Goal: Task Accomplishment & Management: Manage account settings

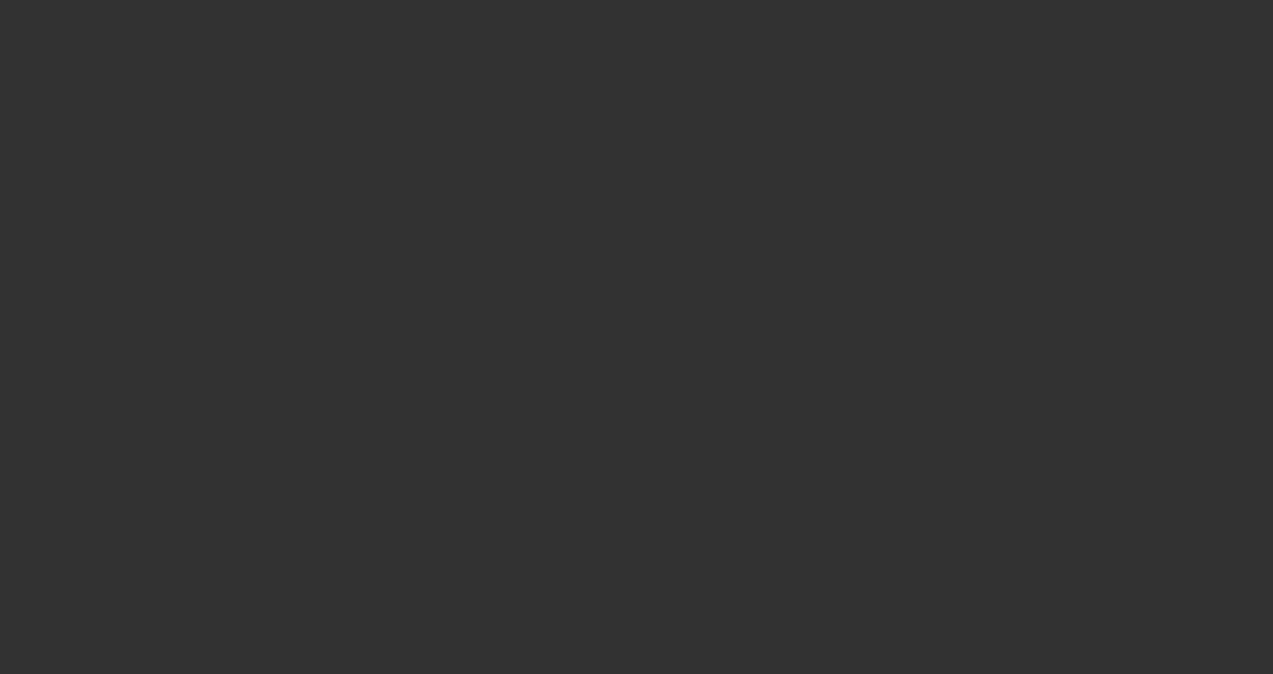
select select "3"
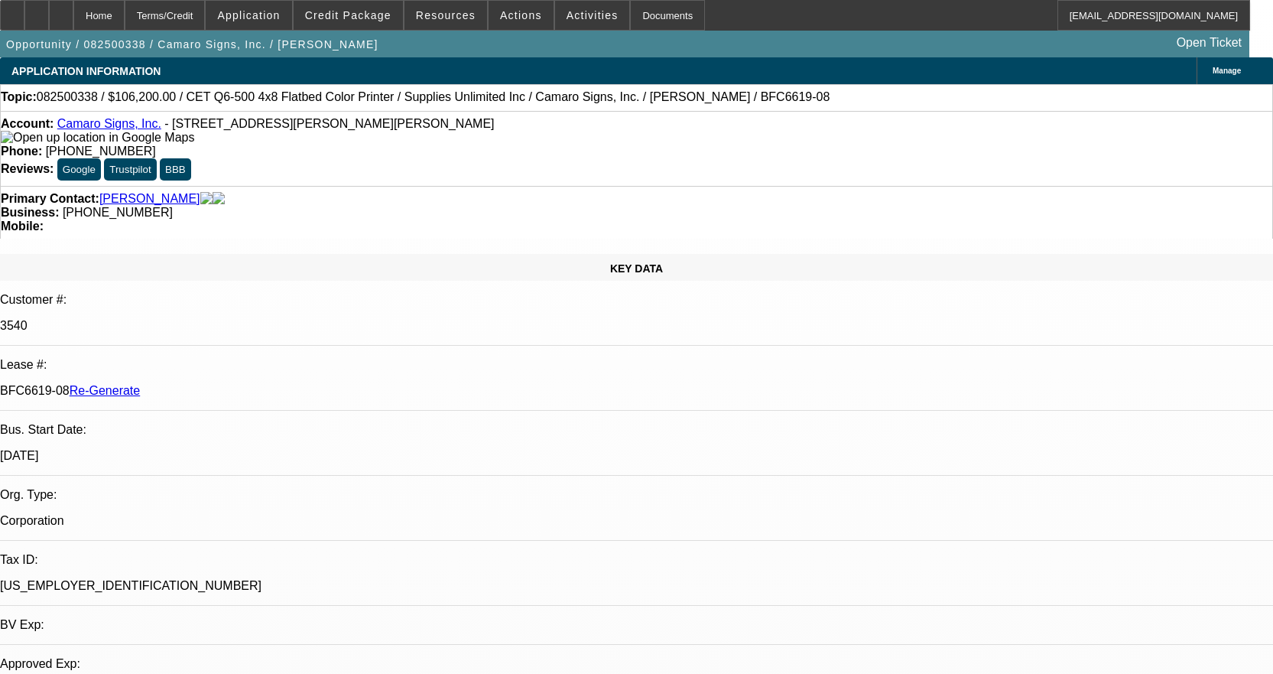
select select "0"
select select "3"
select select "0"
select select "2"
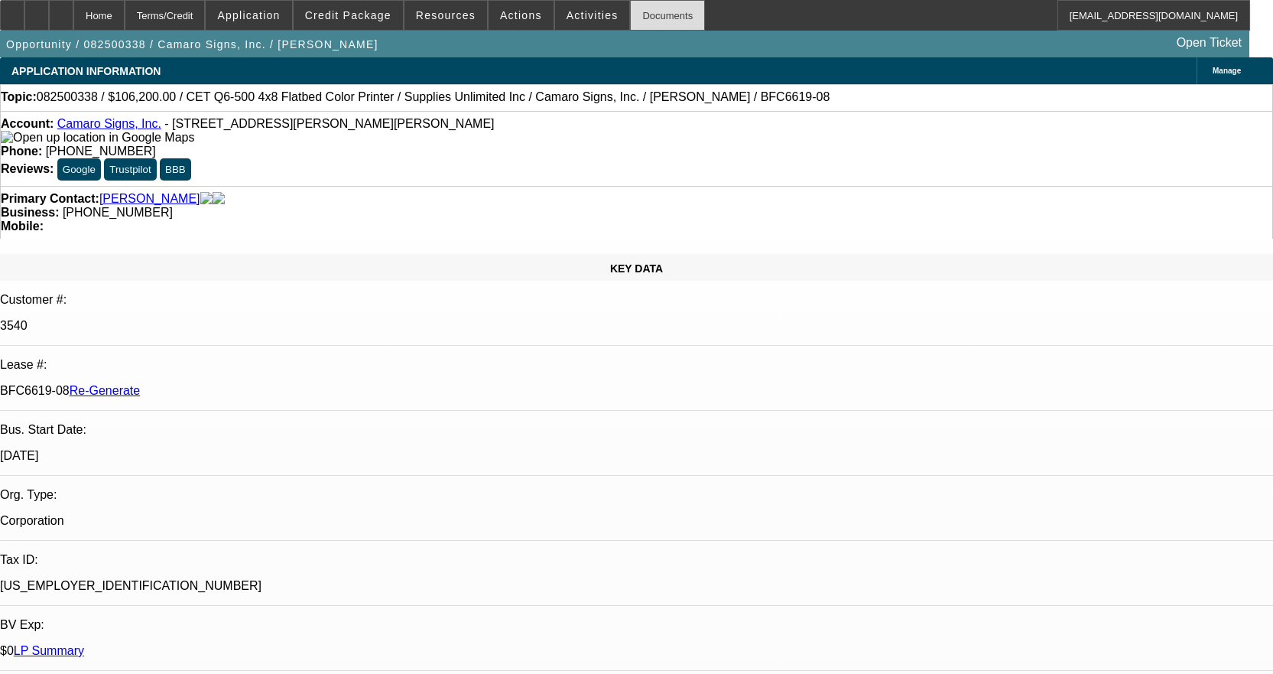
click at [640, 16] on div "Documents" at bounding box center [667, 15] width 75 height 31
click at [505, 18] on span "Actions" at bounding box center [521, 15] width 42 height 12
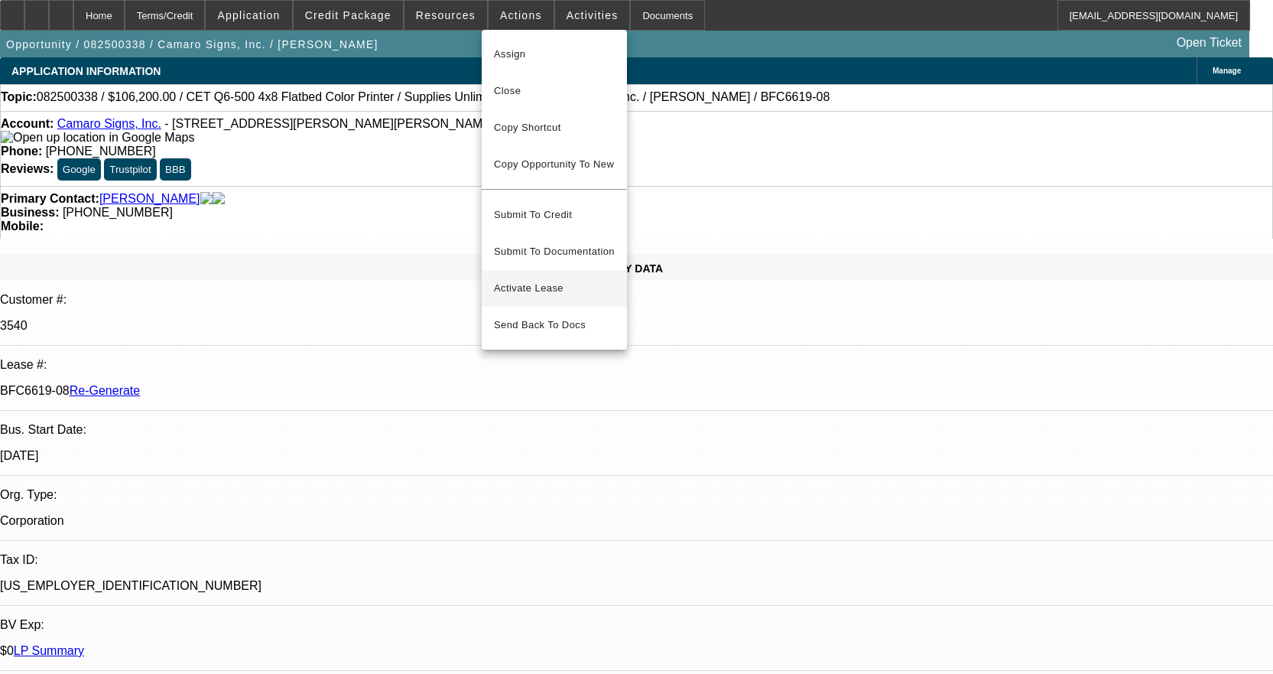
click at [555, 279] on span "Activate Lease" at bounding box center [554, 288] width 121 height 18
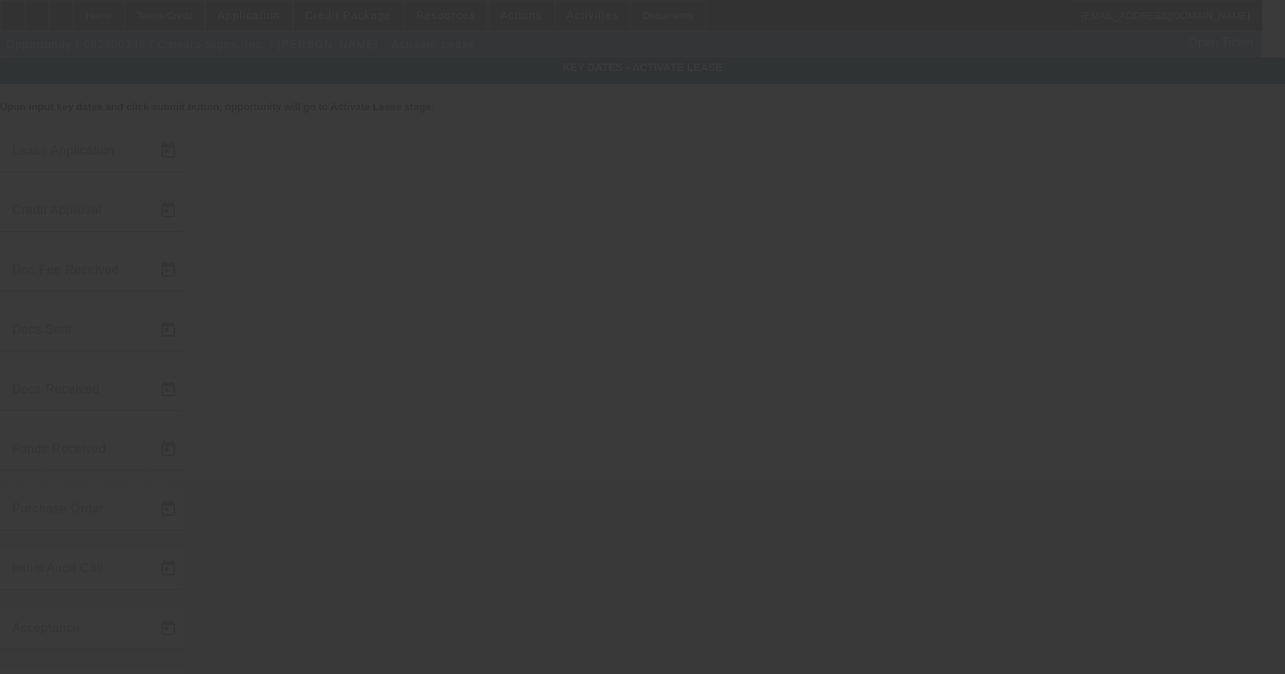
type input "8/13/2025"
type input "8/22/2025"
type input "8/14/2025"
type input "8/22/2025"
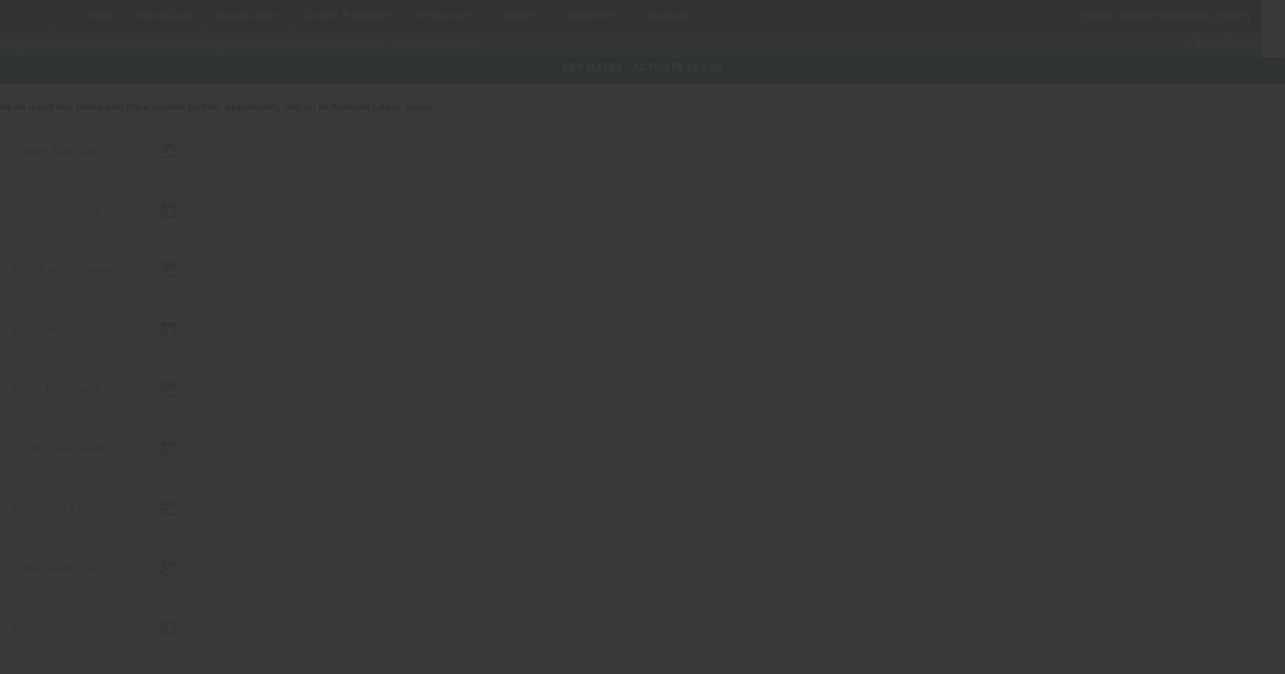
type input "8/22/2025"
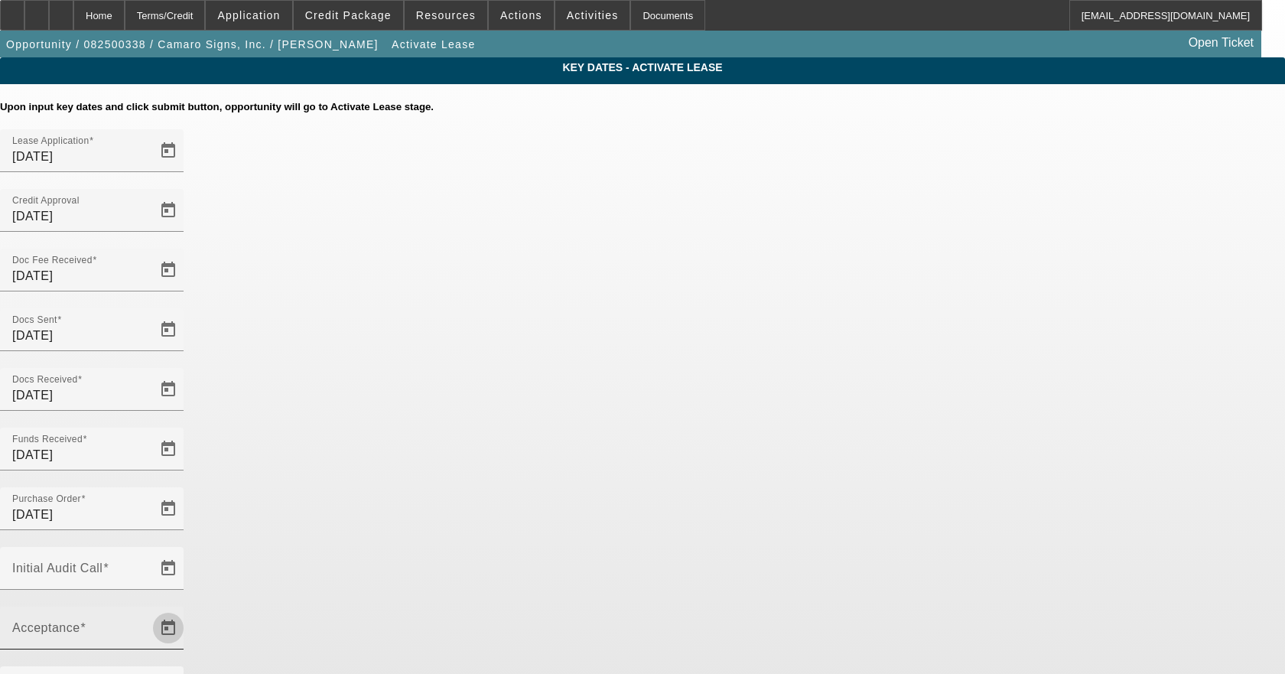
click at [187, 610] on span "Open calendar" at bounding box center [168, 628] width 37 height 37
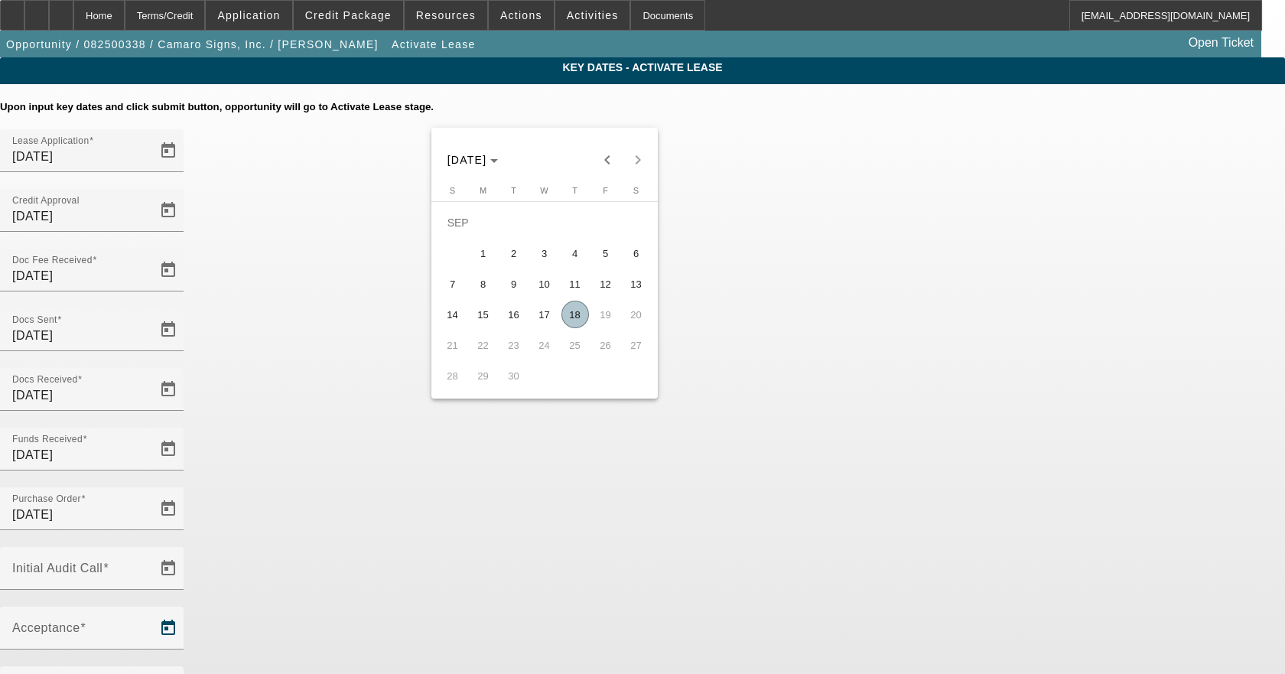
click at [574, 316] on span "18" at bounding box center [575, 315] width 28 height 28
type input "9/18/2025"
type input "10/1/2025"
type input "11/1/2025"
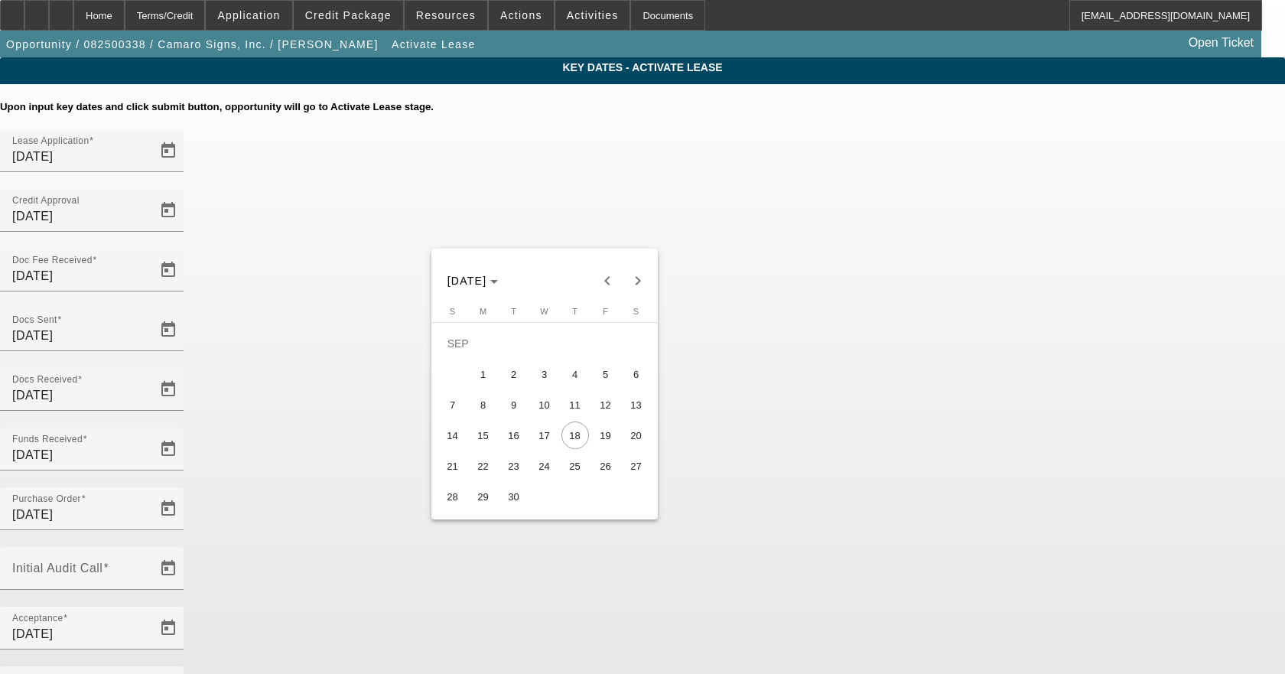
click at [484, 470] on span "22" at bounding box center [484, 466] width 28 height 28
type input "9/22/2025"
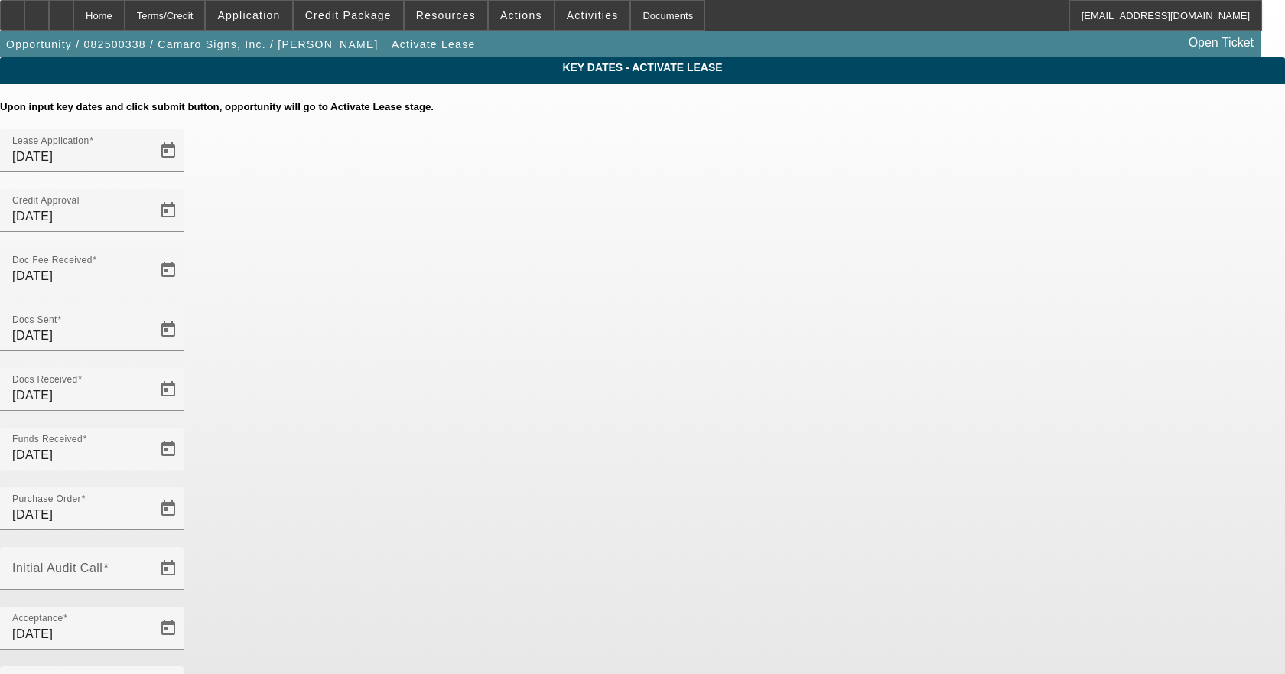
click at [187, 550] on span "Open calendar" at bounding box center [168, 568] width 37 height 37
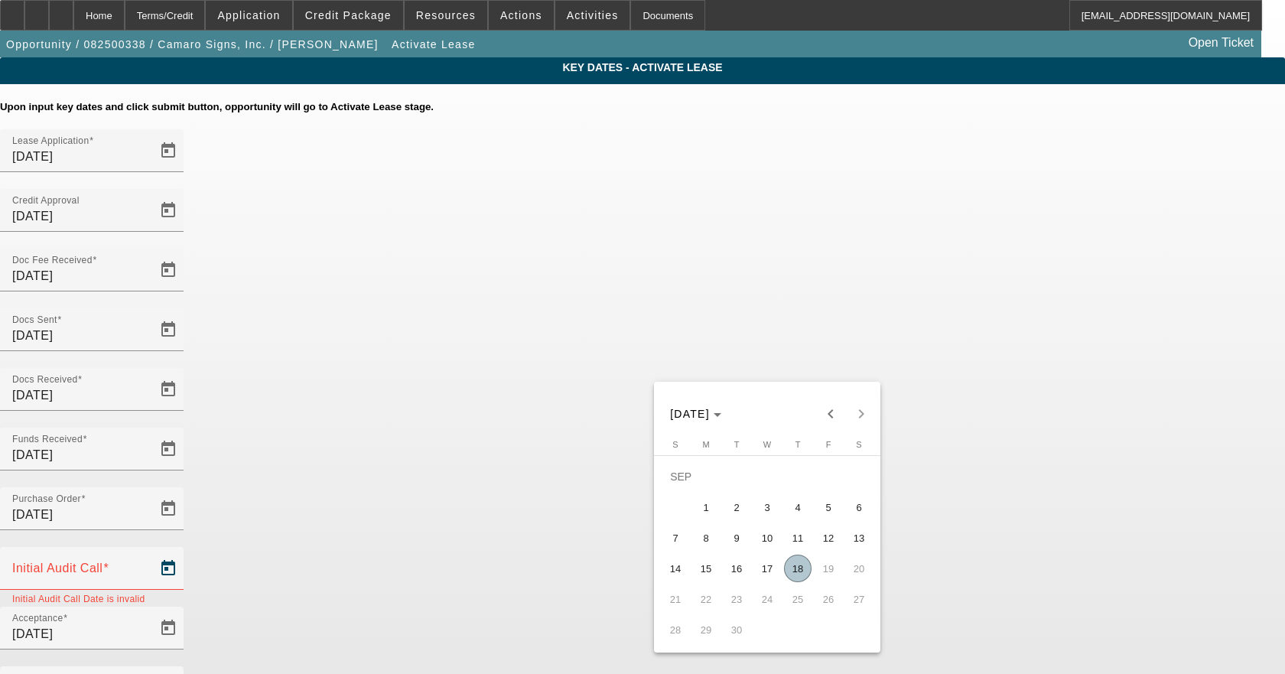
click at [801, 577] on span "18" at bounding box center [798, 568] width 28 height 28
type input "9/18/2025"
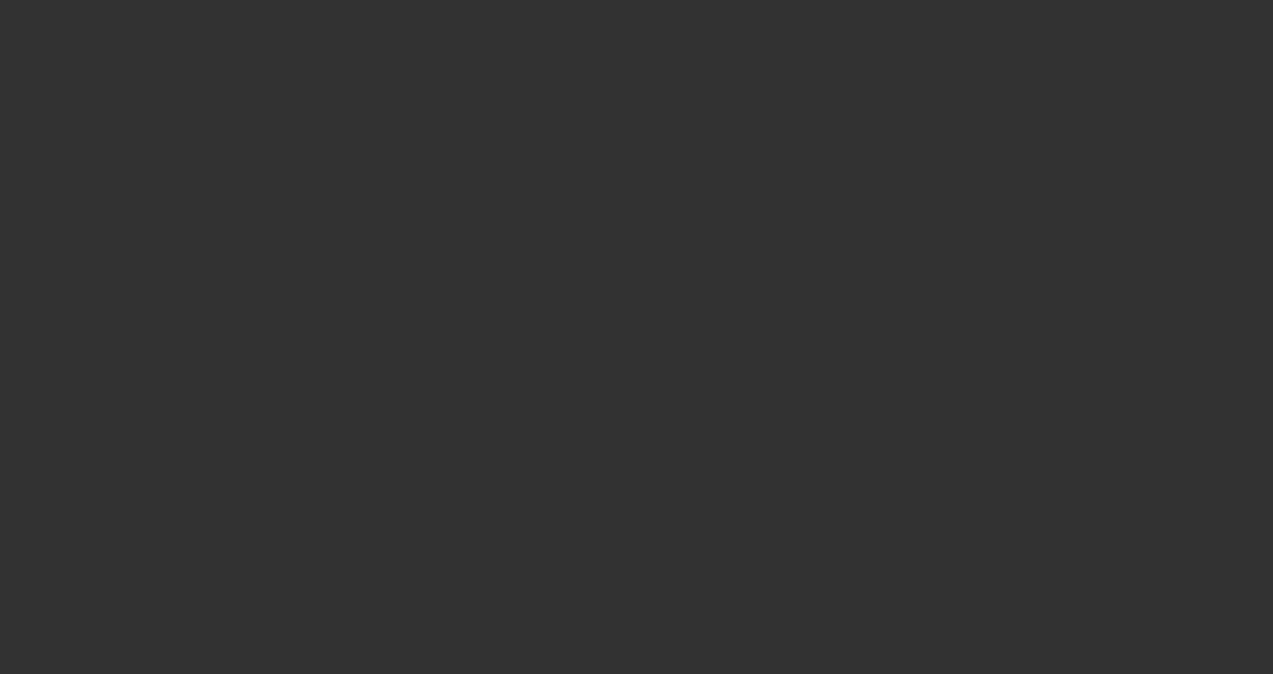
select select "4"
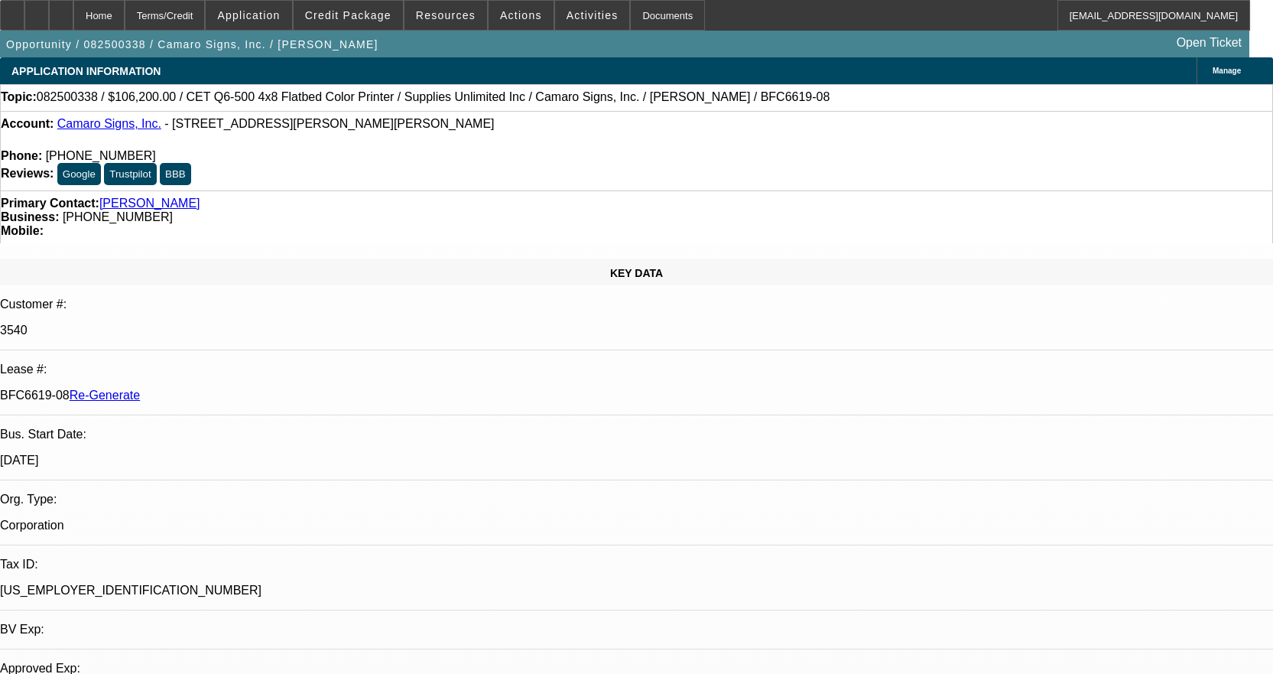
select select "0"
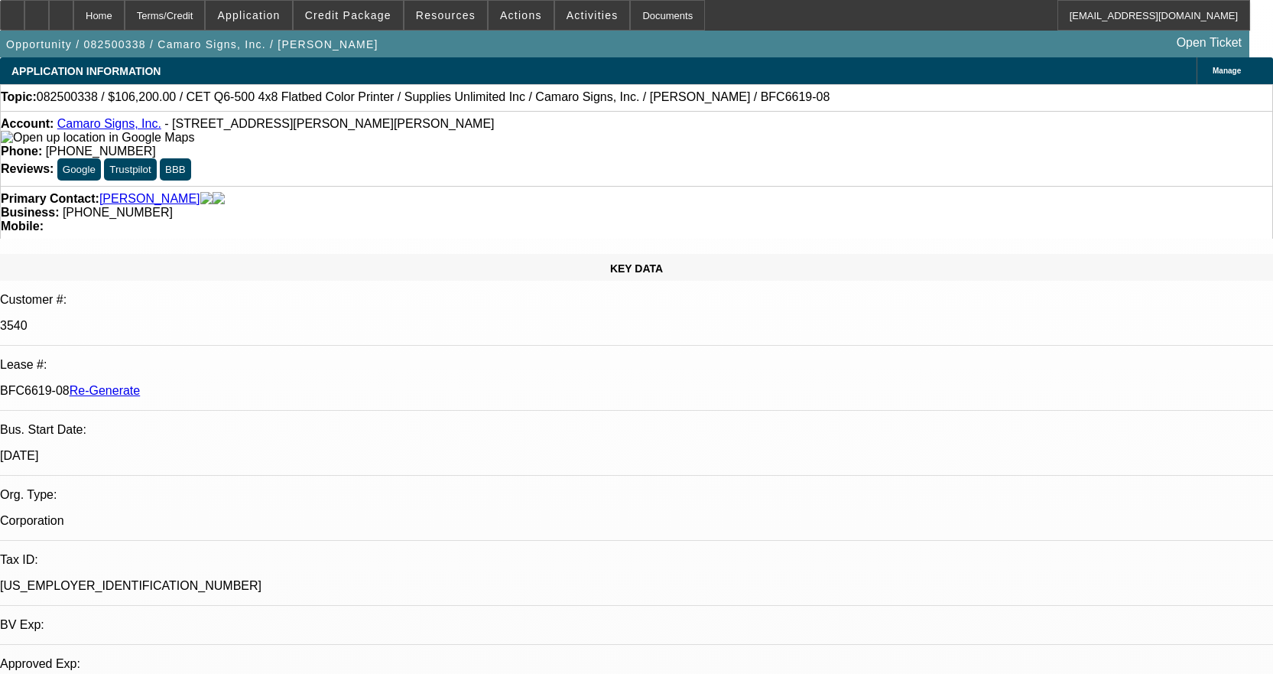
select select "0"
select select "3"
select select "0"
select select "2"
click at [356, 20] on span "Credit Package" at bounding box center [348, 15] width 86 height 12
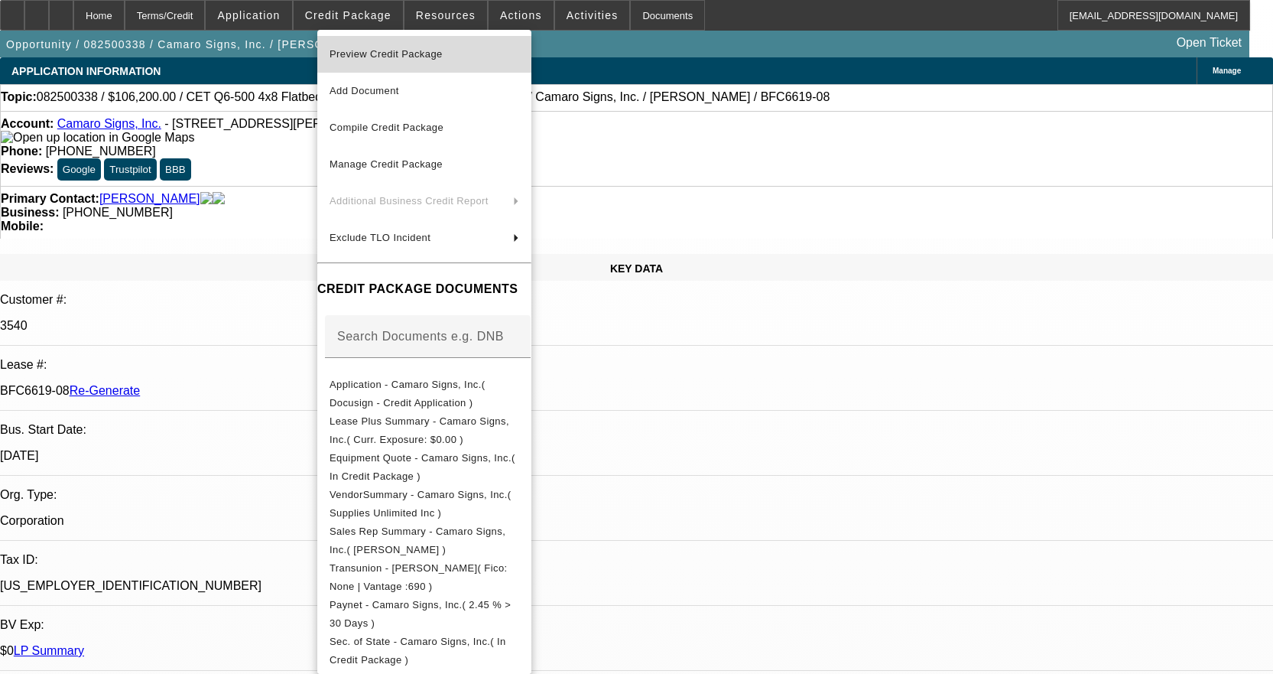
click at [363, 47] on span "Preview Credit Package" at bounding box center [425, 54] width 190 height 18
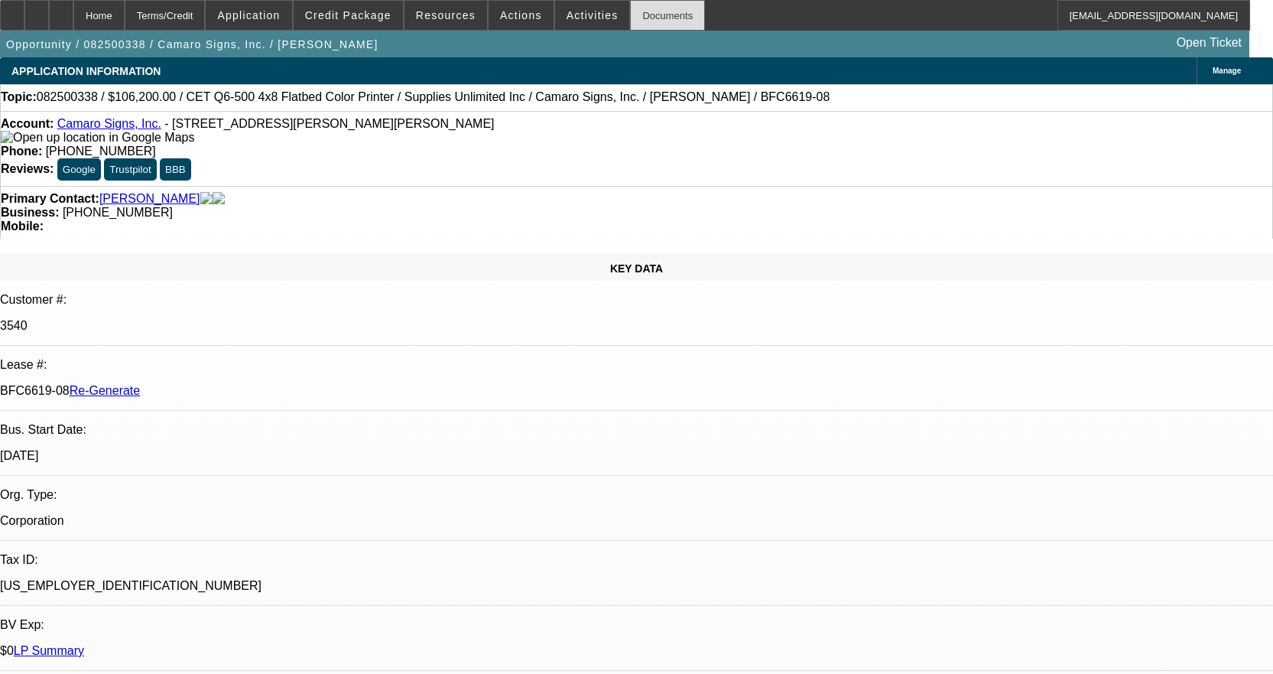
click at [659, 10] on div "Documents" at bounding box center [667, 15] width 75 height 31
click at [664, 14] on div "Documents" at bounding box center [667, 15] width 75 height 31
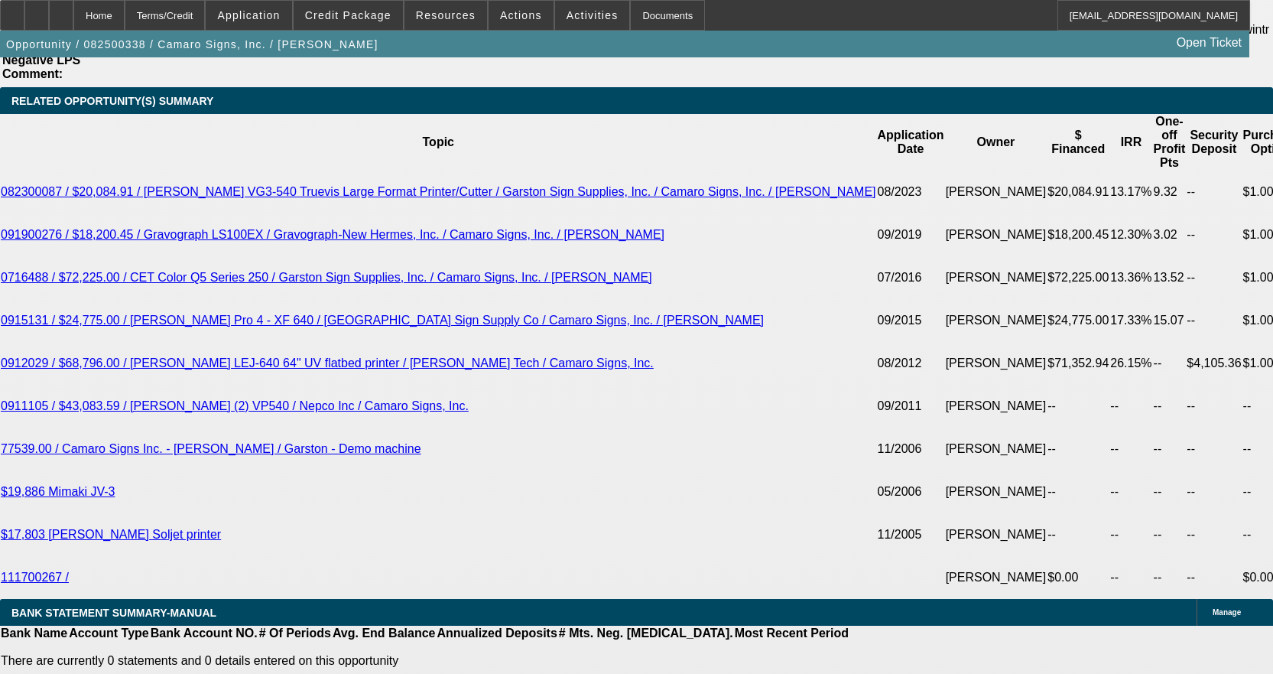
scroll to position [2753, 0]
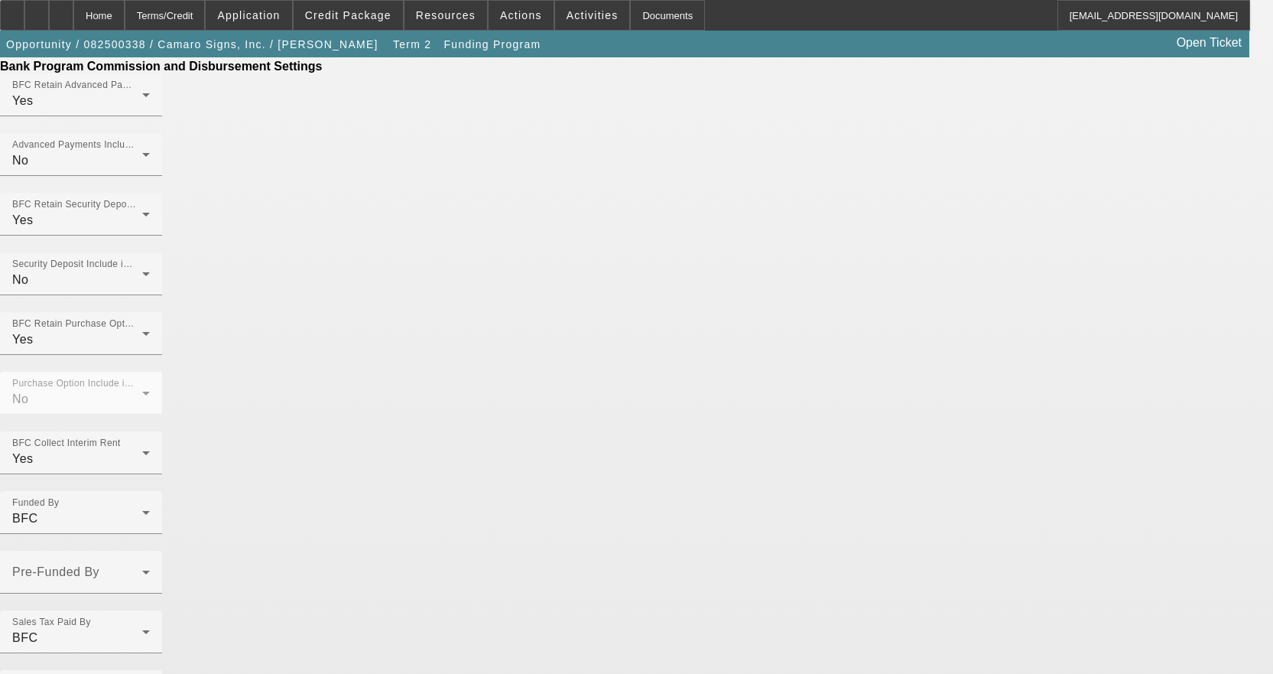
scroll to position [952, 0]
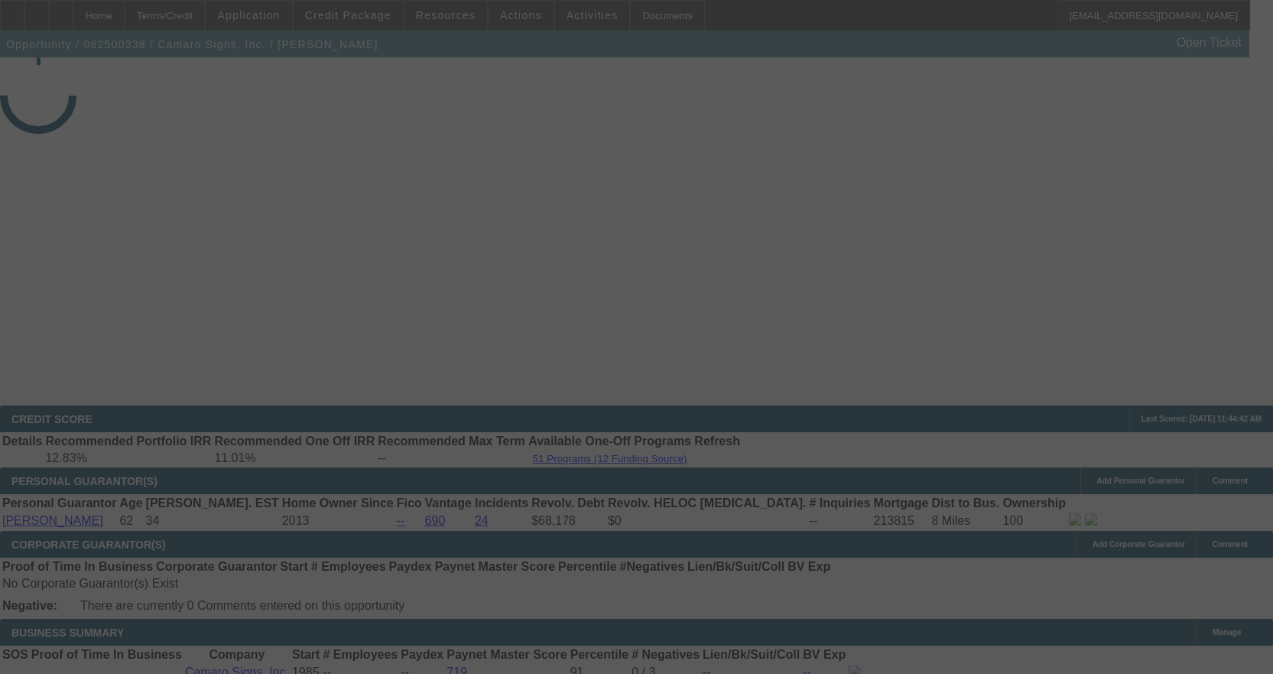
select select "4"
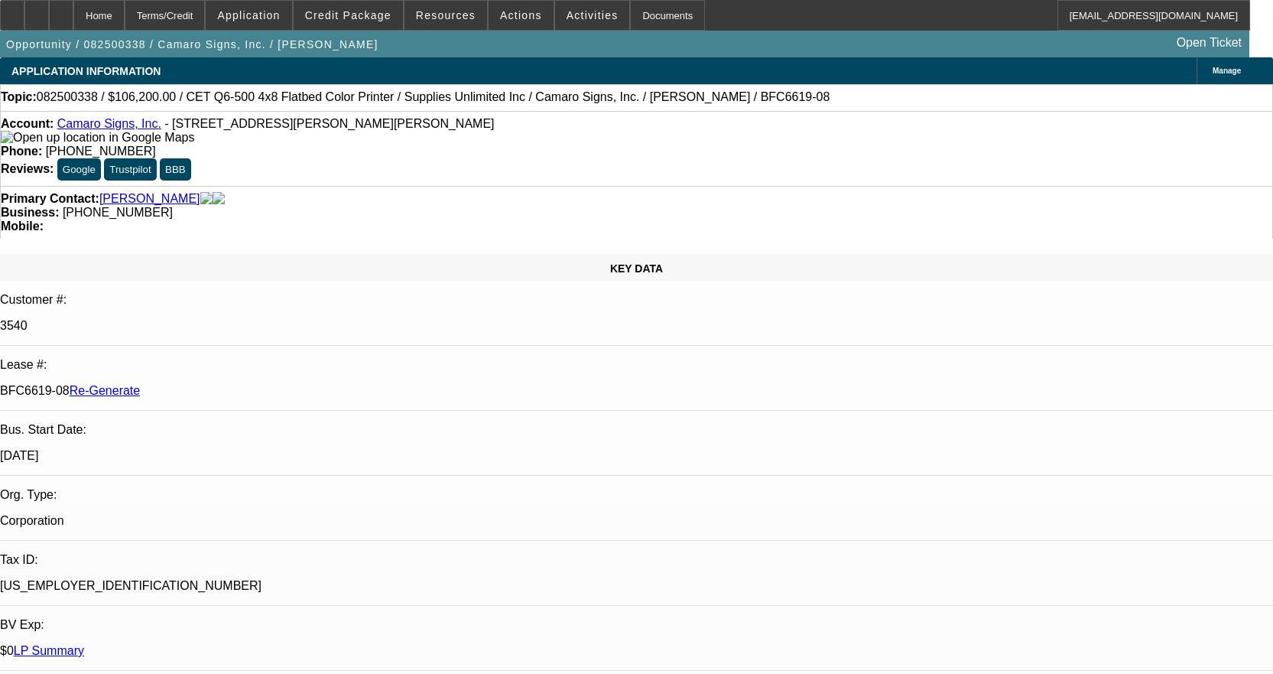
select select "0"
select select "3"
select select "0"
select select "2"
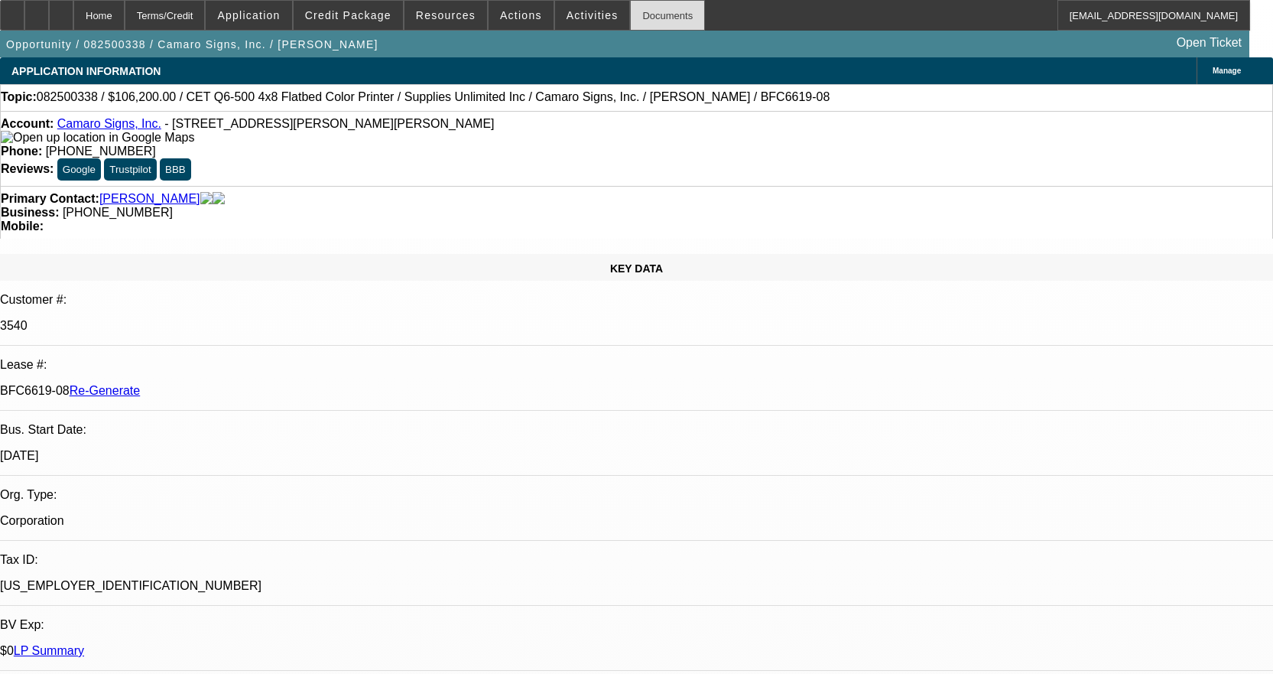
click at [643, 25] on div "Documents" at bounding box center [667, 15] width 75 height 31
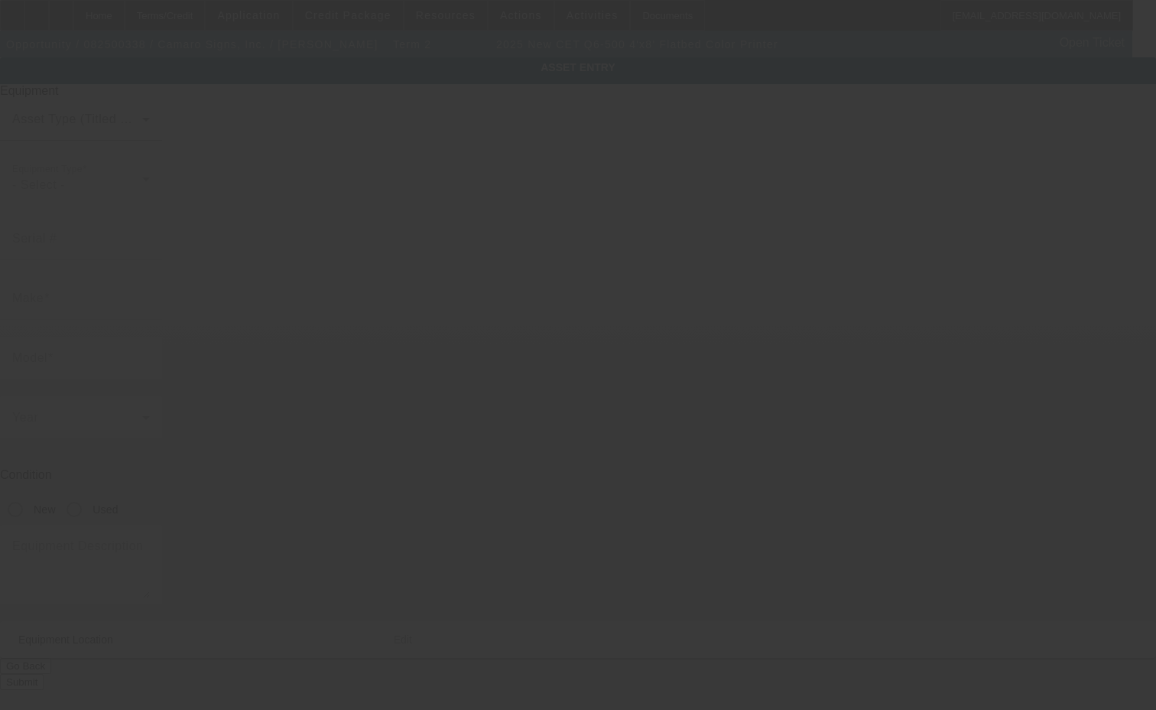
type input "CET"
type input "Q6-500 4'x8' Flatbed Color Printer"
radio input "true"
type textarea "with (2) Ricoh GEN 6 Printheads, includes all accessories, attachments and opti…"
type input "268 Edmond Rd"
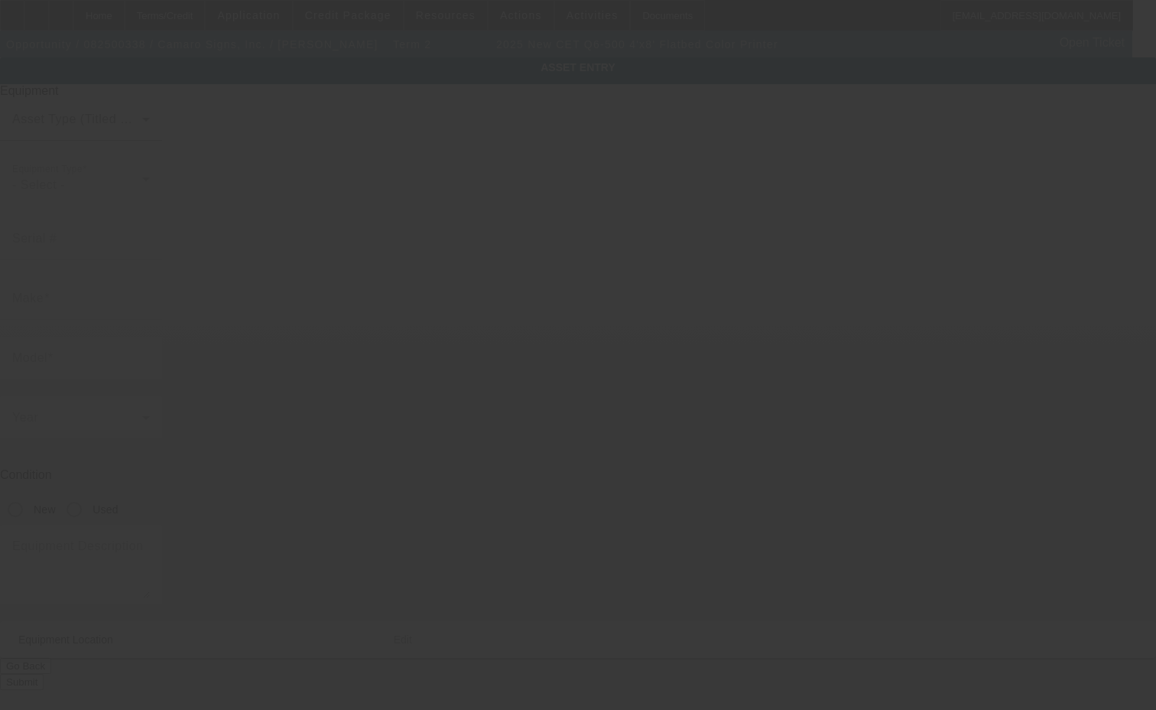
type input "Griswold"
type input "06351"
type input "New London"
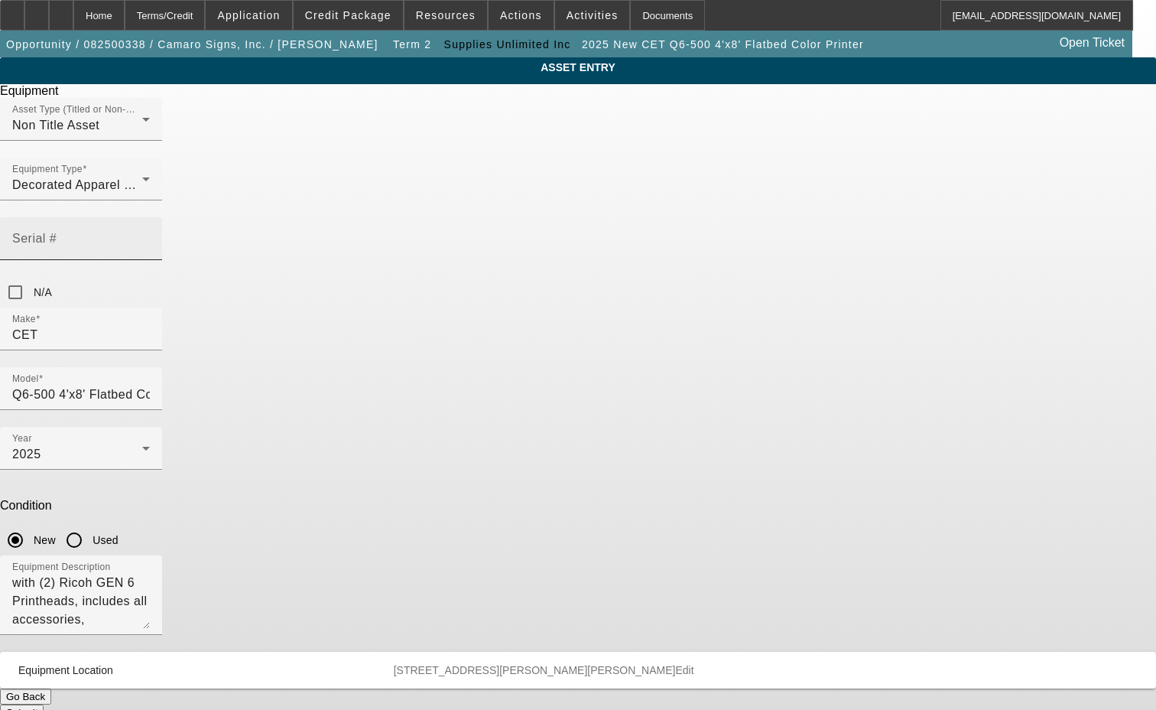
click at [150, 236] on input "Serial #" at bounding box center [81, 245] width 138 height 18
type input "Q6-500L-2025083173"
click at [44, 704] on button "Submit" at bounding box center [22, 712] width 44 height 16
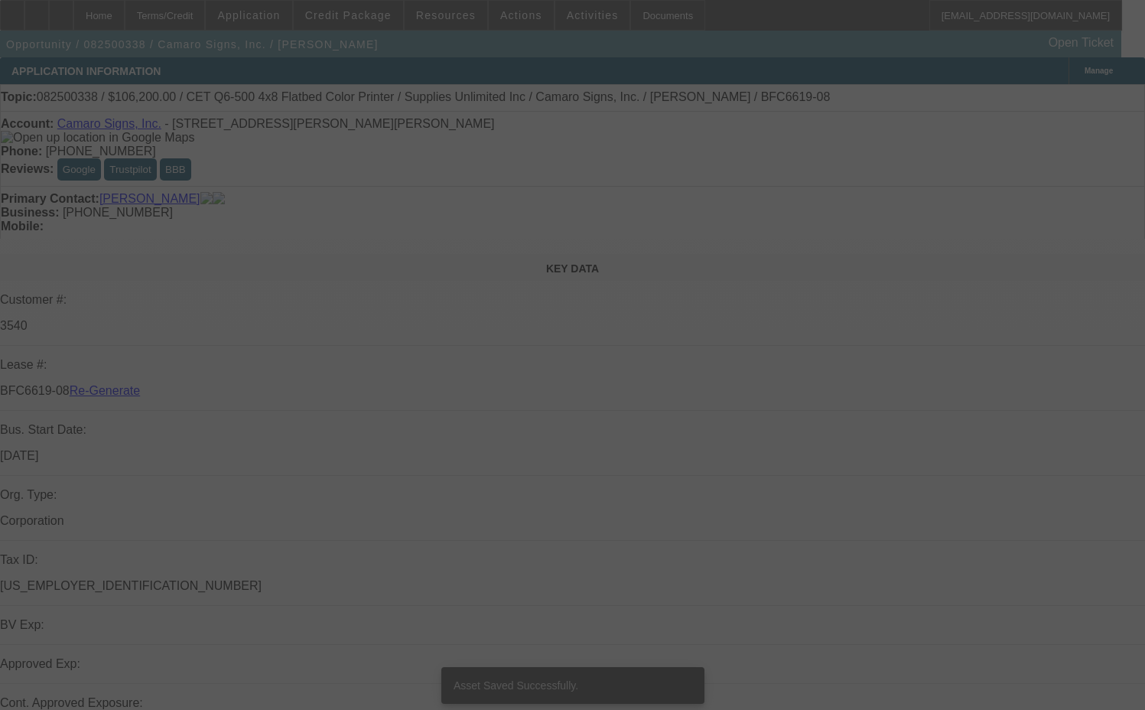
select select "3"
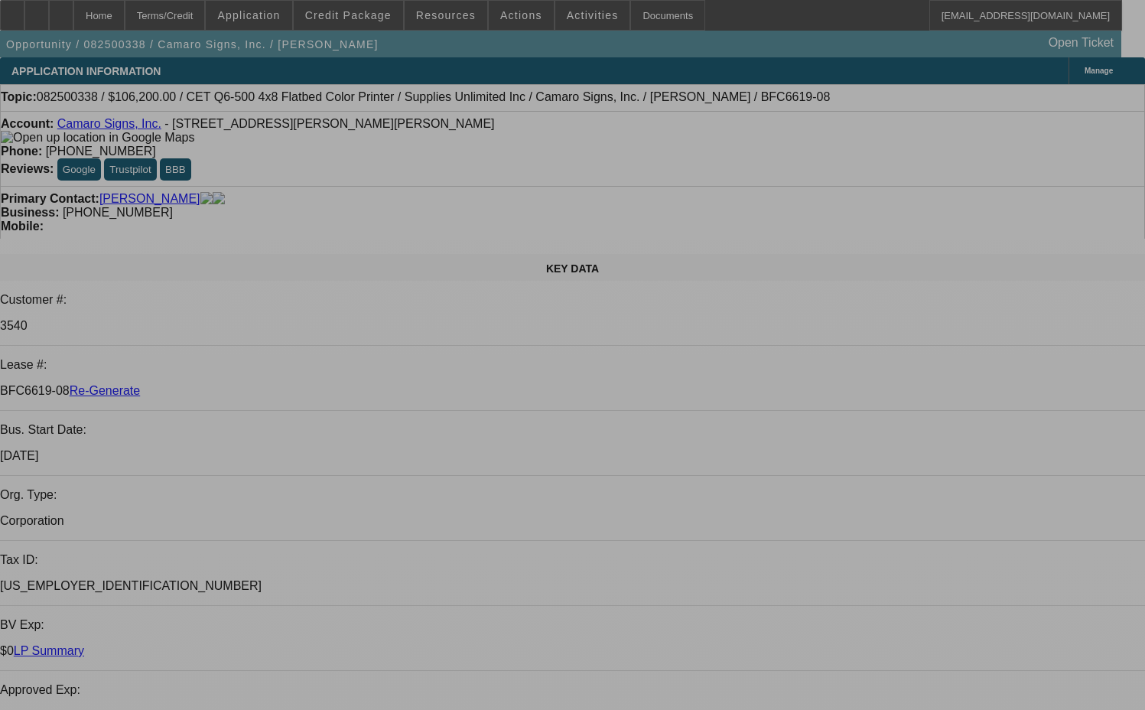
select select "0"
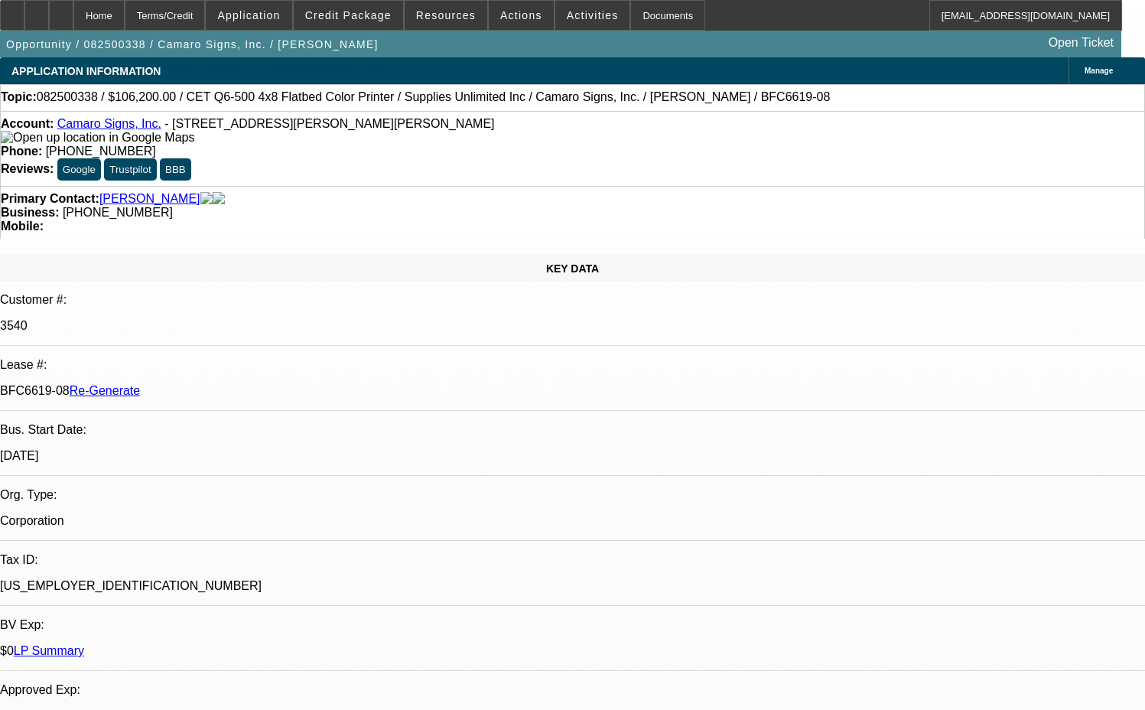
select select "3"
select select "0"
select select "2"
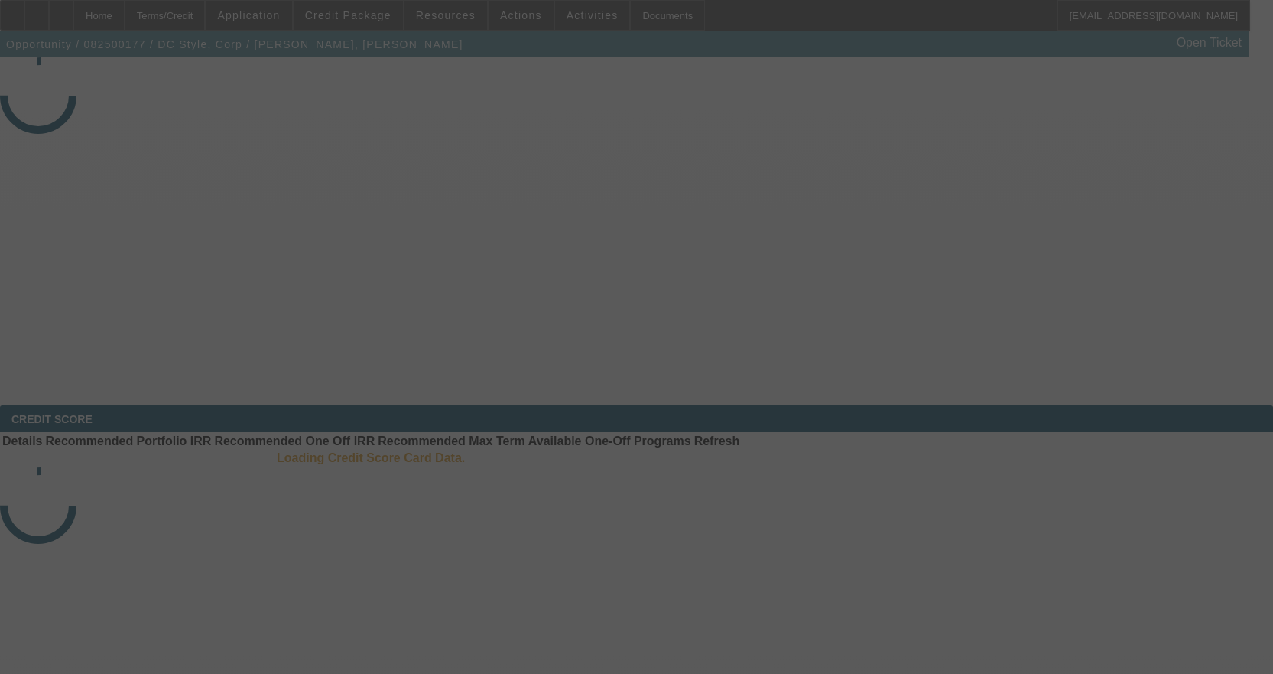
select select "3"
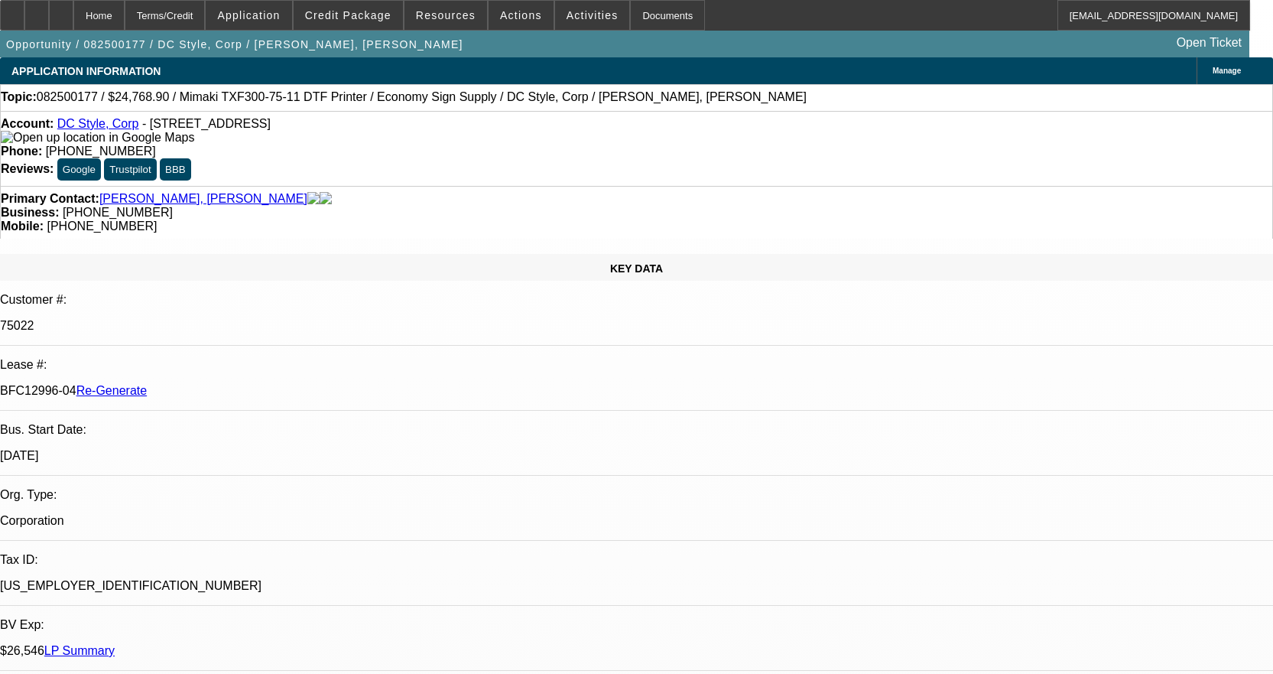
select select "0"
select select "6"
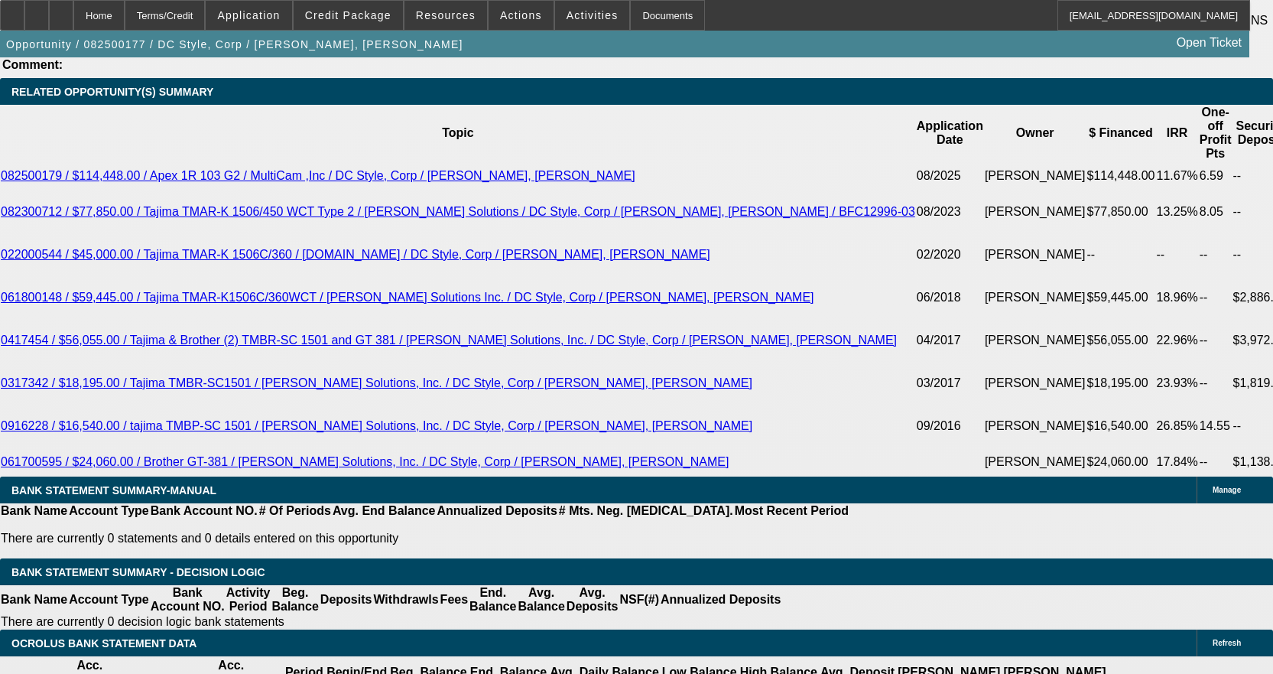
scroll to position [3059, 0]
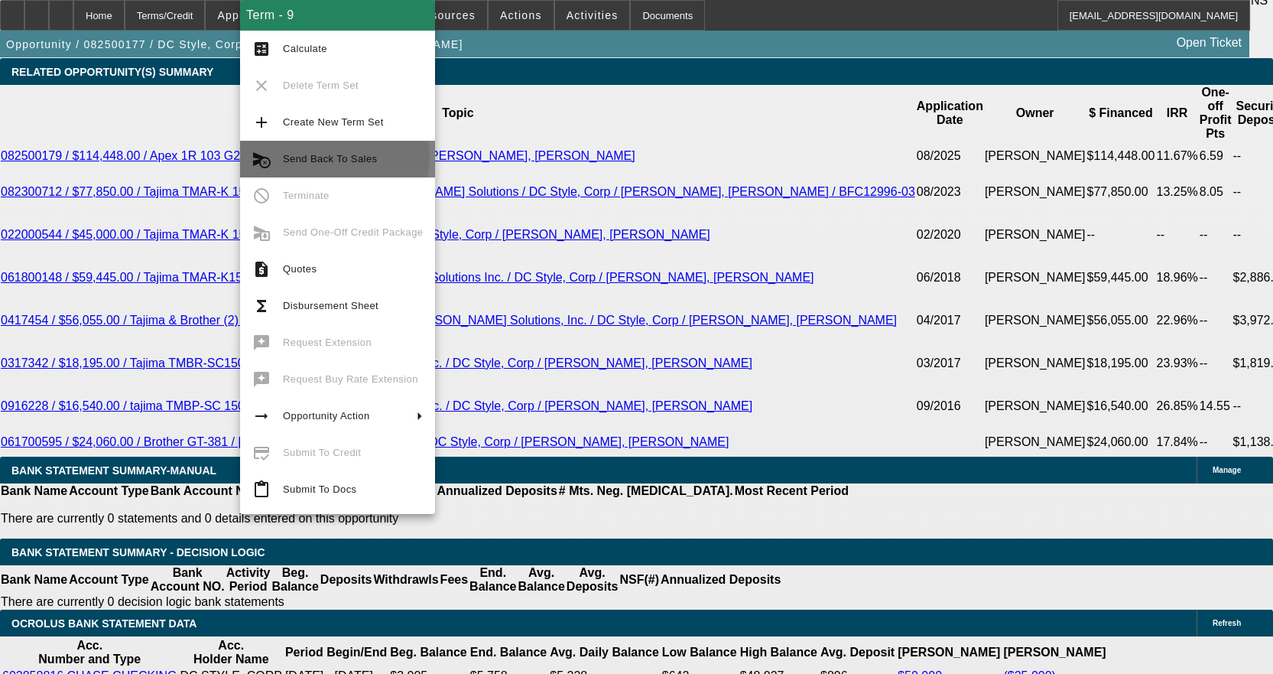
click at [331, 156] on span "Send Back To Sales" at bounding box center [330, 158] width 94 height 11
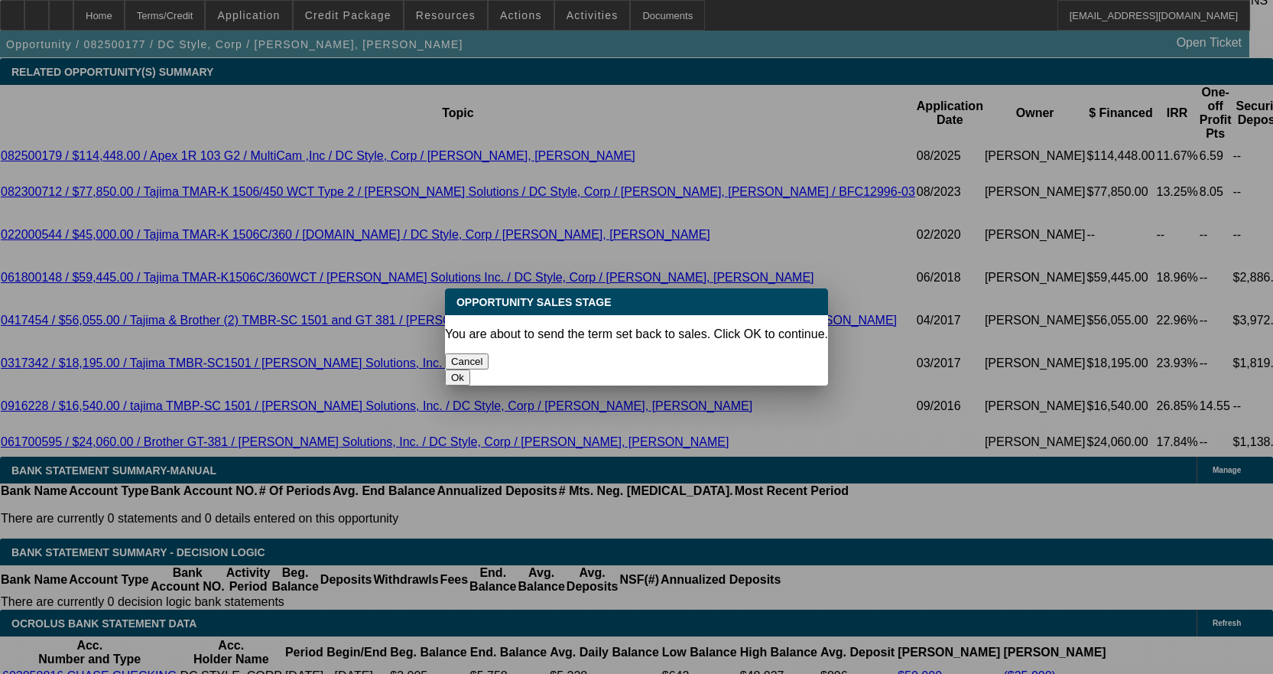
click at [470, 369] on button "Ok" at bounding box center [457, 377] width 25 height 16
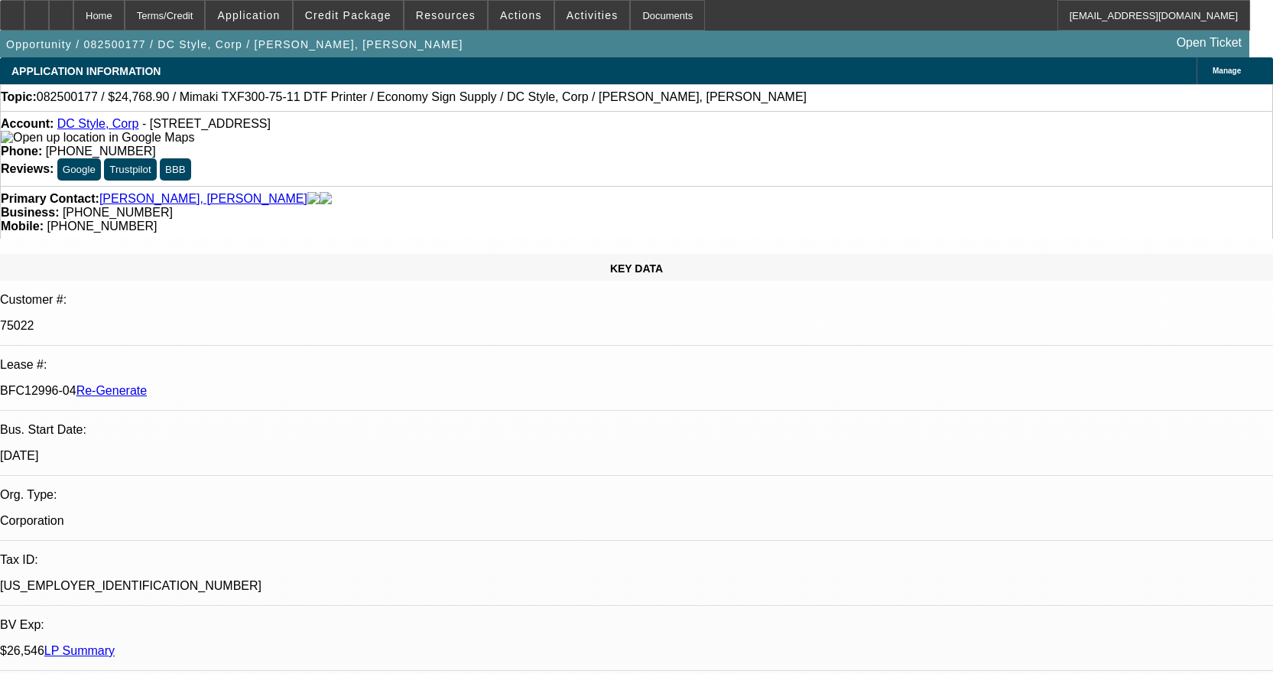
type textarea "Equipment is changing again"
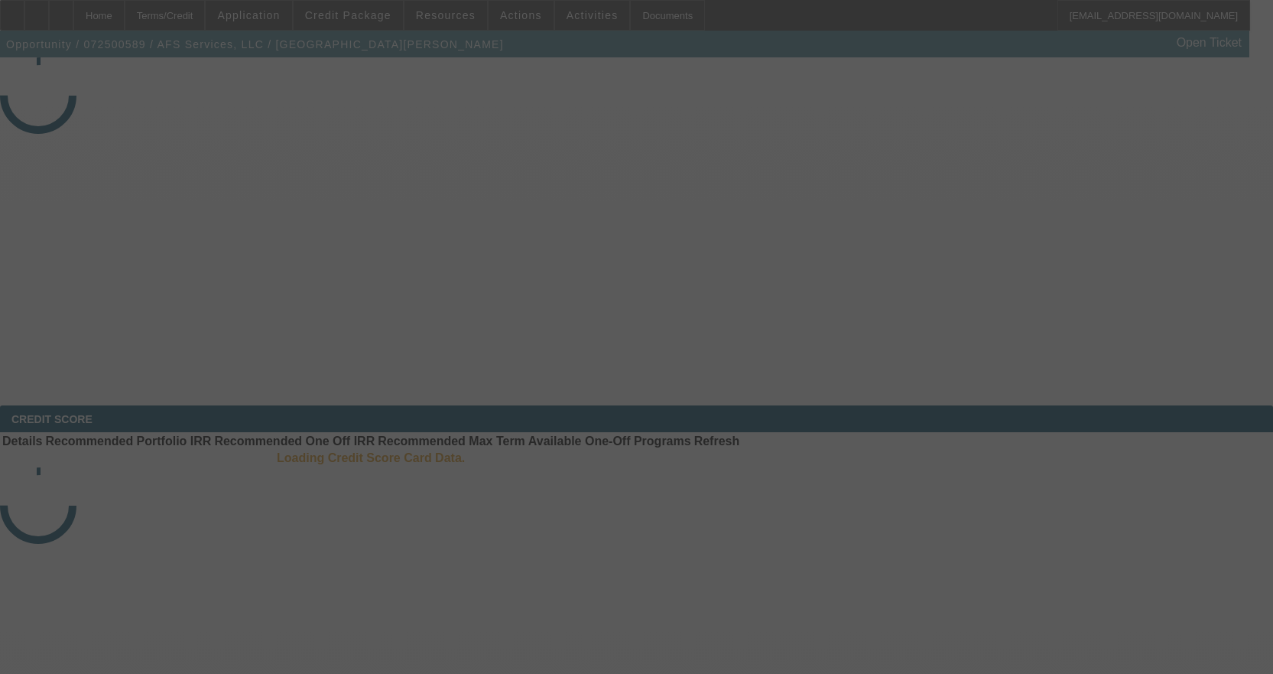
select select "3"
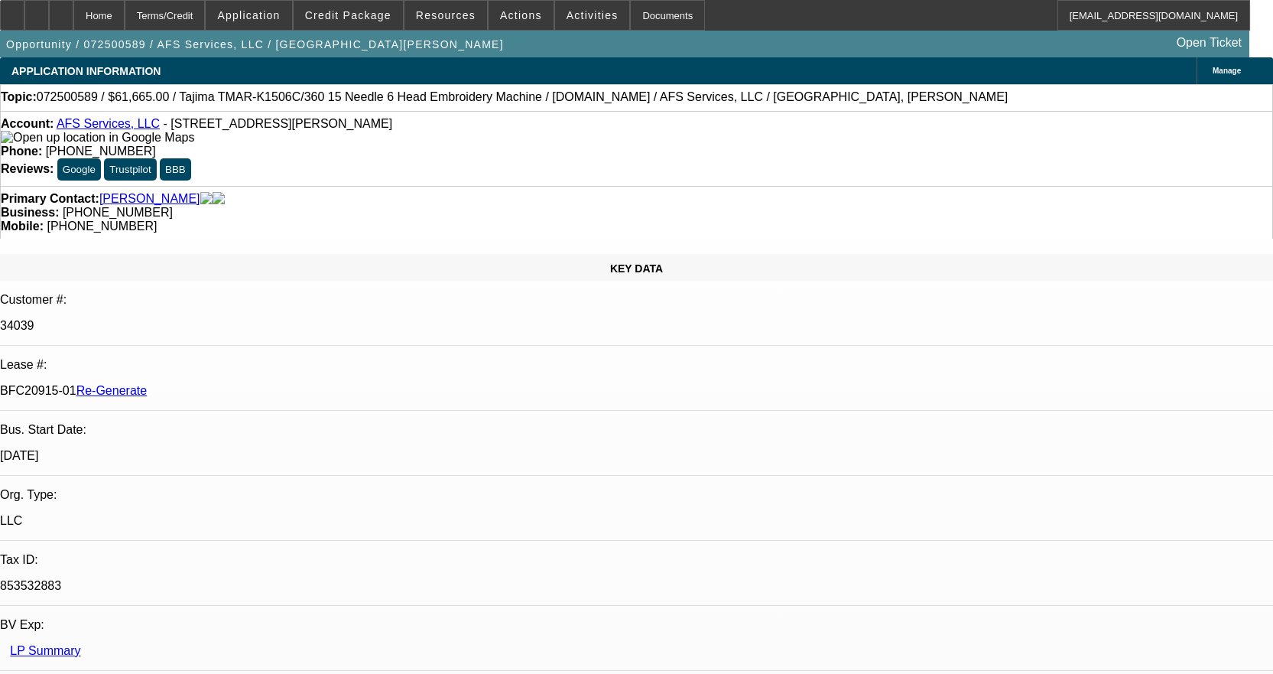
select select "0"
select select "2"
select select "0"
select select "6"
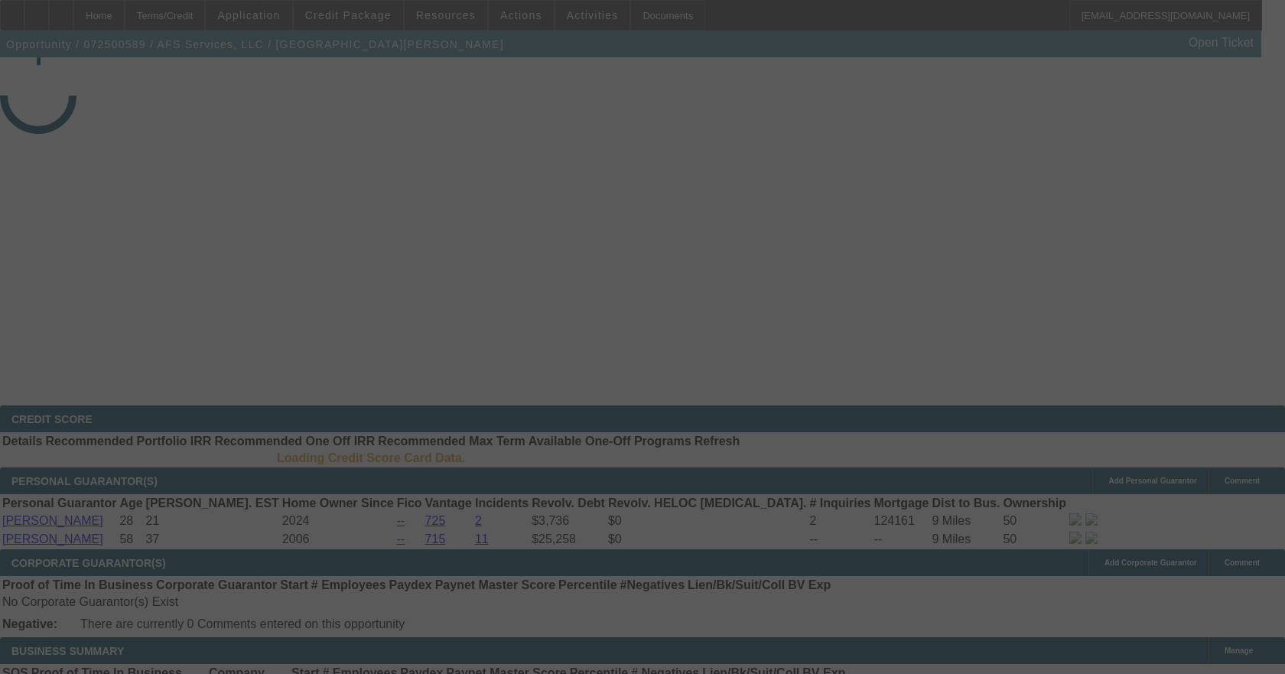
select select "3"
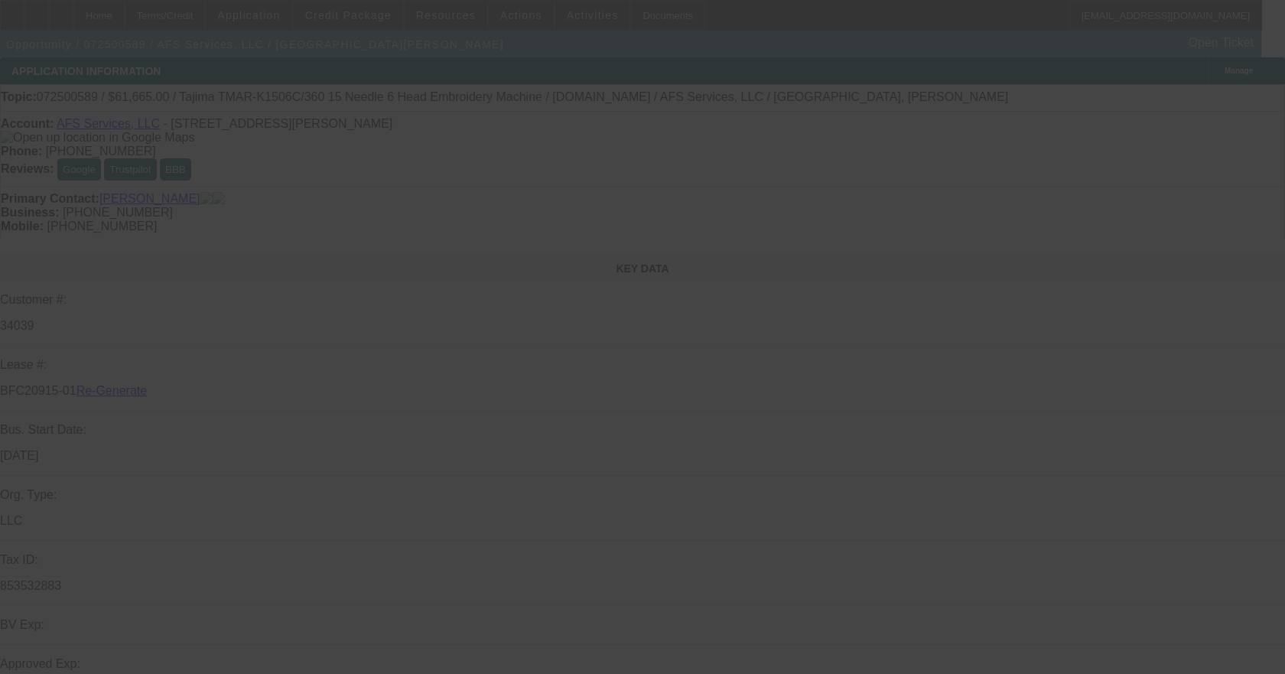
select select "0"
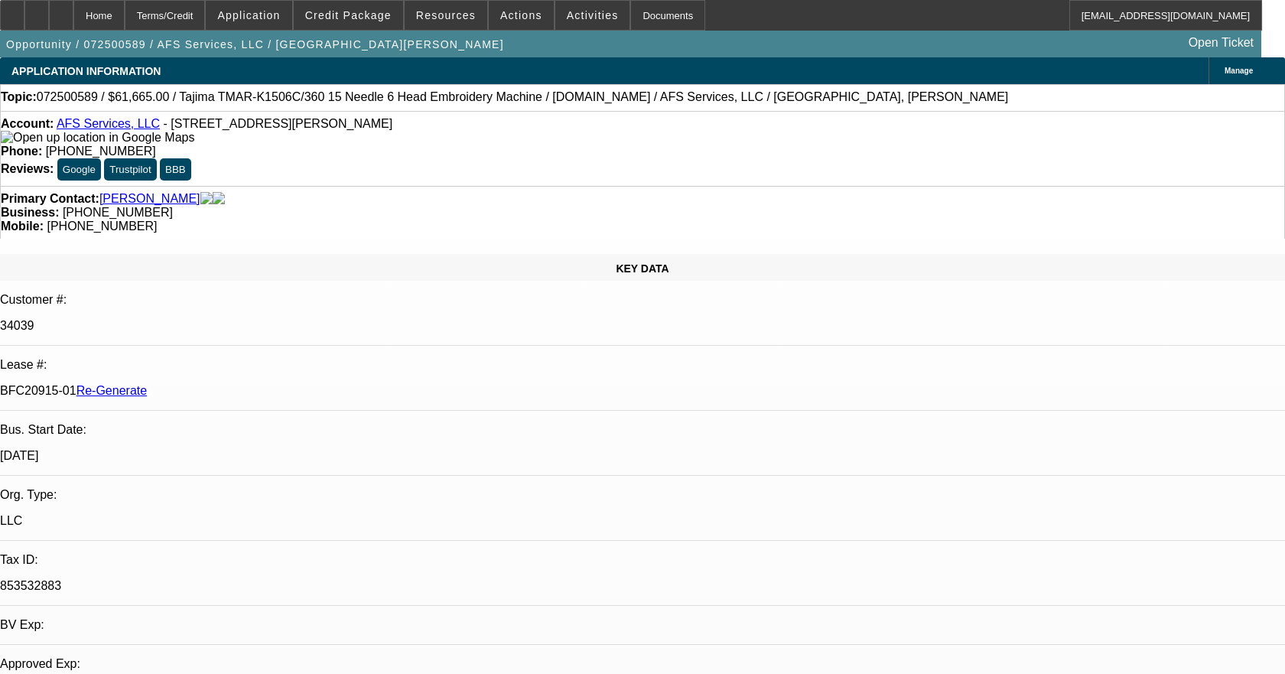
select select "2"
select select "0"
select select "6"
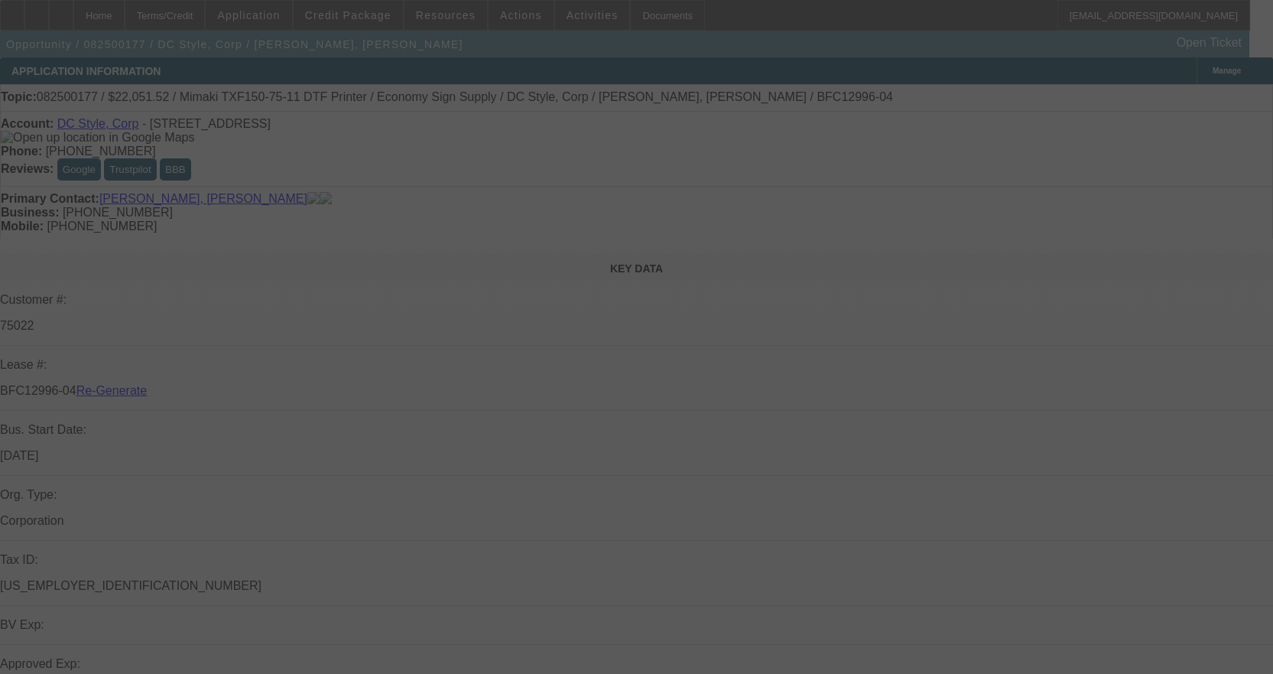
select select "3"
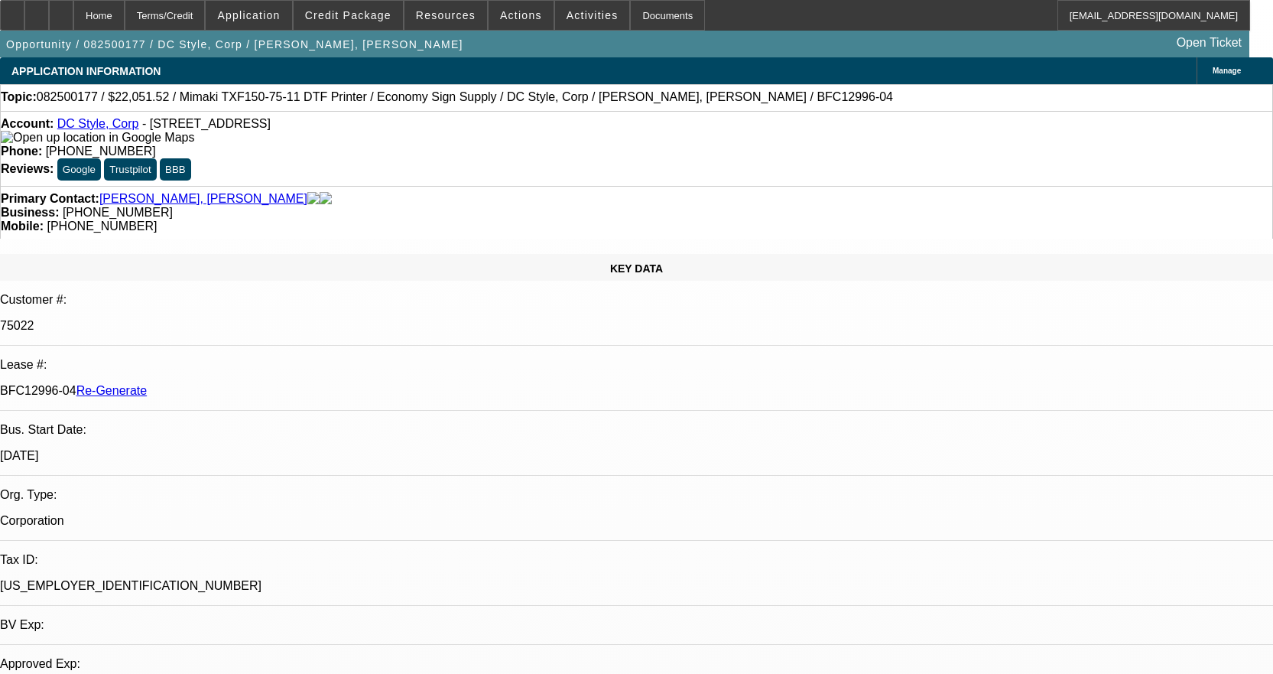
select select "0"
select select "6"
click at [660, 21] on div "Documents" at bounding box center [667, 15] width 75 height 31
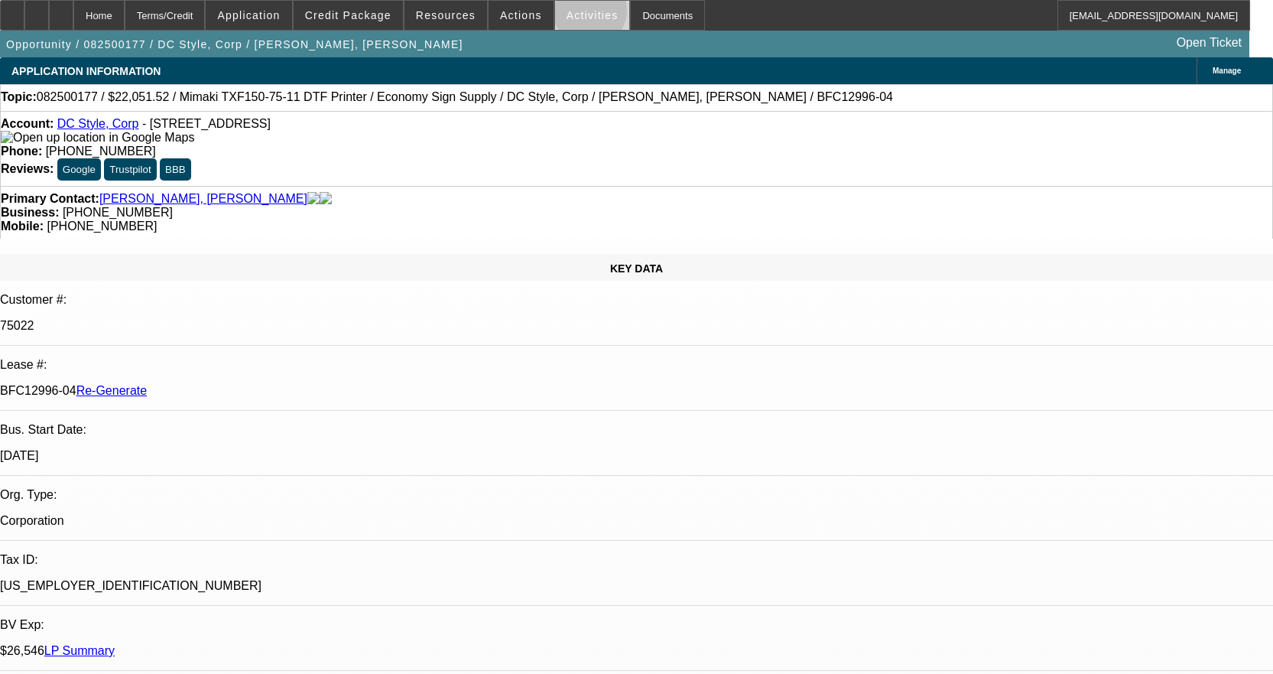
click at [574, 14] on span "Activities" at bounding box center [593, 15] width 52 height 12
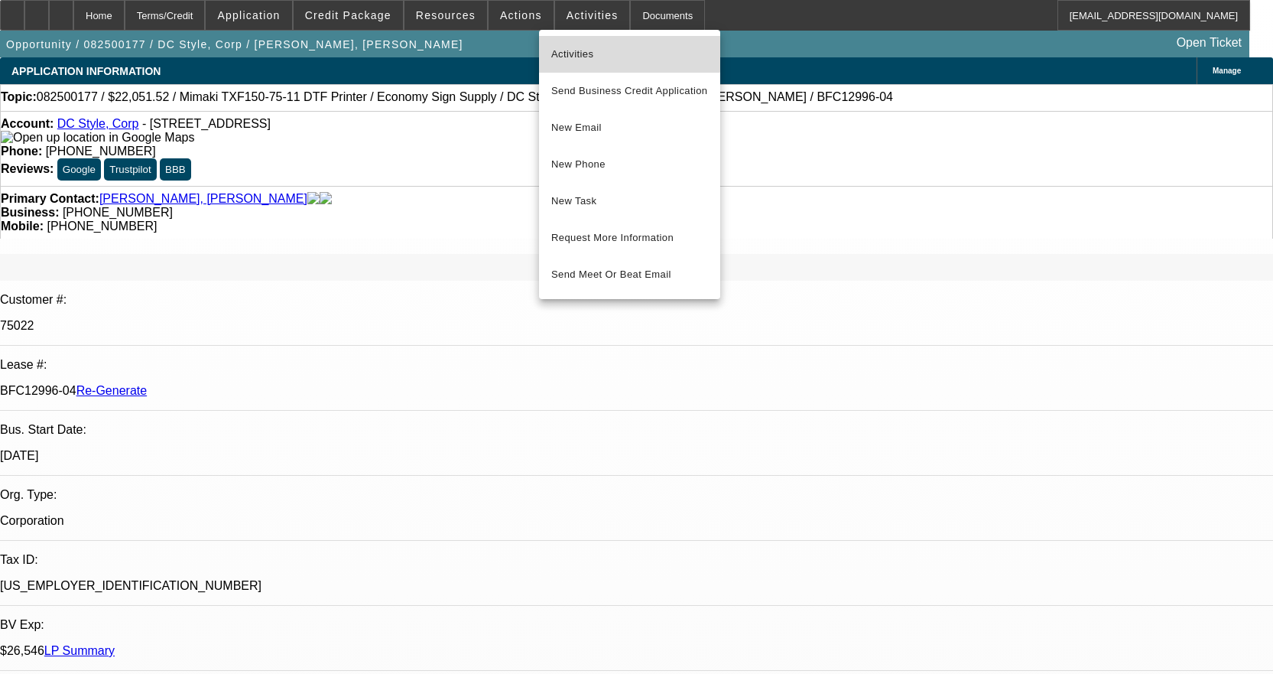
click at [575, 41] on button "Activities" at bounding box center [629, 54] width 181 height 37
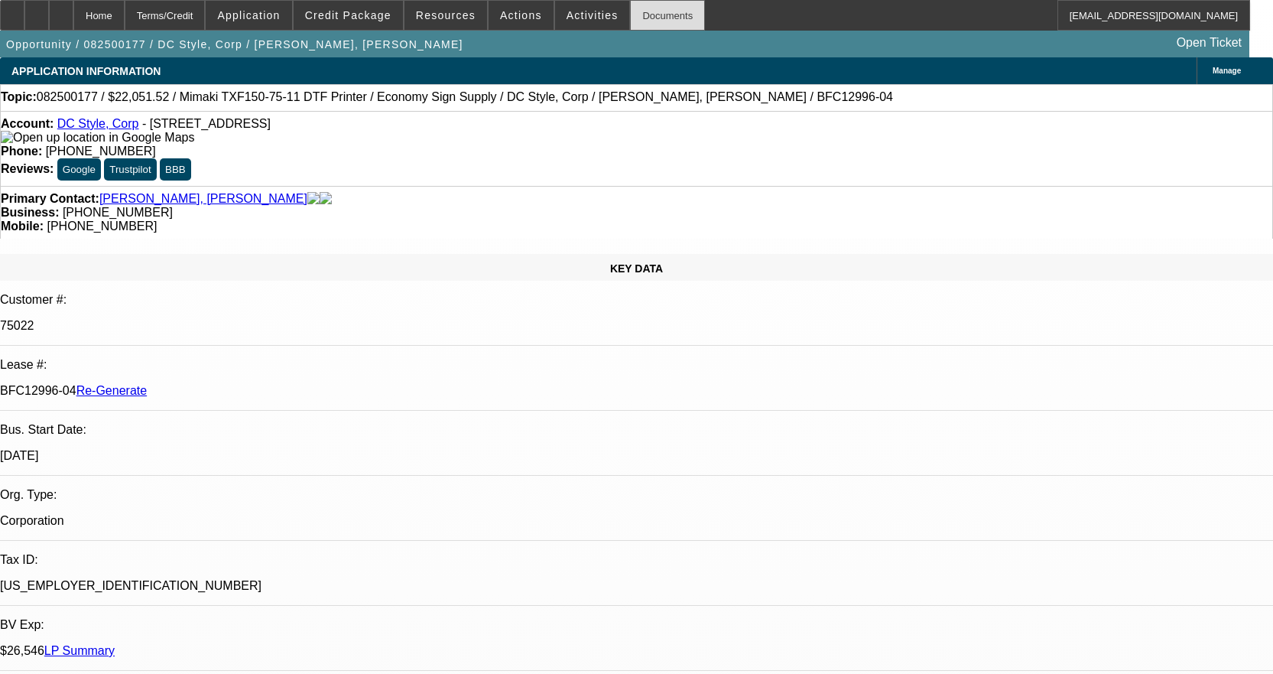
click at [662, 12] on div "Documents" at bounding box center [667, 15] width 75 height 31
click at [630, 18] on div "Documents" at bounding box center [667, 15] width 75 height 31
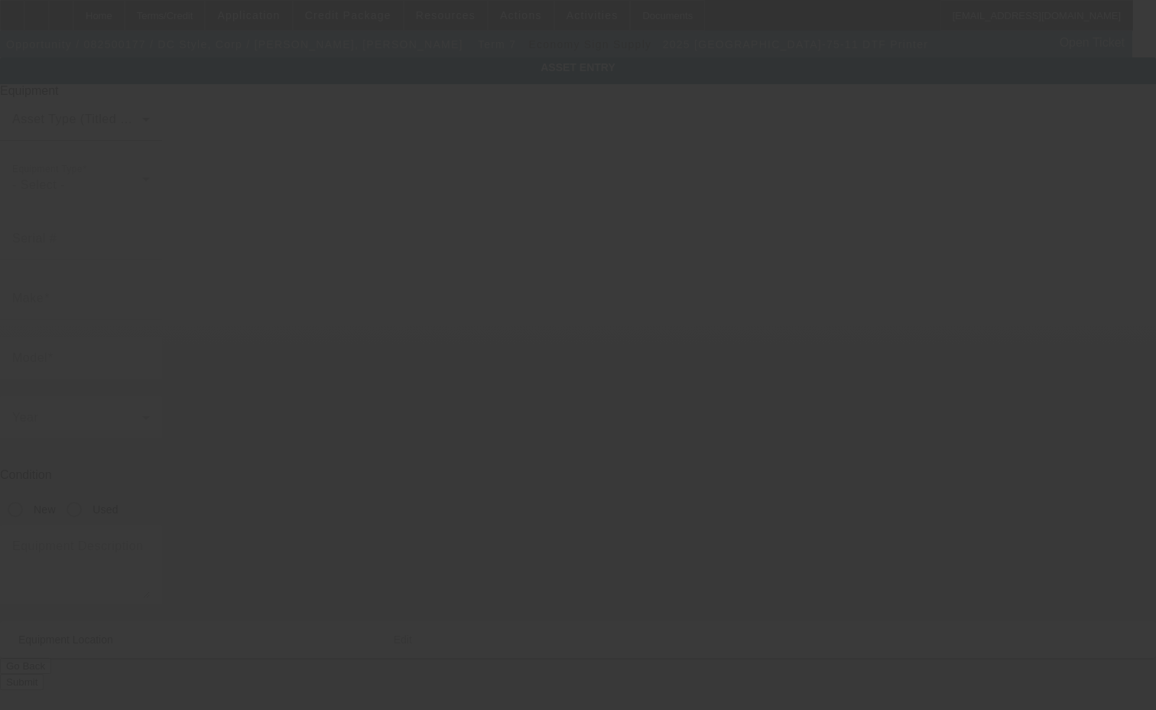
type input "Mimaki"
type input "TXF150-75-11 DTF Printer"
radio input "true"
type textarea "with (4 Assorted) 600ml Thermal Transfer Pigment Ink, (2) 500ml Thermal Transfe…"
type input "[STREET_ADDRESS]"
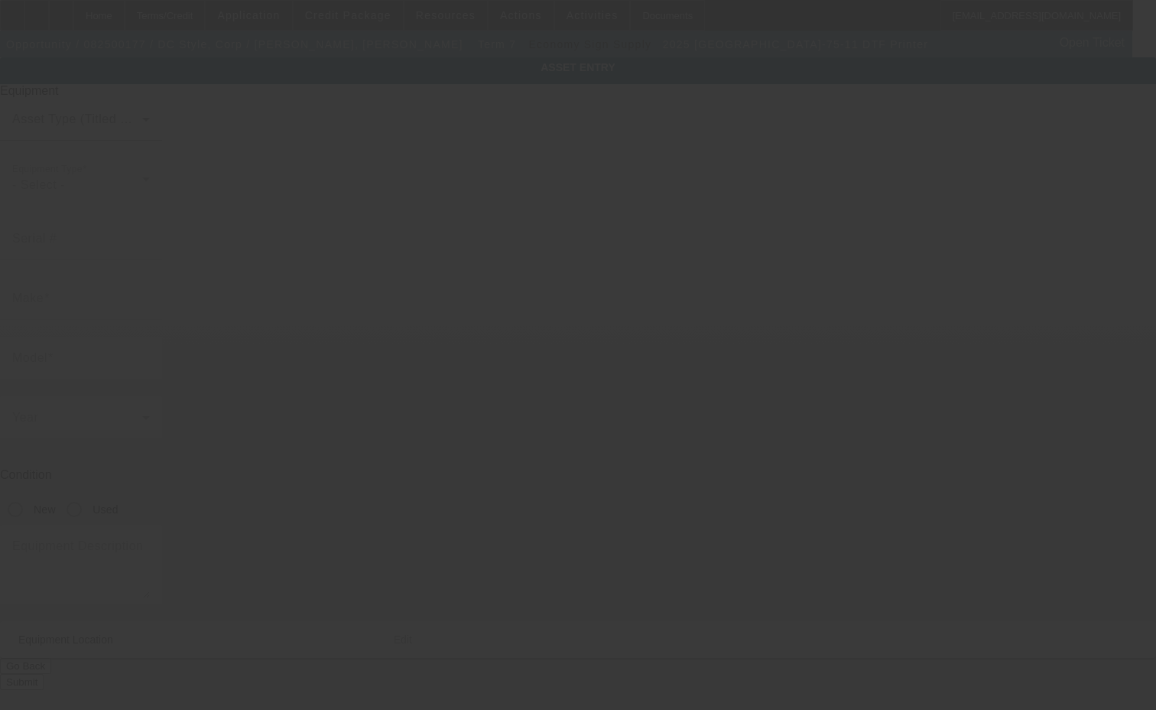
type input "[GEOGRAPHIC_DATA]"
type input "33909"
type input "[PERSON_NAME]"
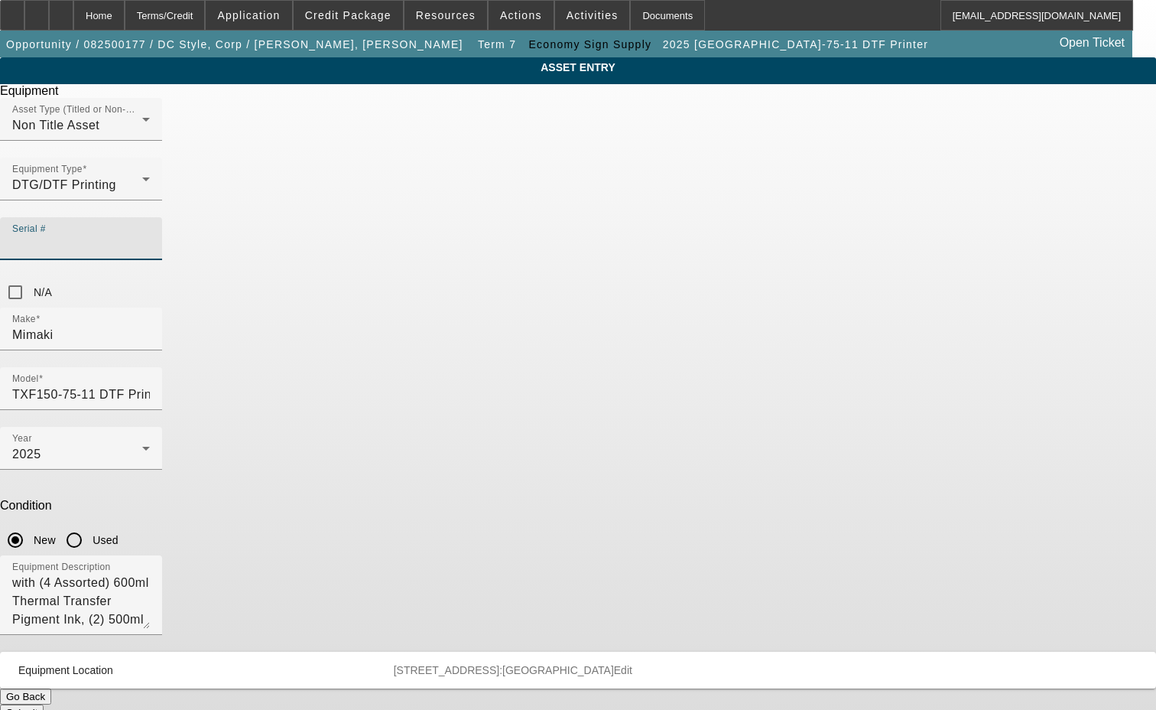
click at [150, 236] on input "Serial #" at bounding box center [81, 245] width 138 height 18
type input "FK46B186"
click at [44, 704] on button "Submit" at bounding box center [22, 712] width 44 height 16
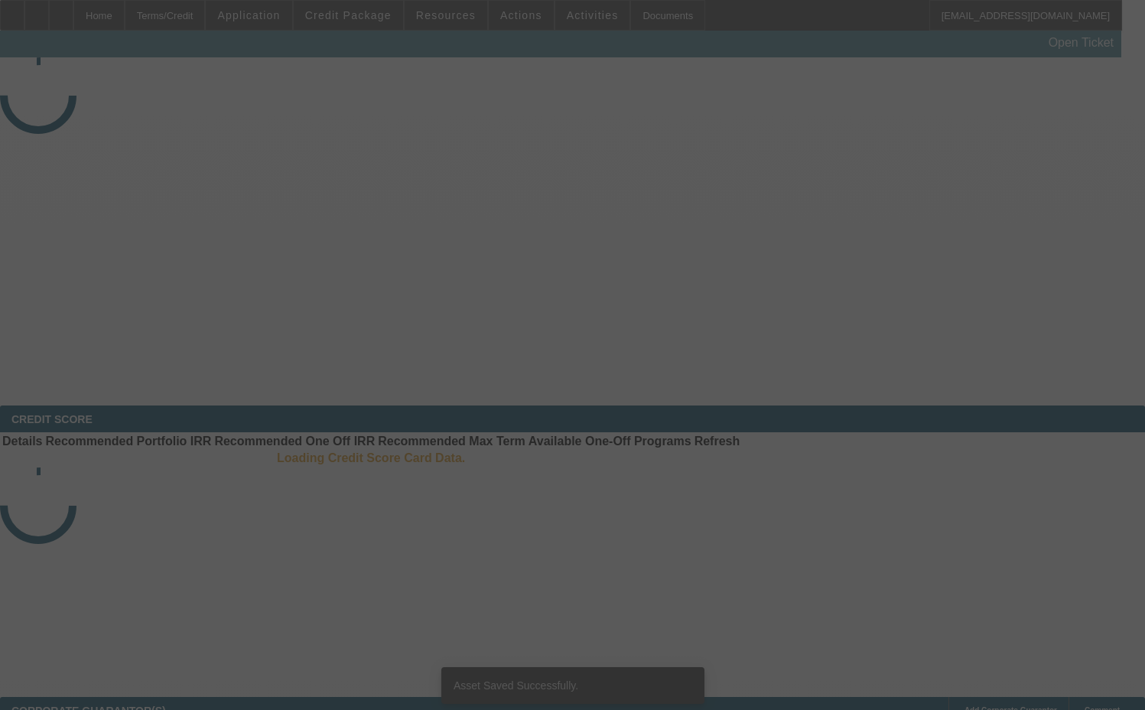
select select "3"
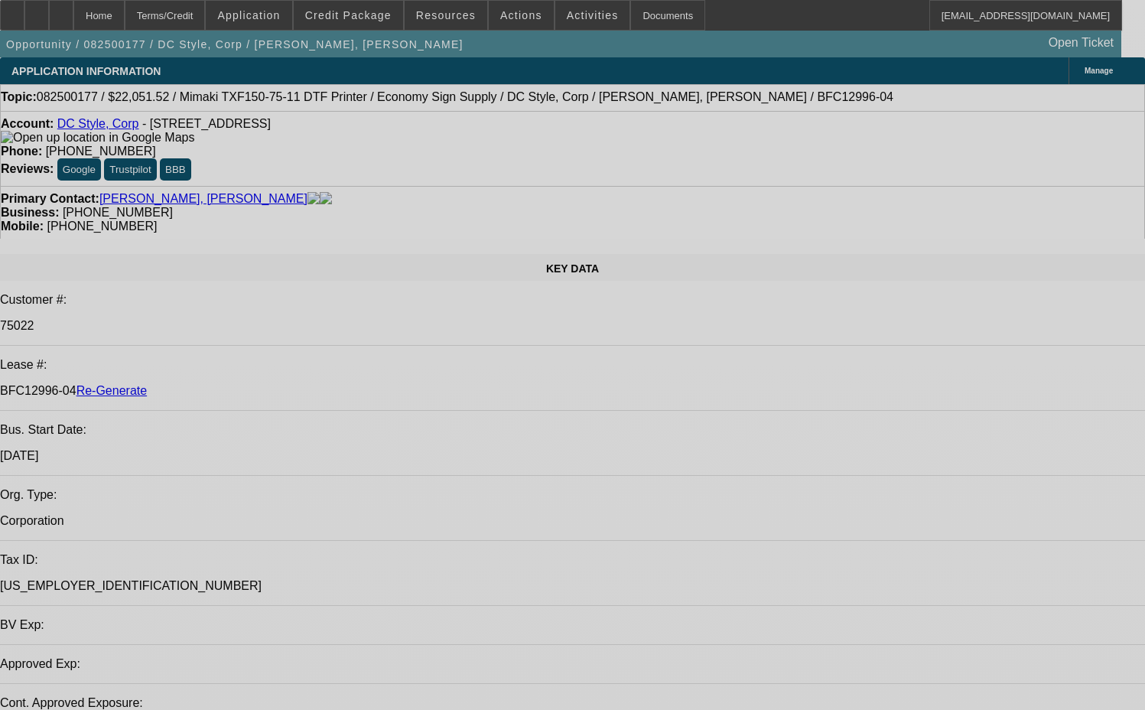
select select "0"
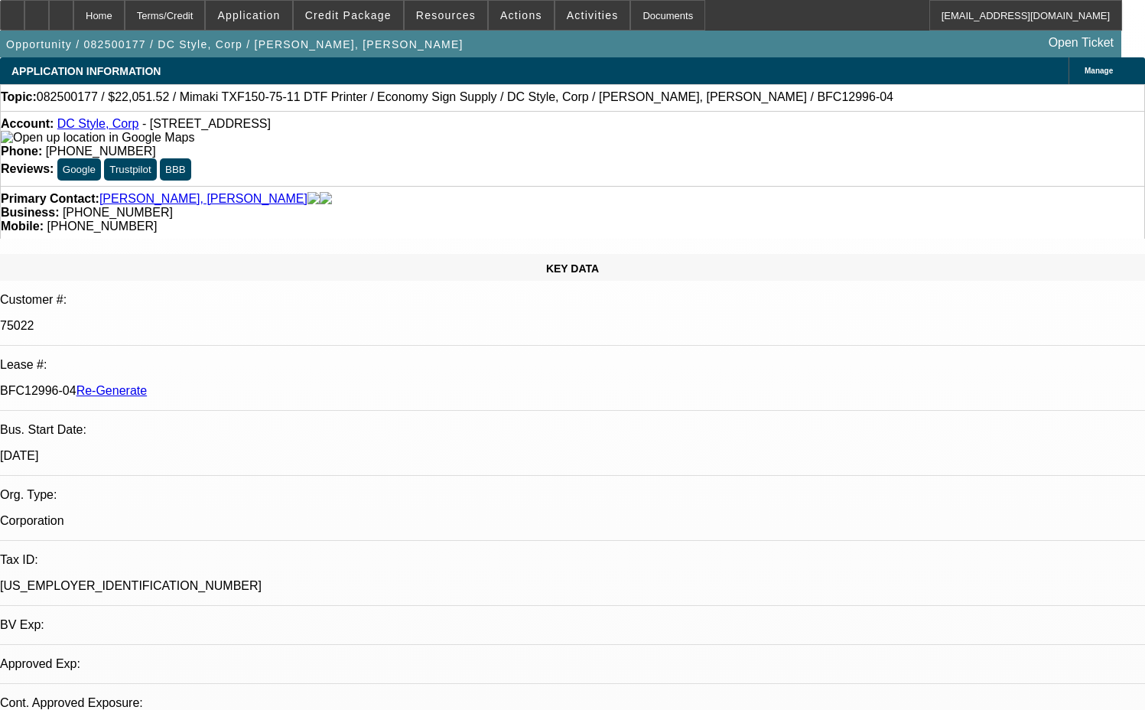
select select "0"
select select "6"
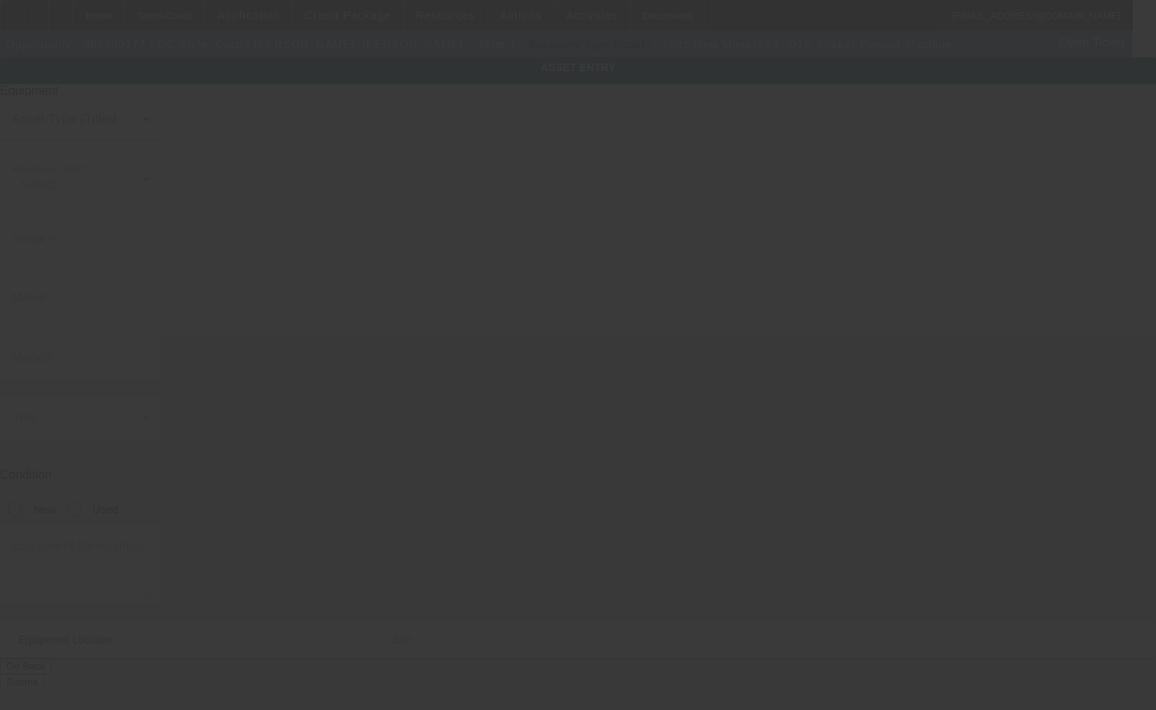
type input "Mimaki"
type input "24" DTF Shaker Powder Machine"
radio input "true"
type textarea "DTF shaker"
type input "[STREET_ADDRESS]"
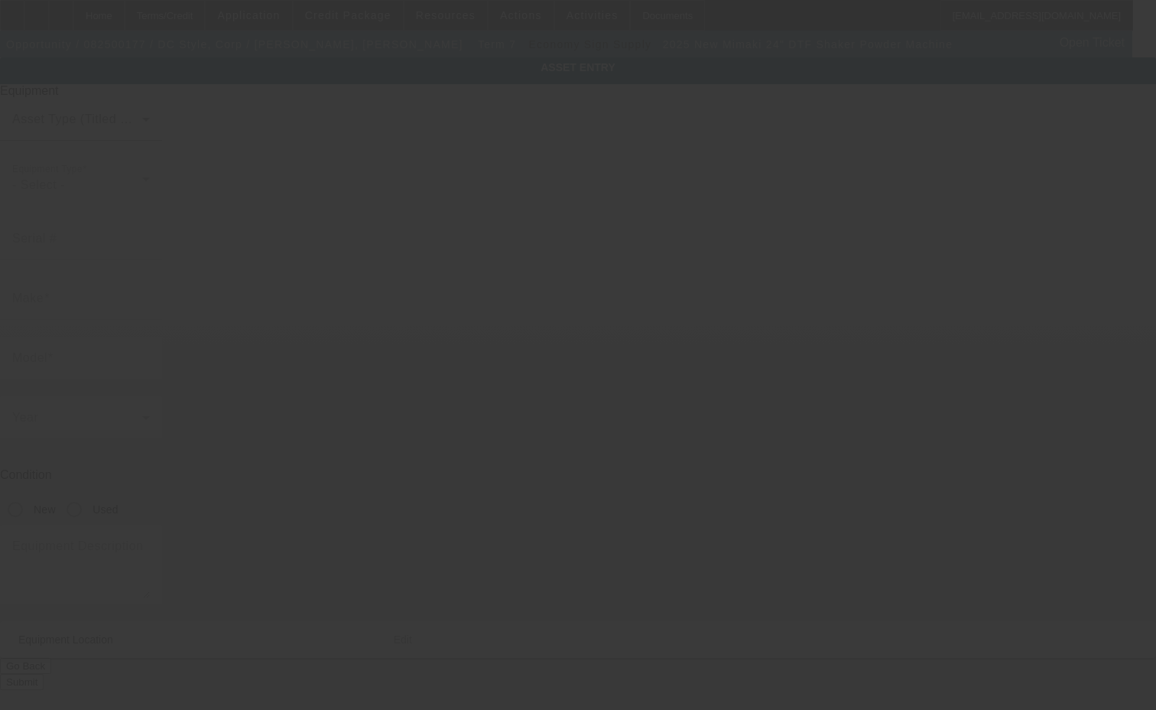
type input "[GEOGRAPHIC_DATA]"
type input "33909"
type input "[PERSON_NAME]"
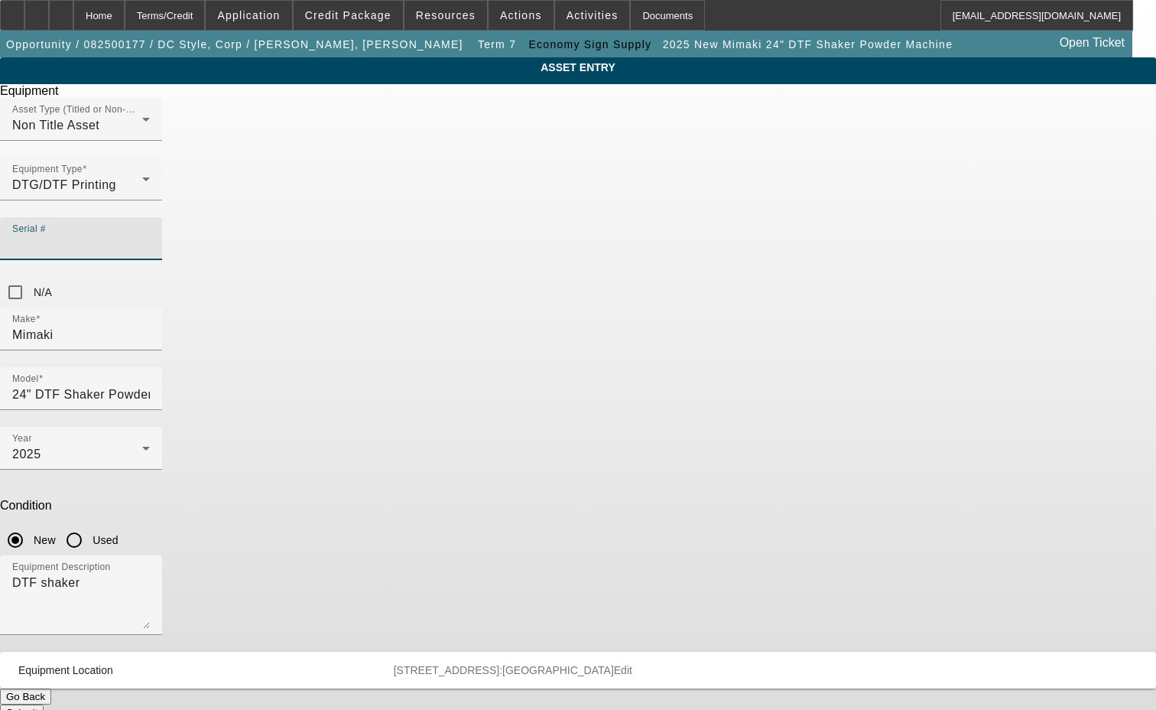
click at [150, 236] on input "Serial #" at bounding box center [81, 245] width 138 height 18
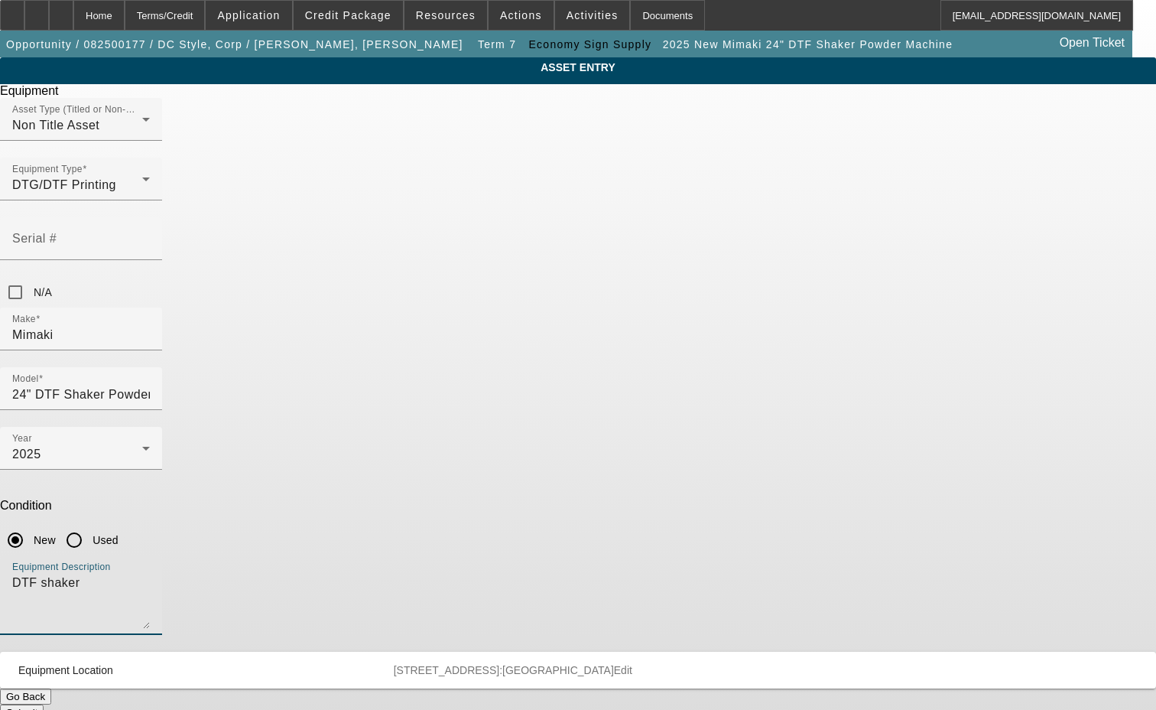
drag, startPoint x: 446, startPoint y: 407, endPoint x: 307, endPoint y: 395, distance: 138.9
click at [307, 395] on div "ASSET ENTRY Delete asset Equipment Asset Type (Titled or Non-Titled) Non Title …" at bounding box center [578, 388] width 1156 height 663
click at [57, 232] on mat-label "Serial #" at bounding box center [34, 238] width 44 height 13
click at [150, 236] on input "Serial #" at bounding box center [81, 245] width 138 height 18
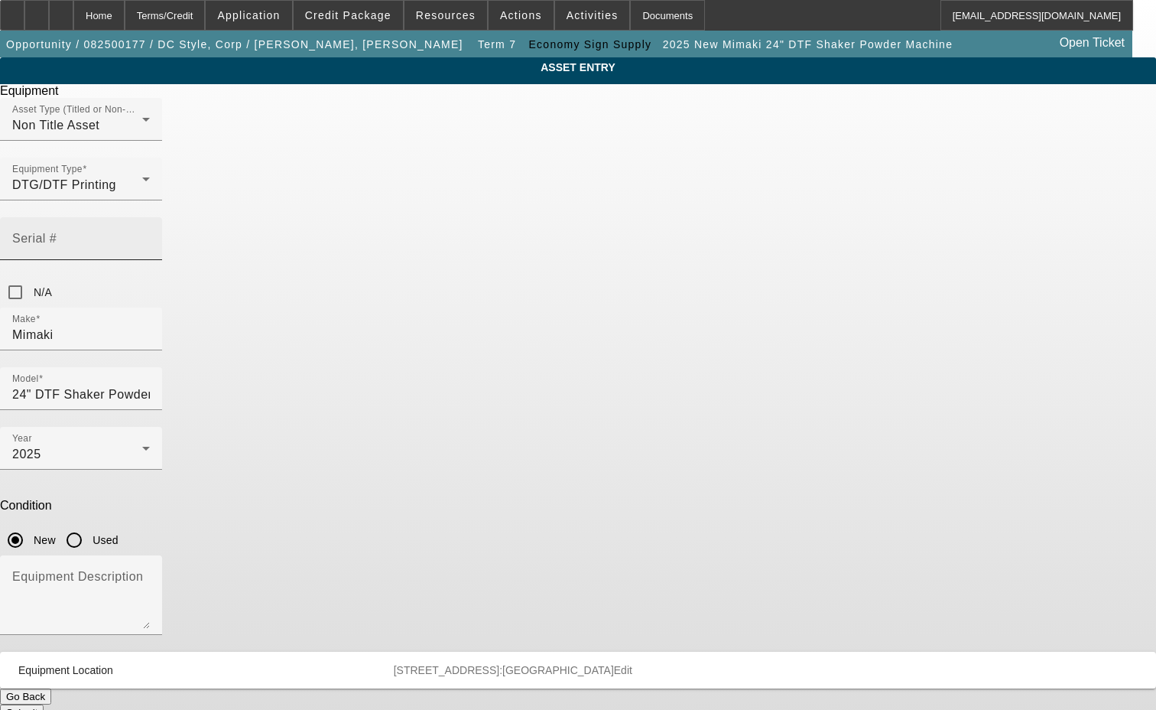
click at [57, 232] on mat-label "Serial #" at bounding box center [34, 238] width 44 height 13
click at [150, 236] on input "Serial #" at bounding box center [81, 245] width 138 height 18
type input "AFSF7E7B0918"
click at [44, 704] on button "Submit" at bounding box center [22, 712] width 44 height 16
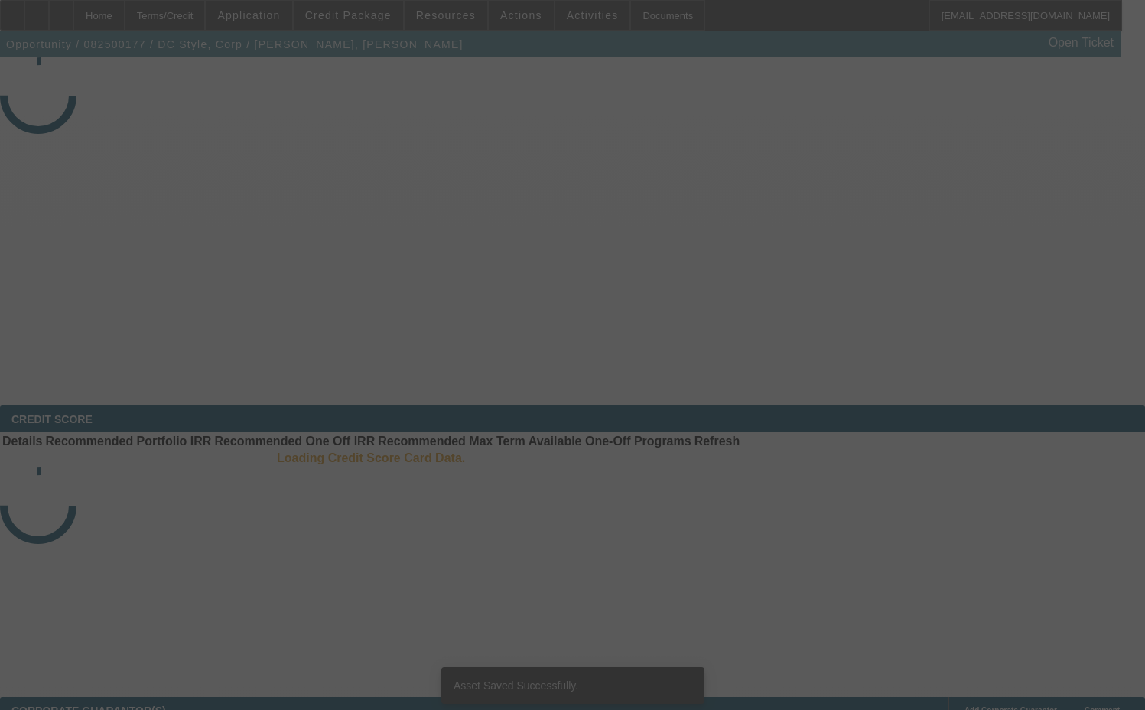
select select "3"
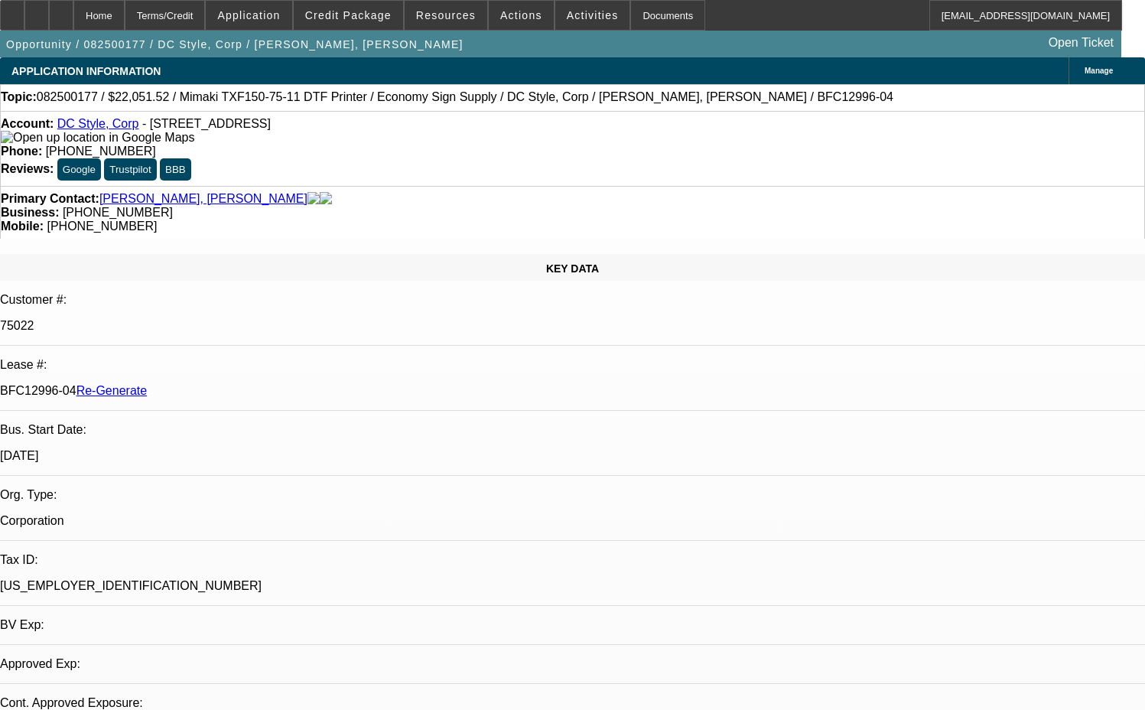
select select "0"
select select "6"
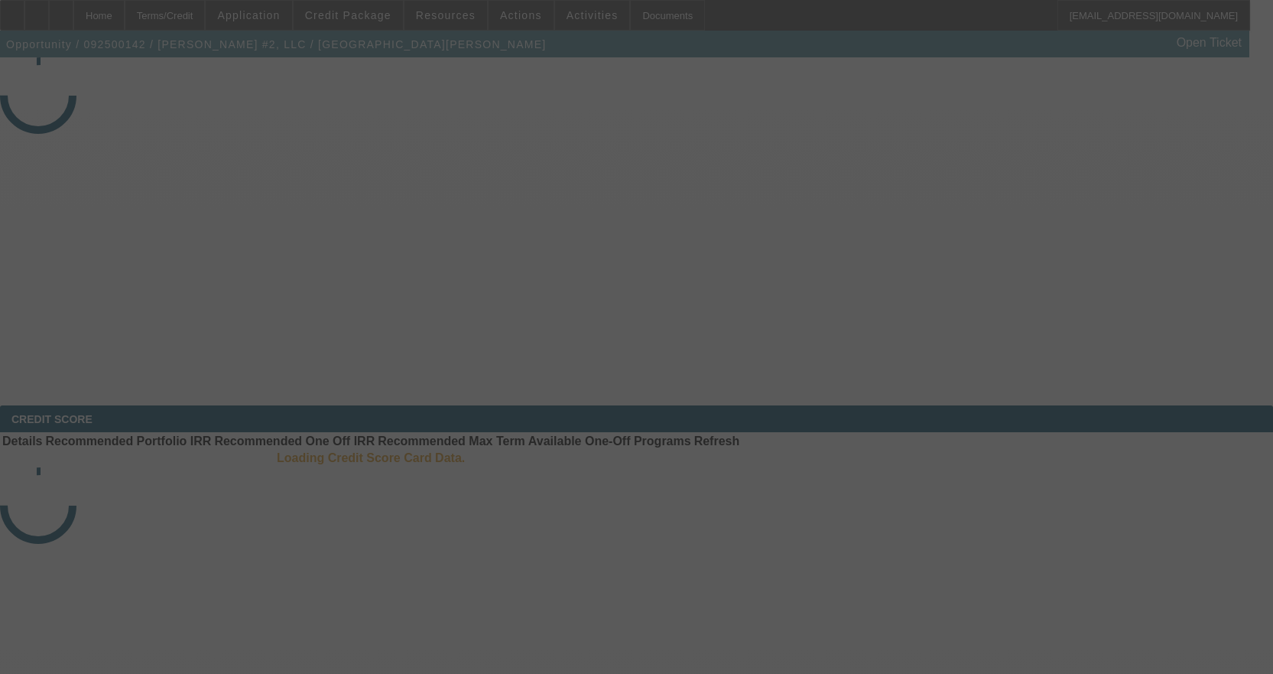
select select "3"
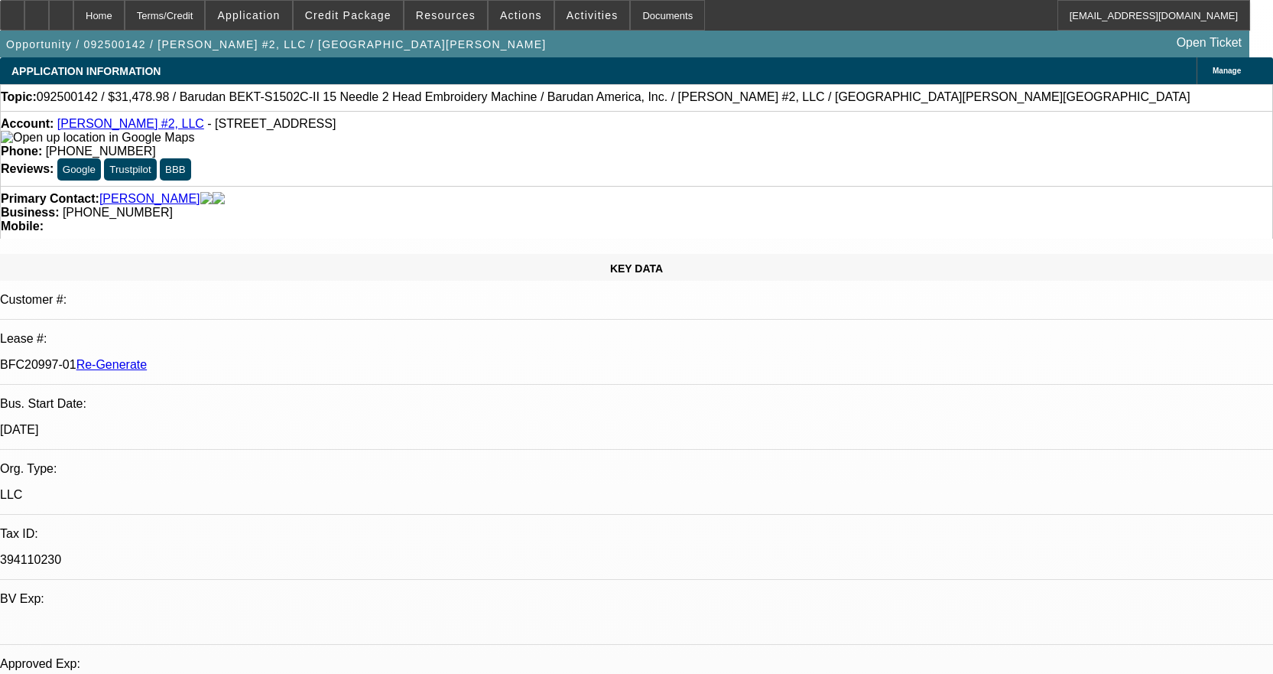
select select "0.1"
select select "1.5"
select select "2"
select select "0"
select select "2"
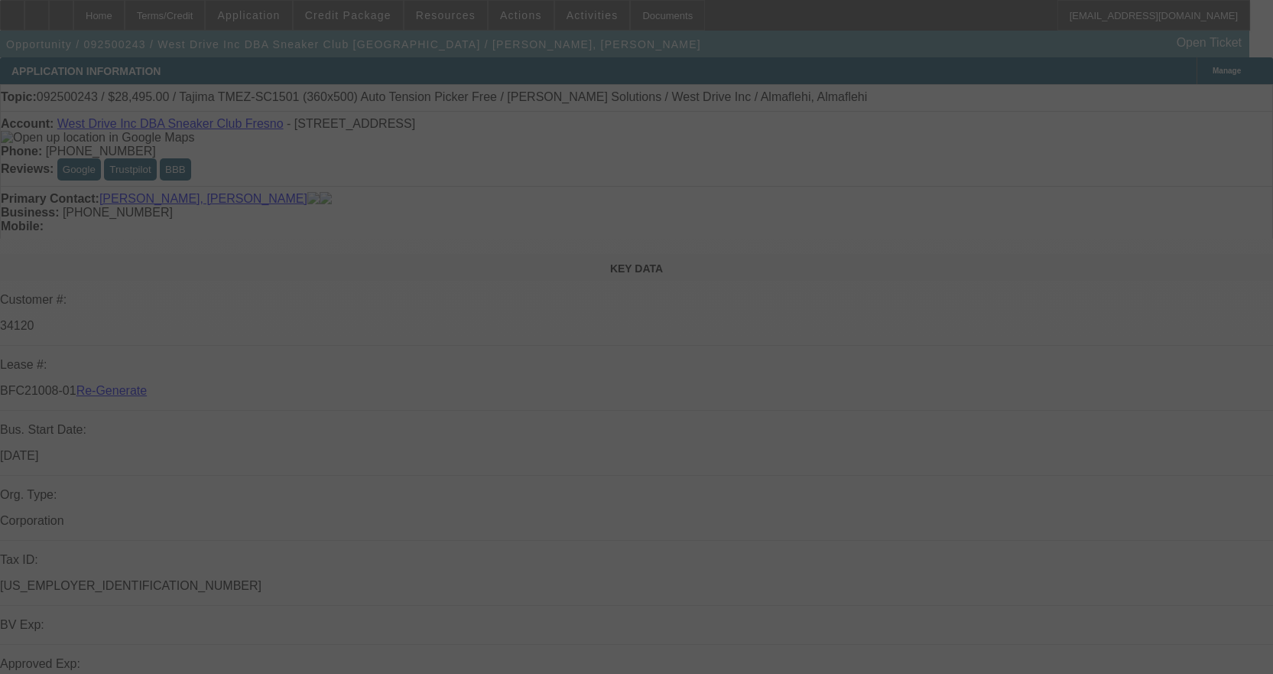
select select "3"
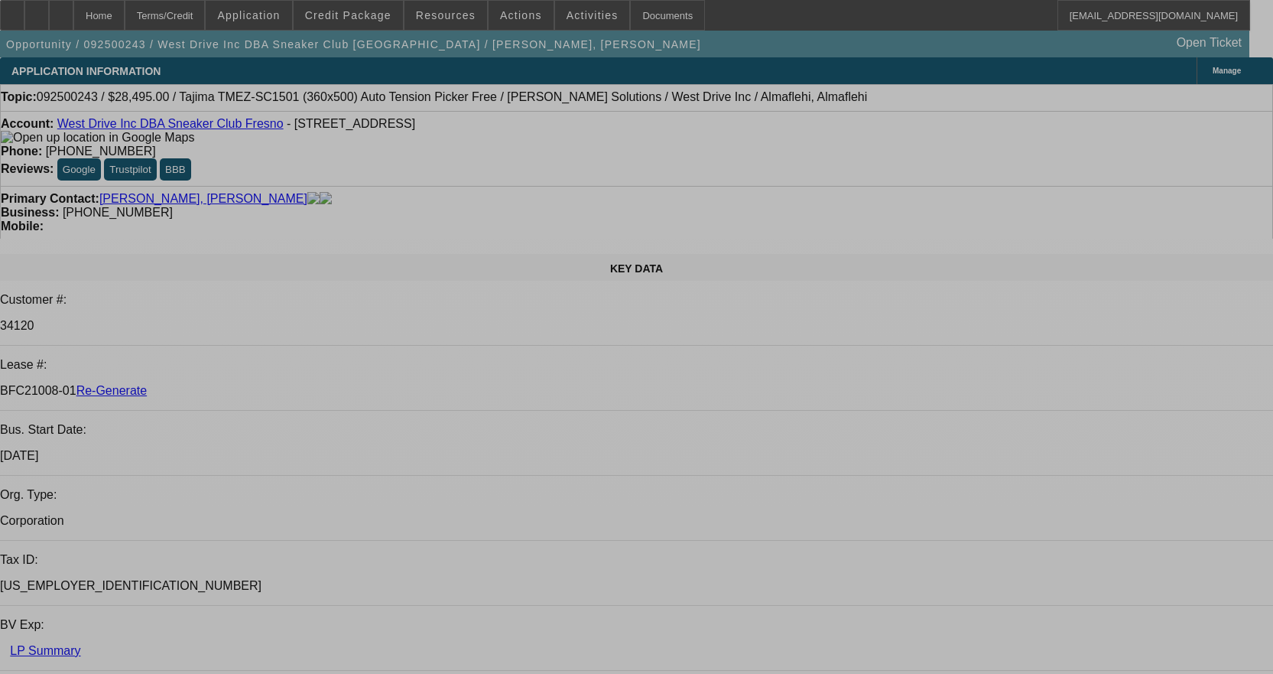
select select "0"
select select "2"
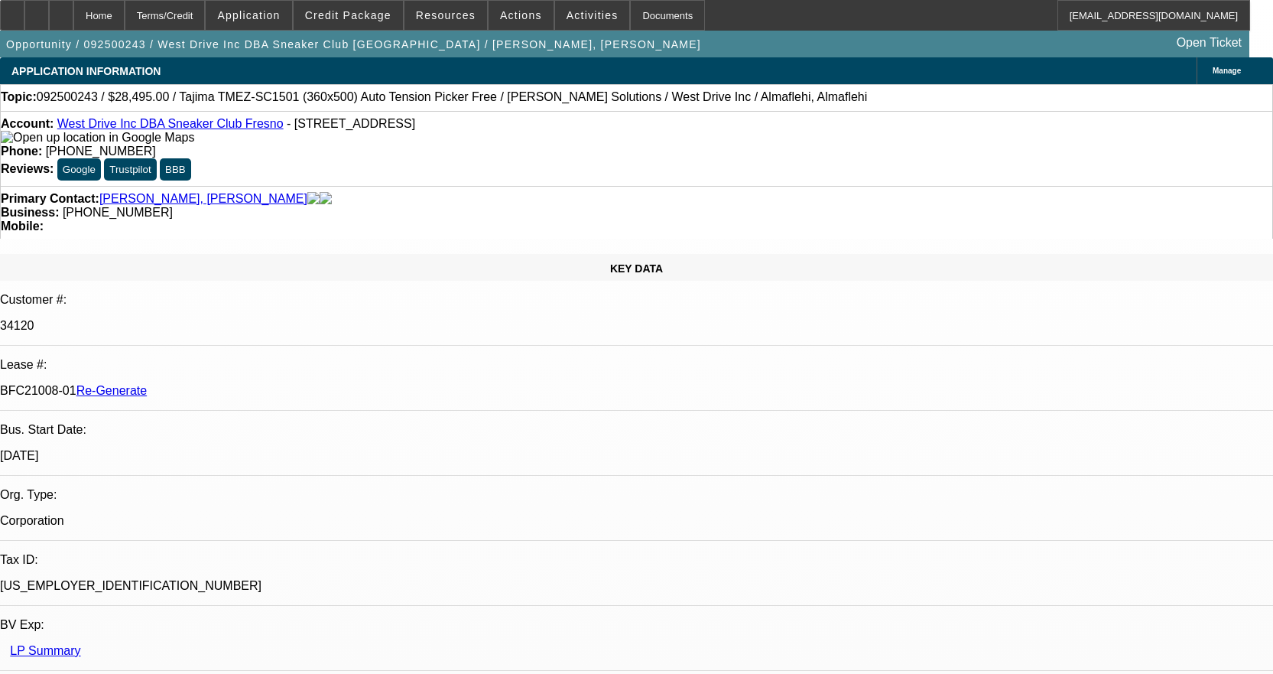
select select "0.1"
select select "4"
click at [637, 21] on div "Documents" at bounding box center [667, 15] width 75 height 31
click at [581, 21] on span at bounding box center [592, 15] width 75 height 37
click at [581, 21] on div at bounding box center [636, 337] width 1273 height 674
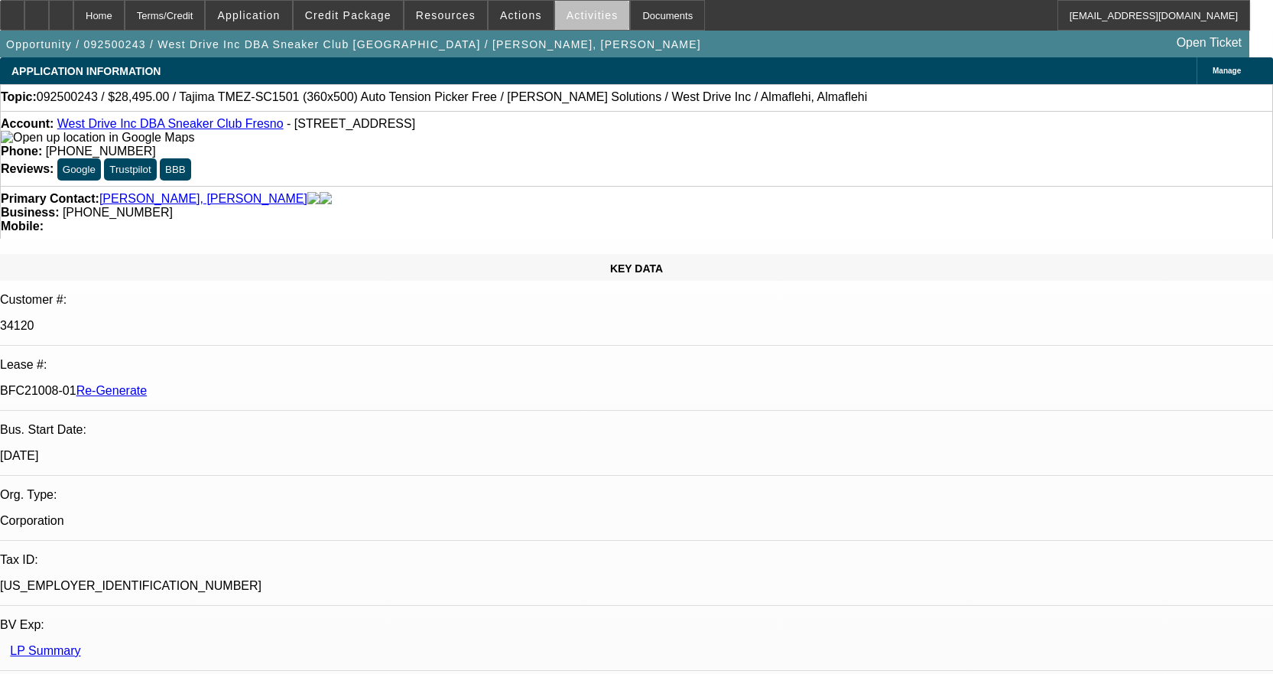
click at [581, 21] on span at bounding box center [592, 15] width 75 height 37
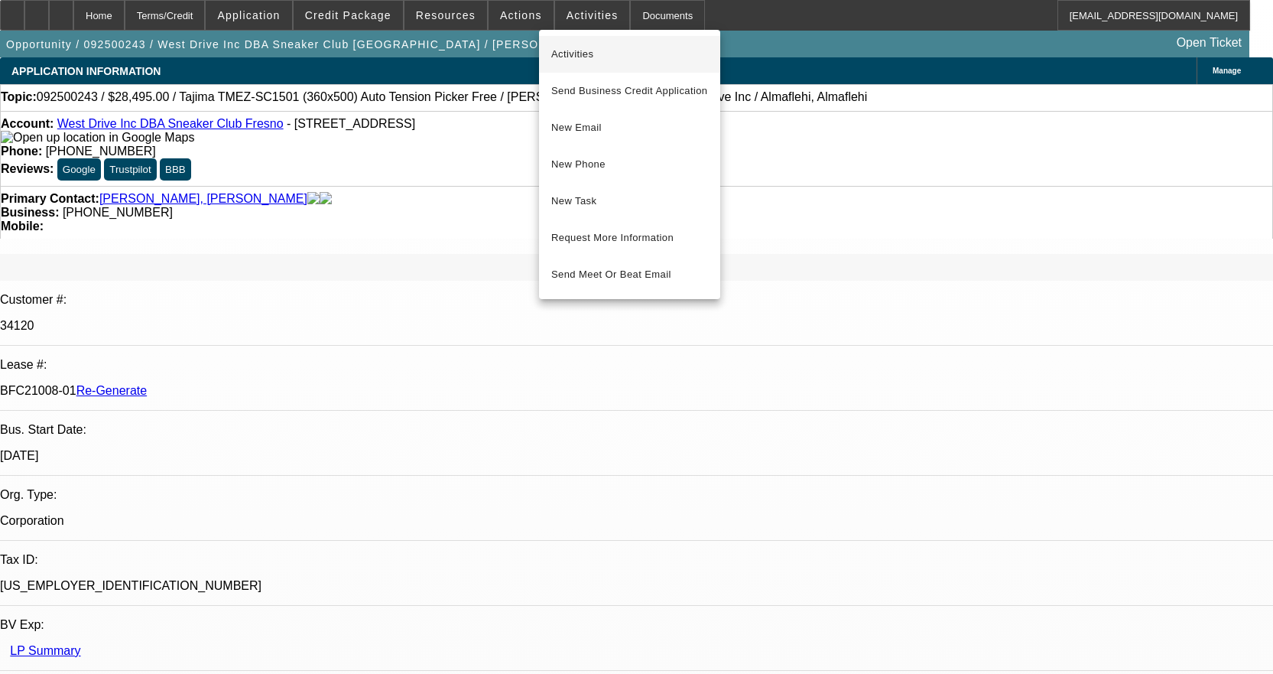
click at [576, 50] on span "Activities" at bounding box center [629, 54] width 157 height 18
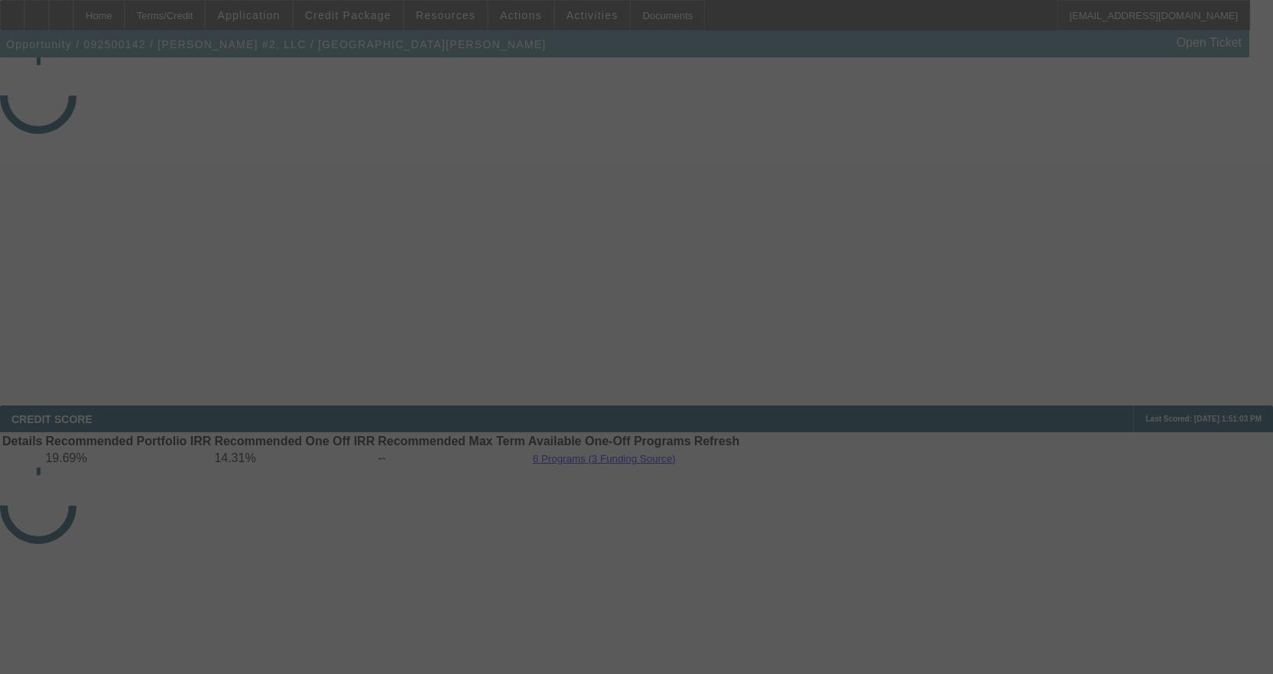
select select "3"
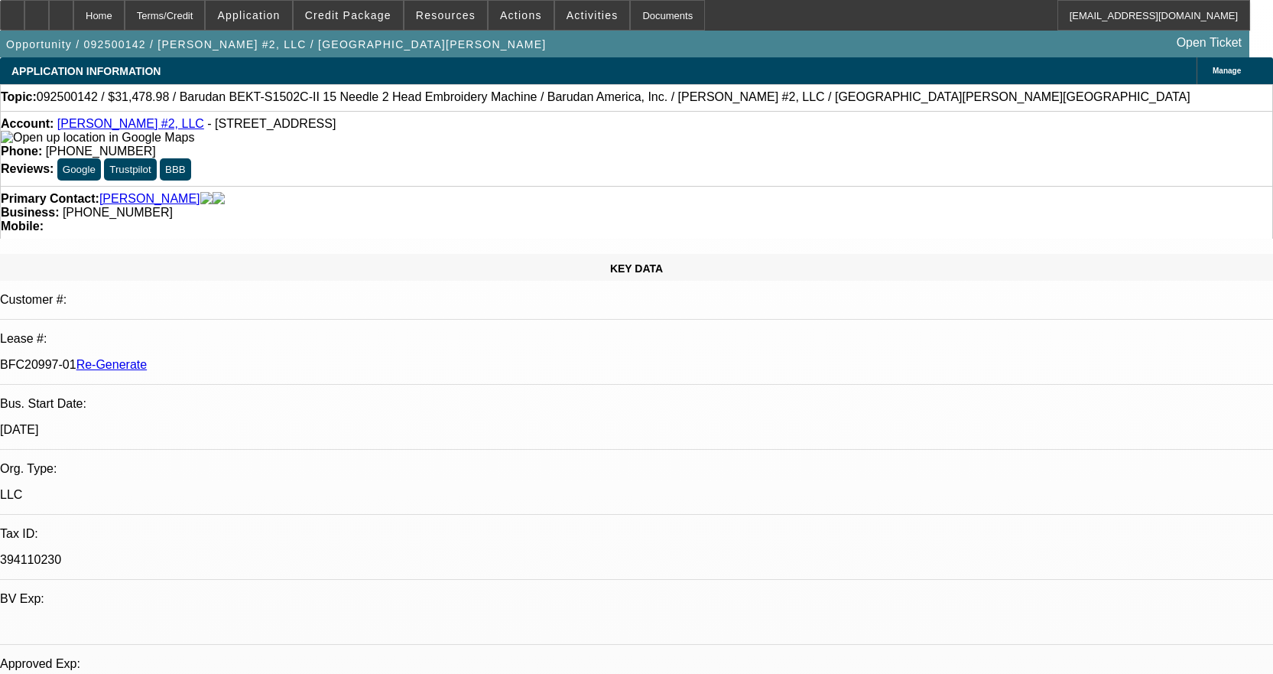
select select "0.1"
select select "1.5"
select select "0"
select select "1"
select select "2"
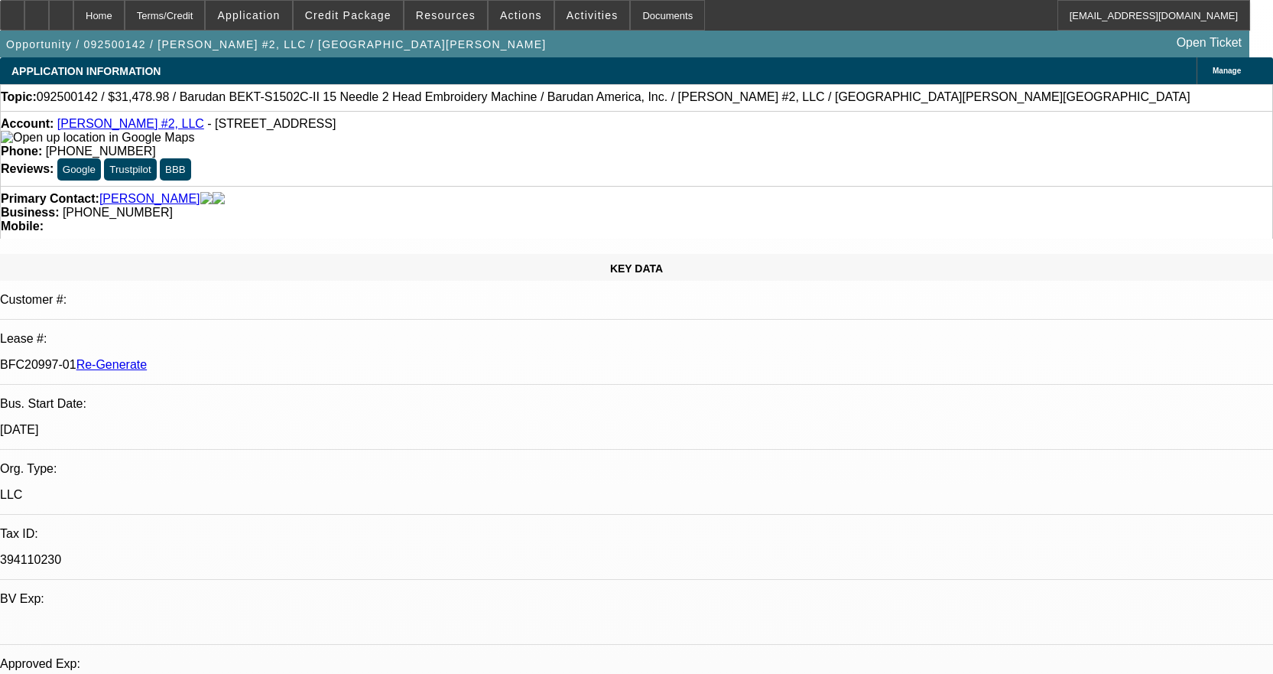
select select "2"
click at [647, 24] on div "Documents" at bounding box center [667, 15] width 75 height 31
click at [580, 18] on span "Activities" at bounding box center [593, 15] width 52 height 12
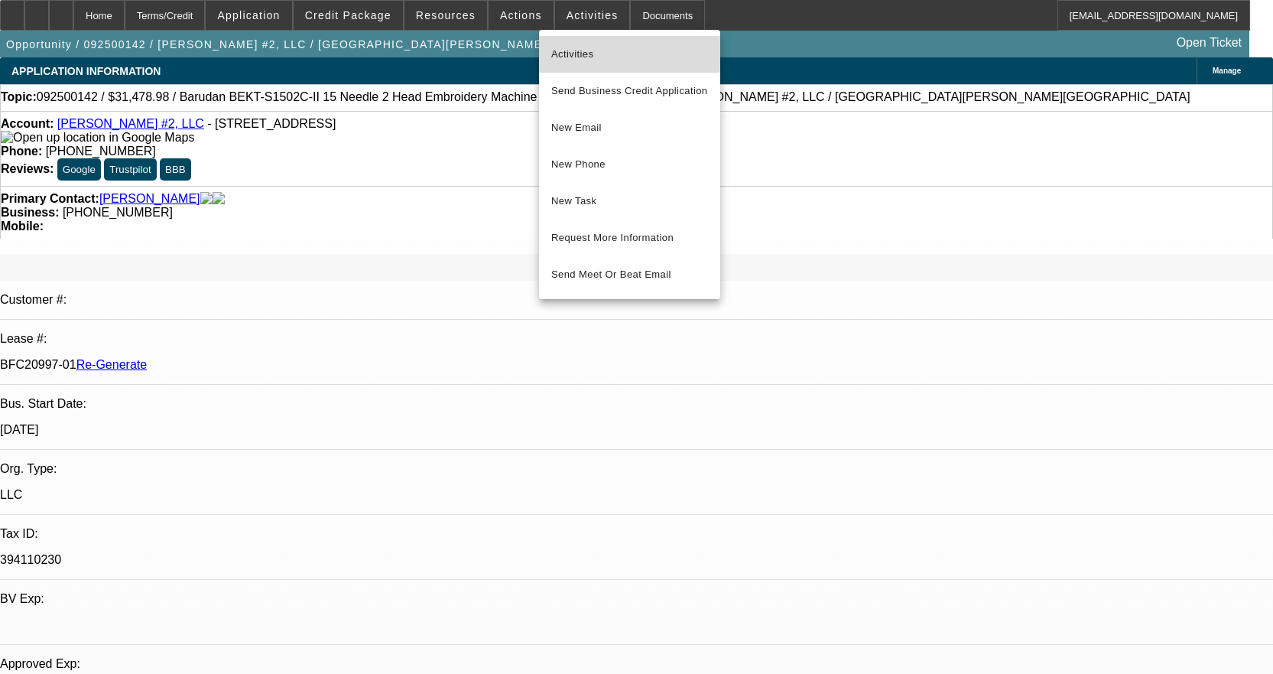
click at [575, 48] on span "Activities" at bounding box center [629, 54] width 157 height 18
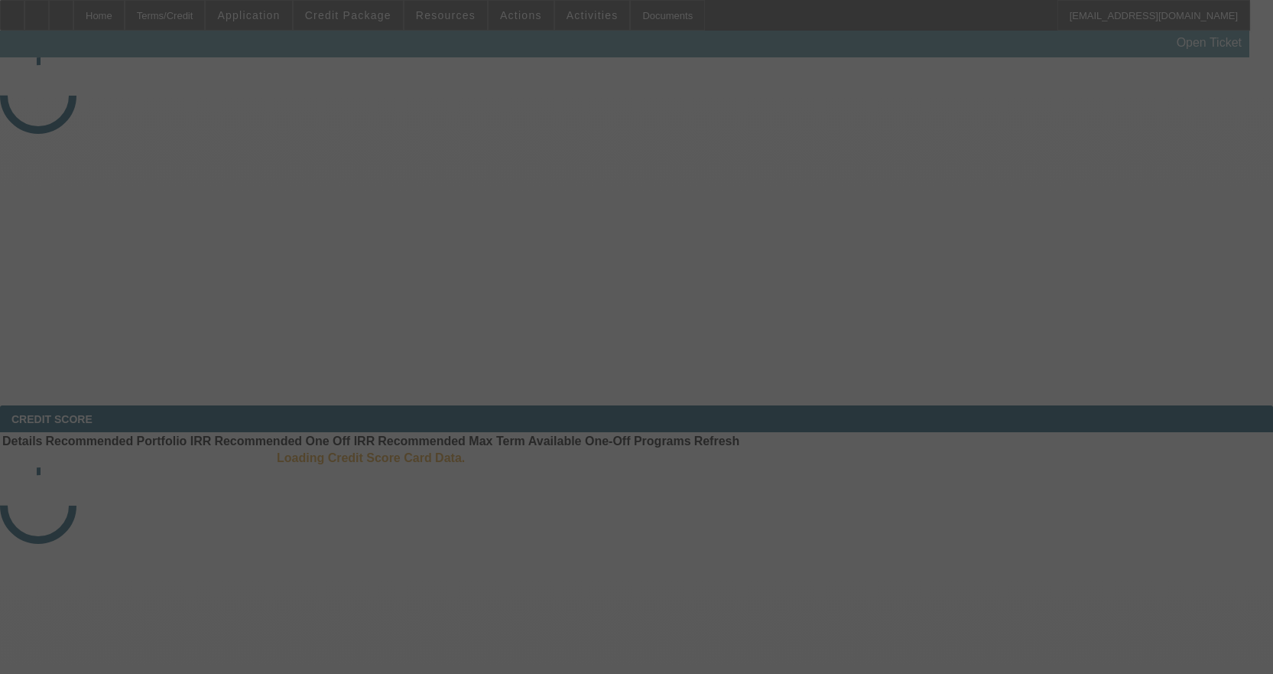
select select "3"
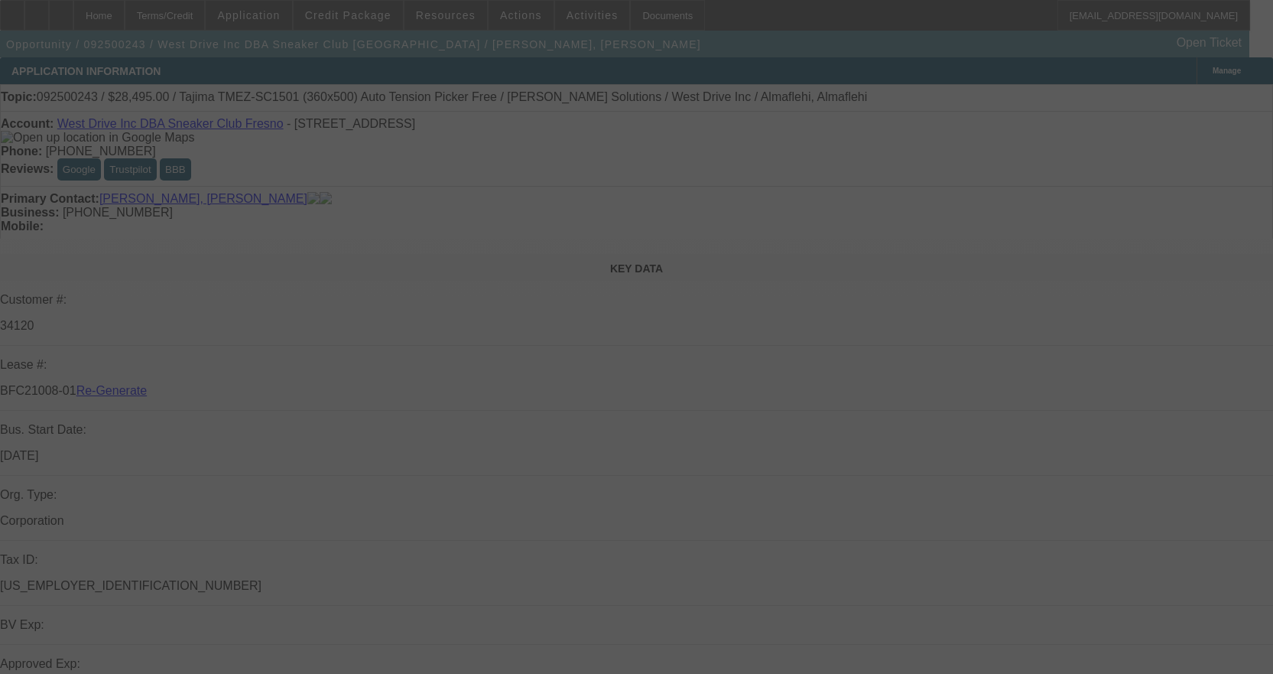
select select "0"
select select "2"
select select "0.1"
select select "4"
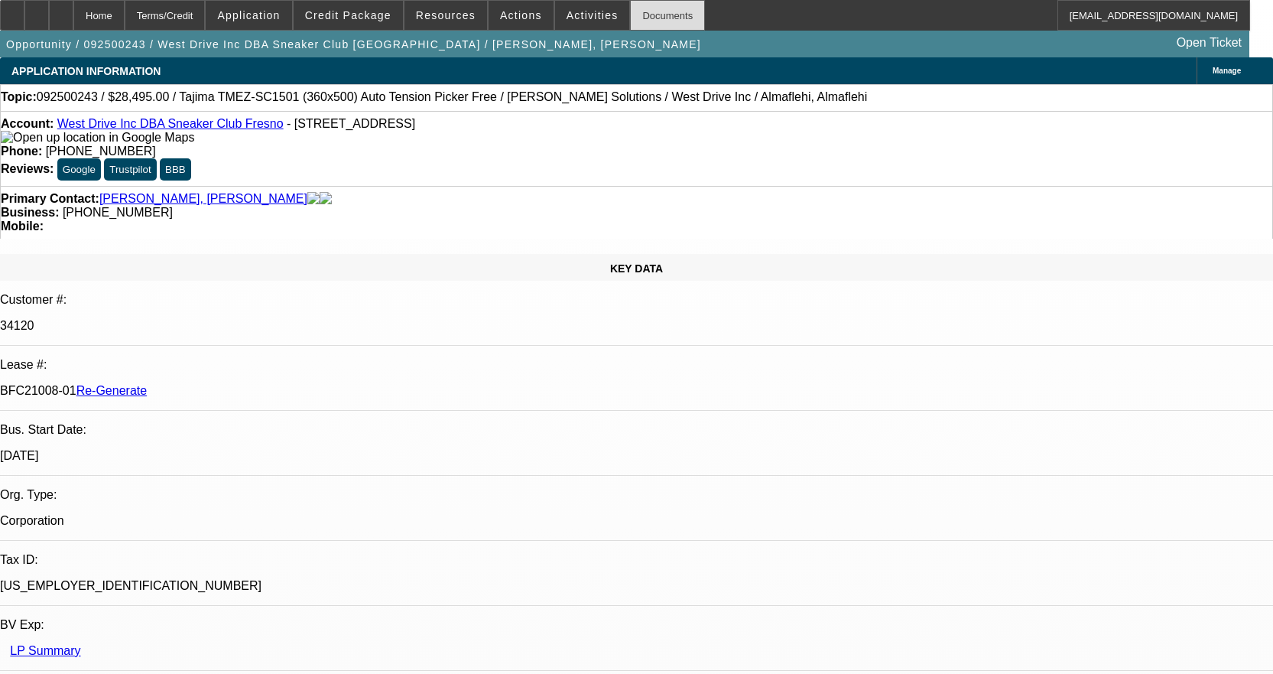
click at [652, 9] on div "Documents" at bounding box center [667, 15] width 75 height 31
click at [567, 14] on span "Activities" at bounding box center [593, 15] width 52 height 12
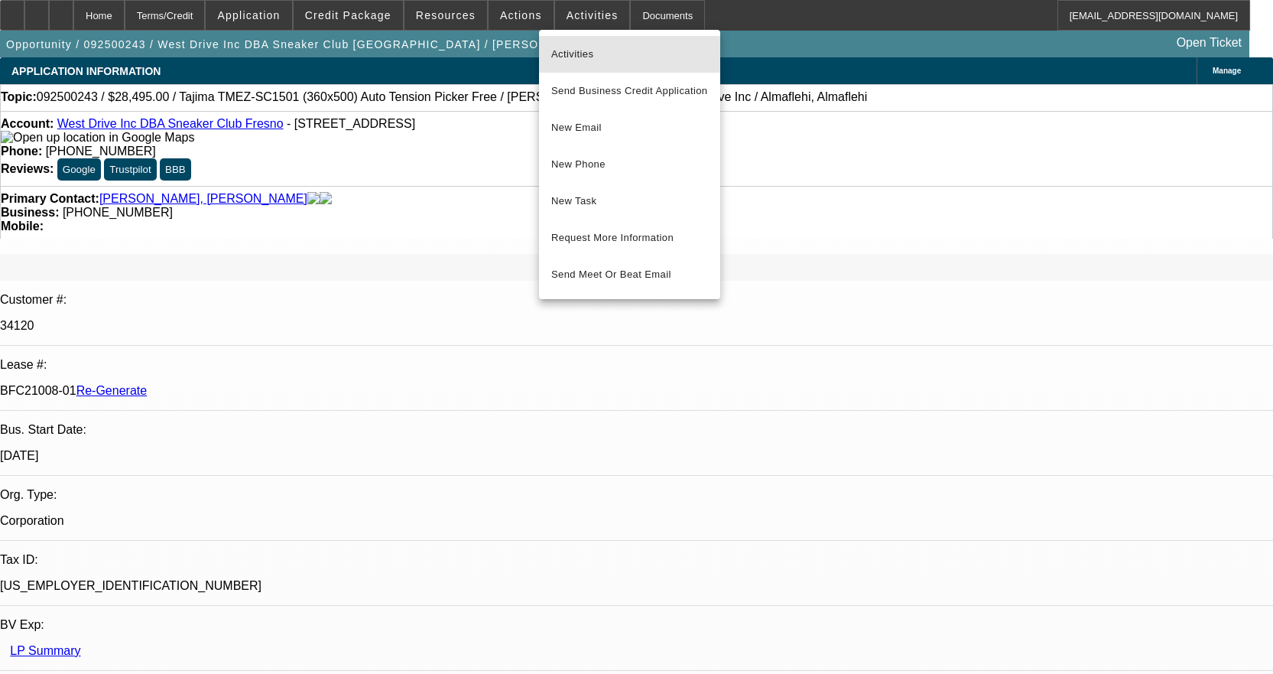
click at [557, 43] on button "Activities" at bounding box center [629, 54] width 181 height 37
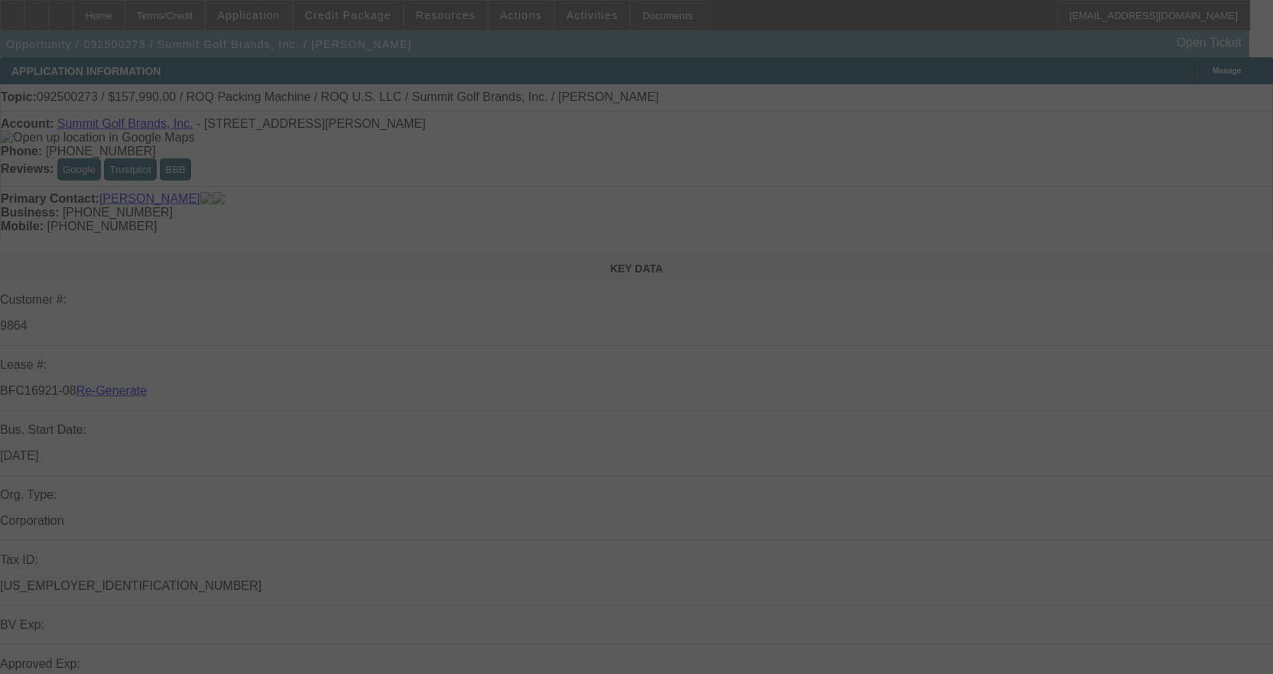
select select "3"
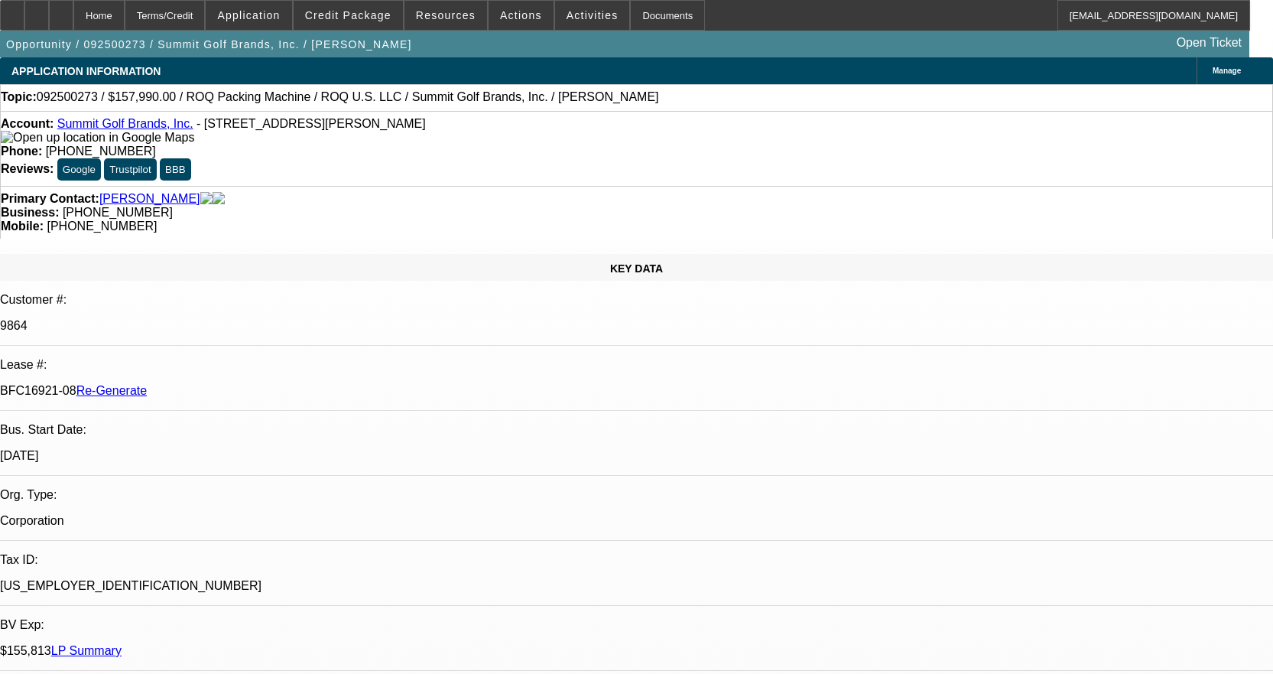
select select "0"
select select "0.1"
select select "4"
click at [657, 15] on div "Documents" at bounding box center [667, 15] width 75 height 31
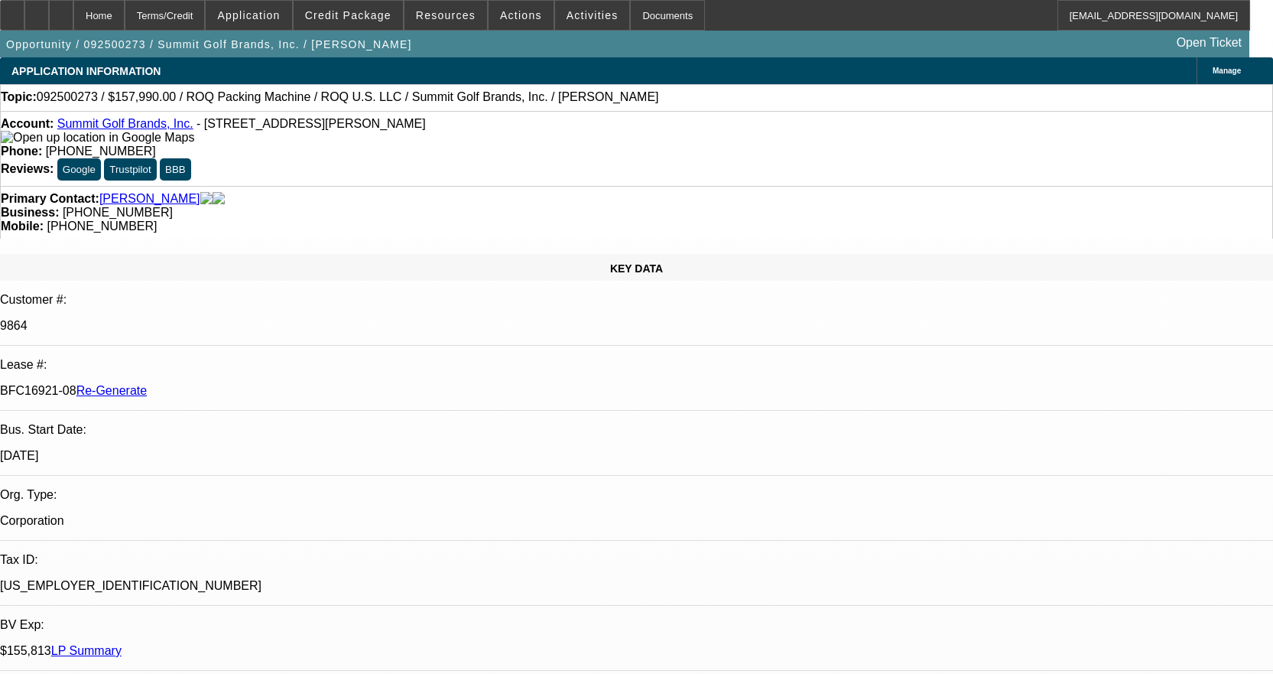
drag, startPoint x: 1131, startPoint y: 536, endPoint x: 1204, endPoint y: 531, distance: 73.6
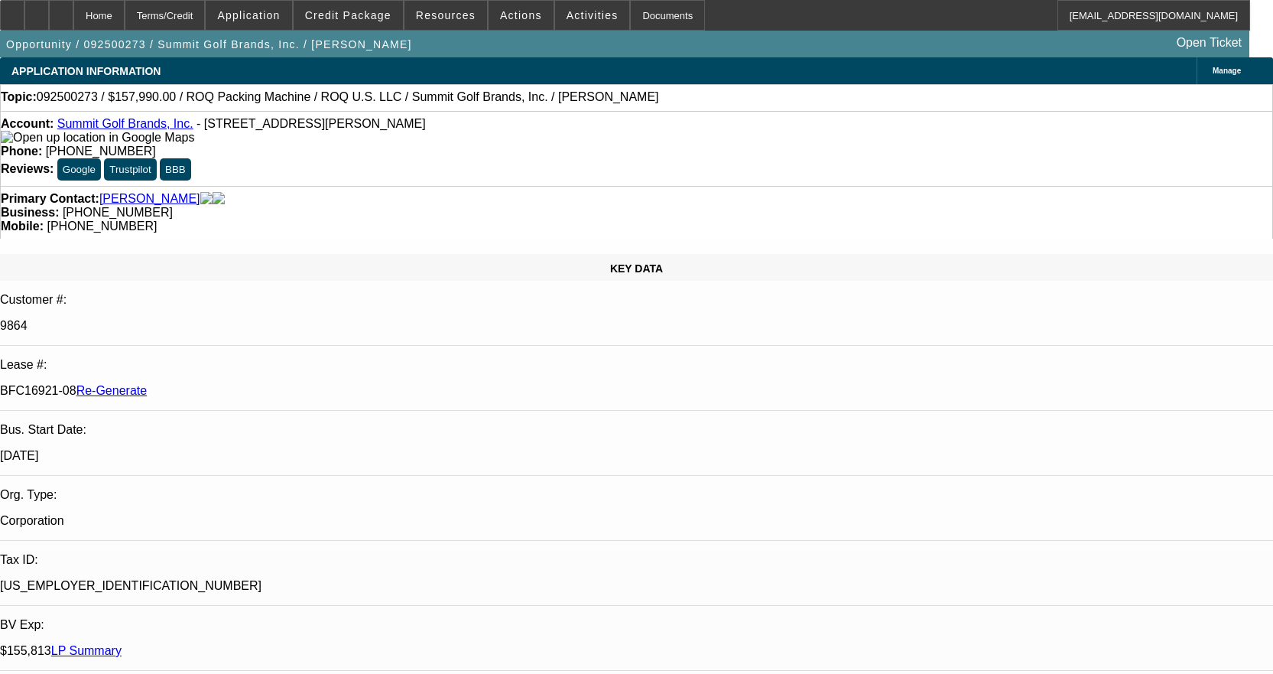
copy p "[EMAIL_ADDRESS][DOMAIN_NAME]"
click at [649, 17] on div "Documents" at bounding box center [667, 15] width 75 height 31
click at [567, 16] on span "Activities" at bounding box center [593, 15] width 52 height 12
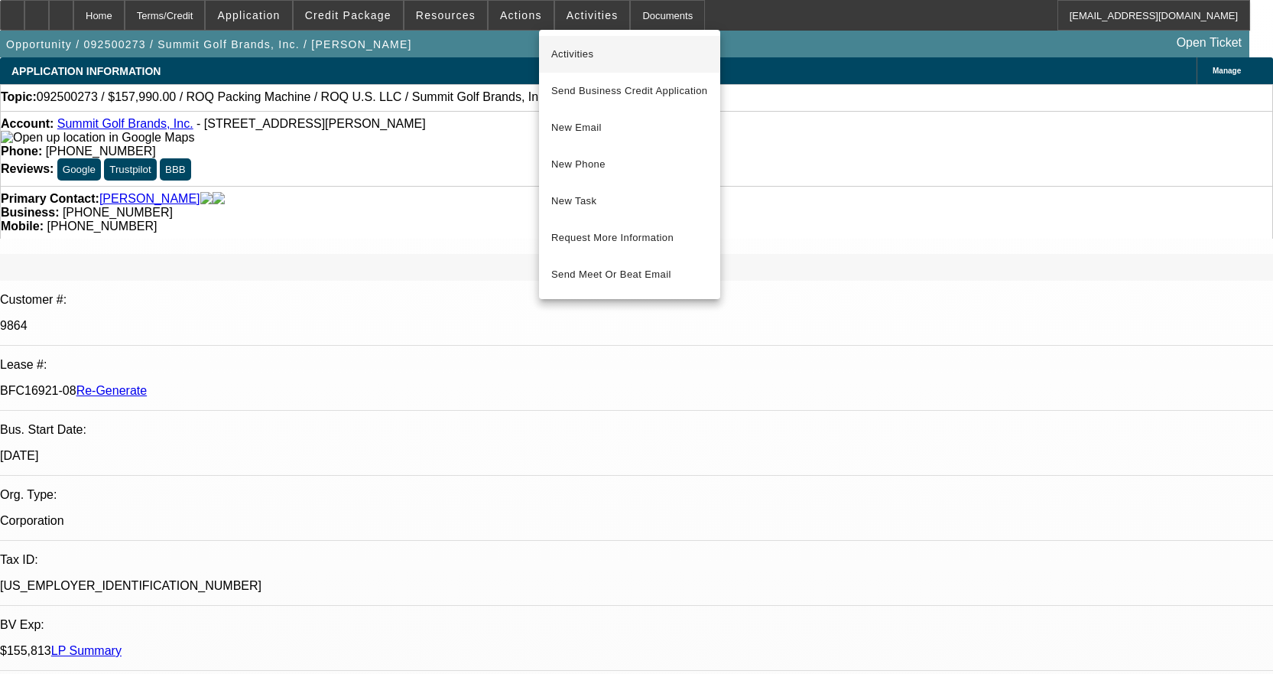
click at [566, 47] on span "Activities" at bounding box center [629, 54] width 157 height 18
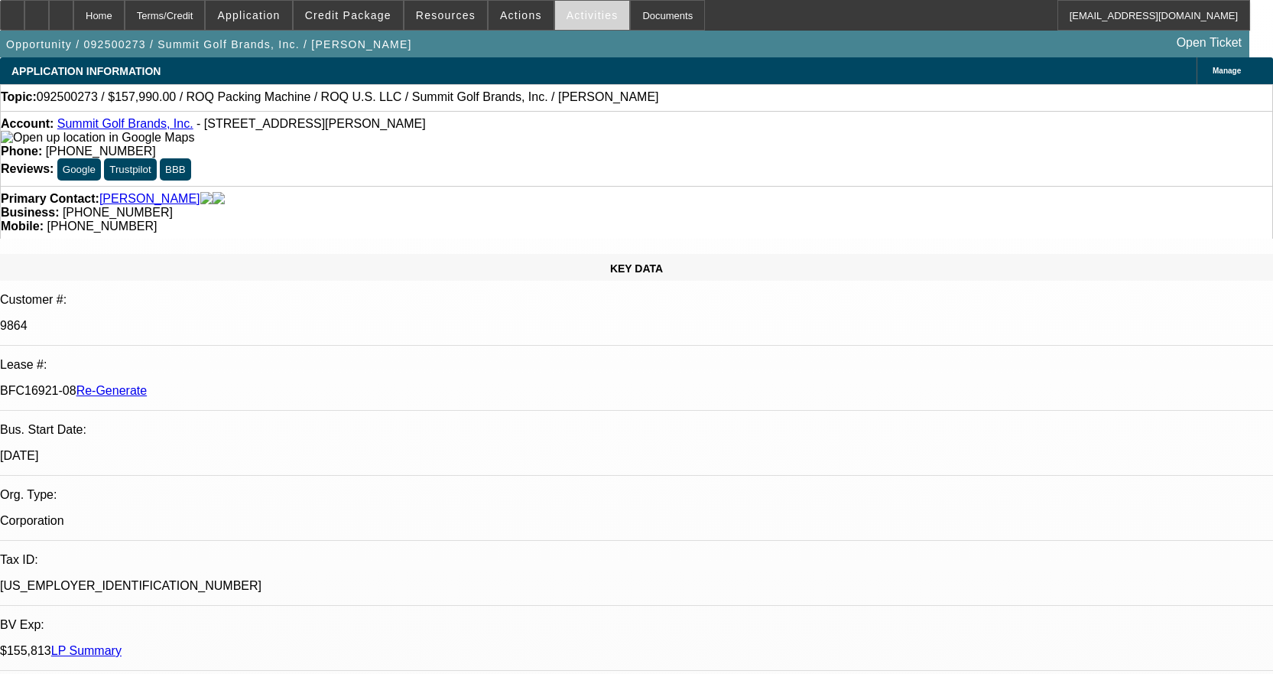
click at [572, 17] on span "Activities" at bounding box center [593, 15] width 52 height 12
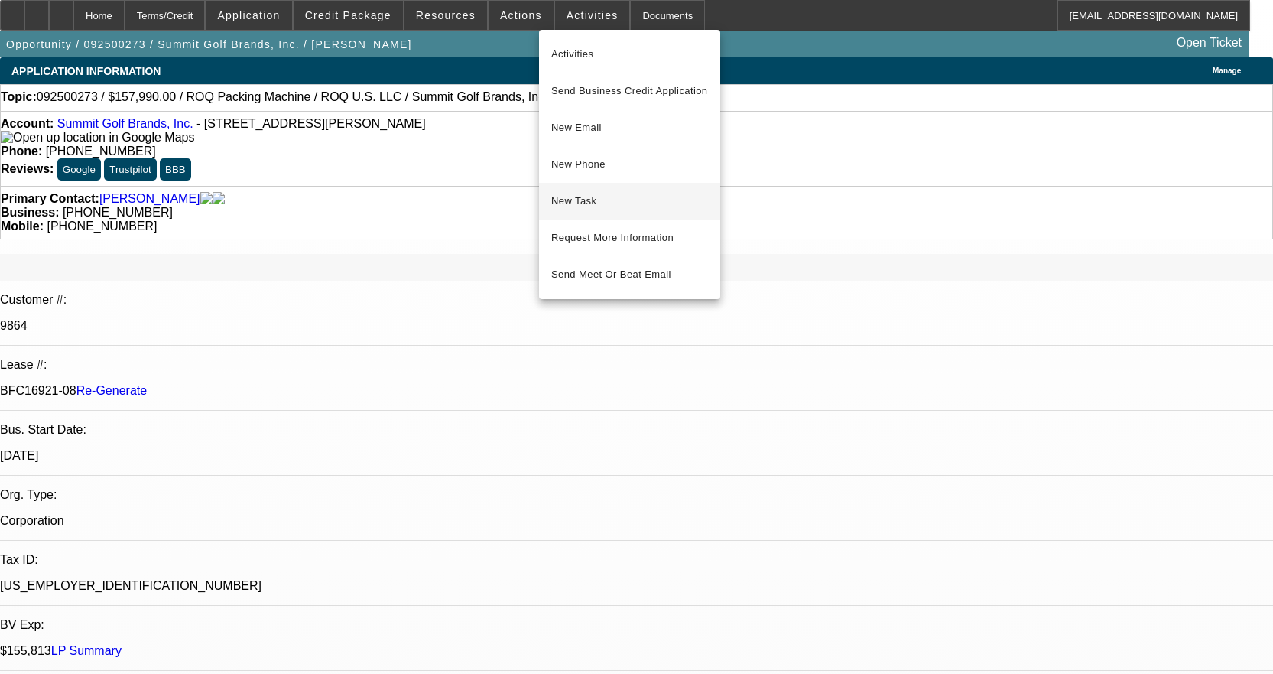
click at [577, 199] on span "New Task" at bounding box center [629, 201] width 157 height 18
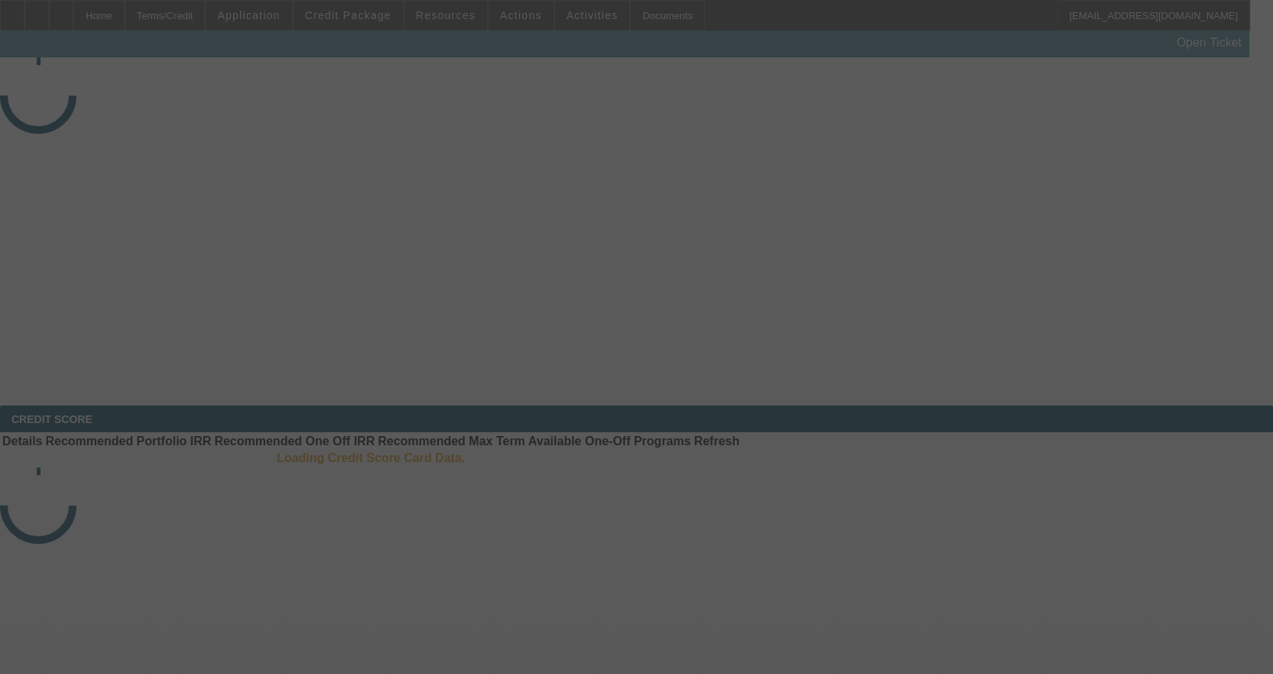
select select "3"
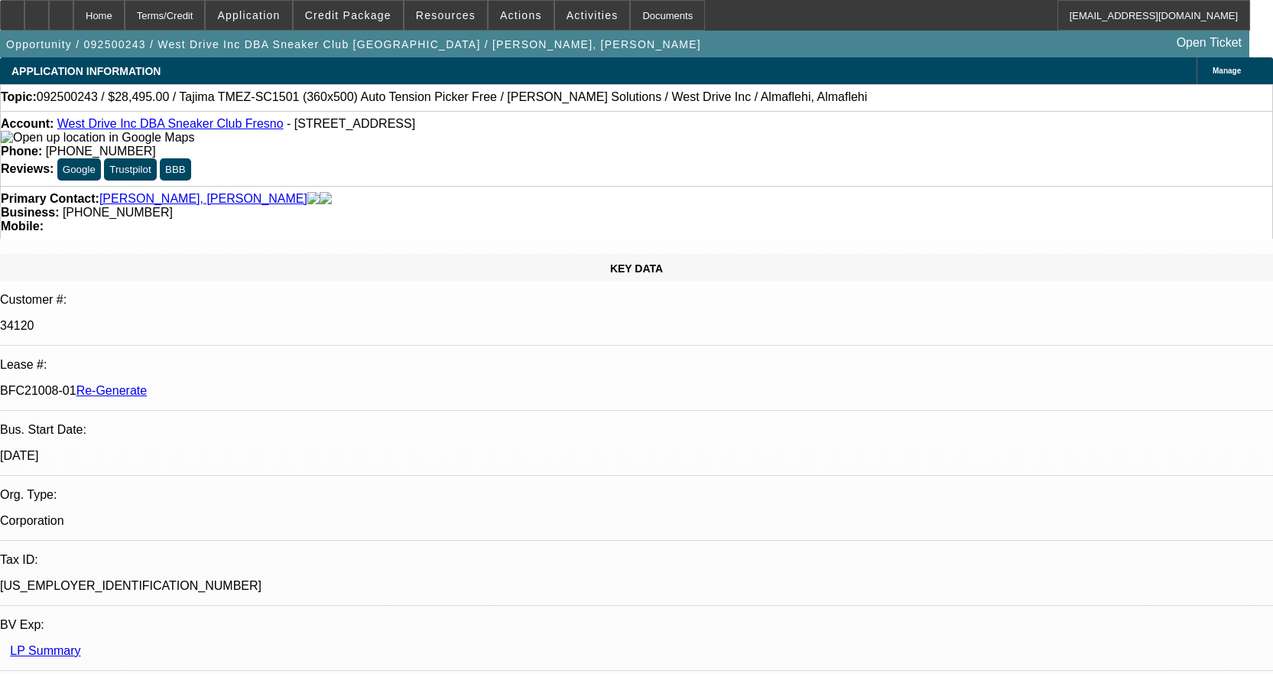
select select "0"
select select "2"
select select "0.1"
select select "4"
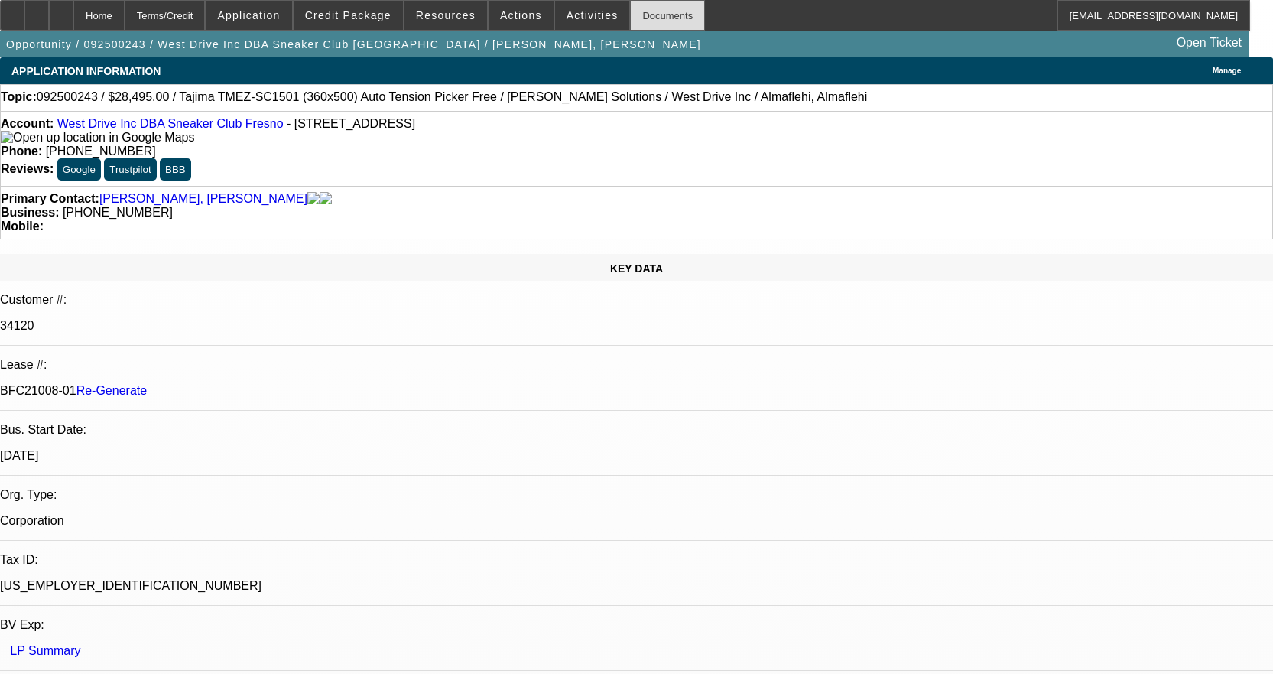
click at [642, 6] on div "Documents" at bounding box center [667, 15] width 75 height 31
click at [567, 15] on span "Activities" at bounding box center [593, 15] width 52 height 12
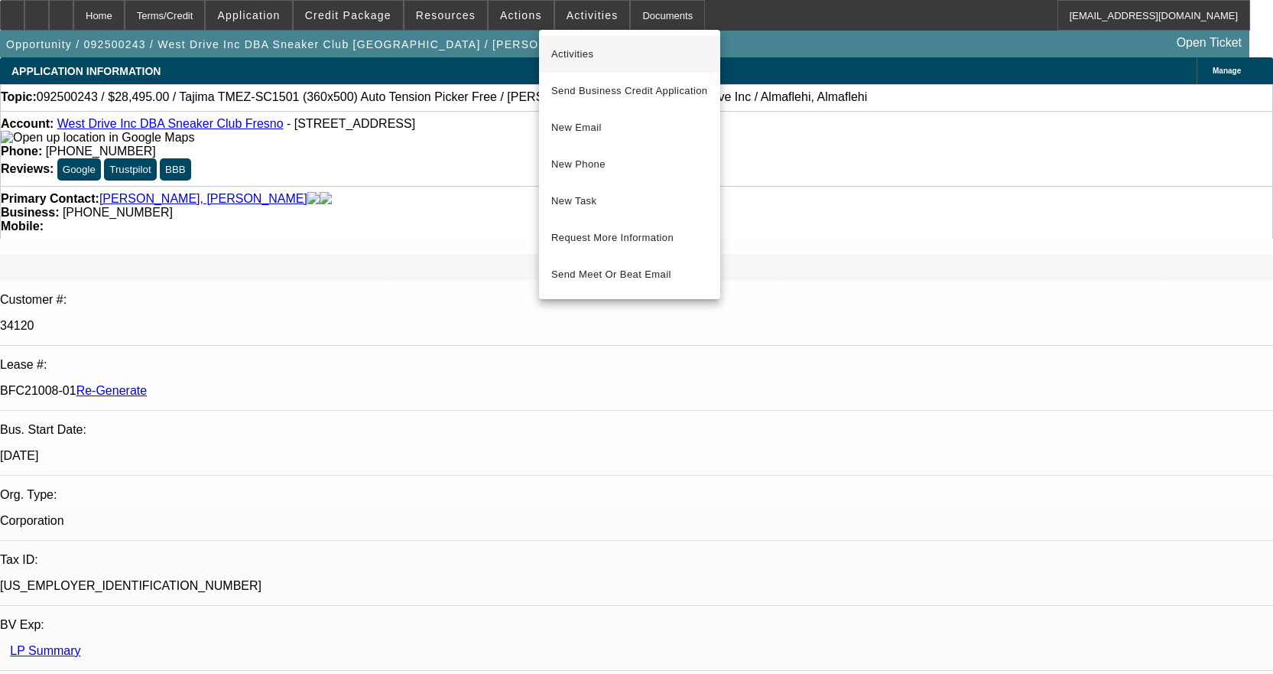
click at [574, 47] on span "Activities" at bounding box center [629, 54] width 157 height 18
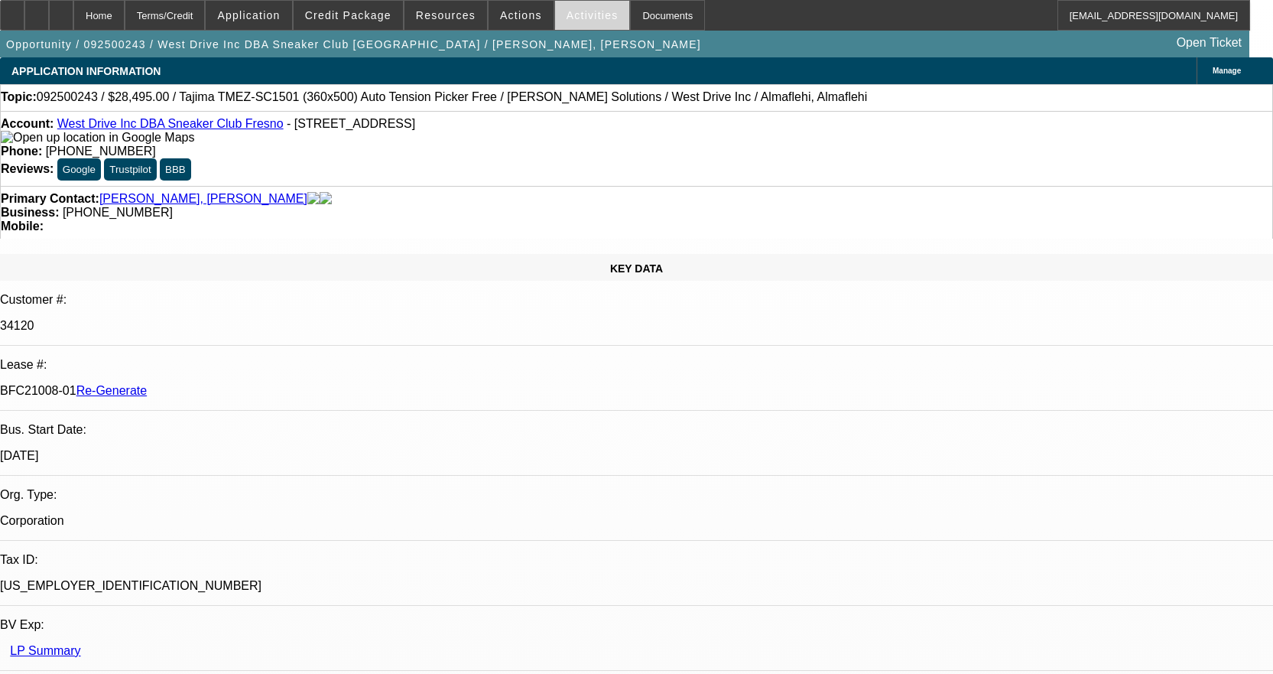
click at [567, 18] on span "Activities" at bounding box center [593, 15] width 52 height 12
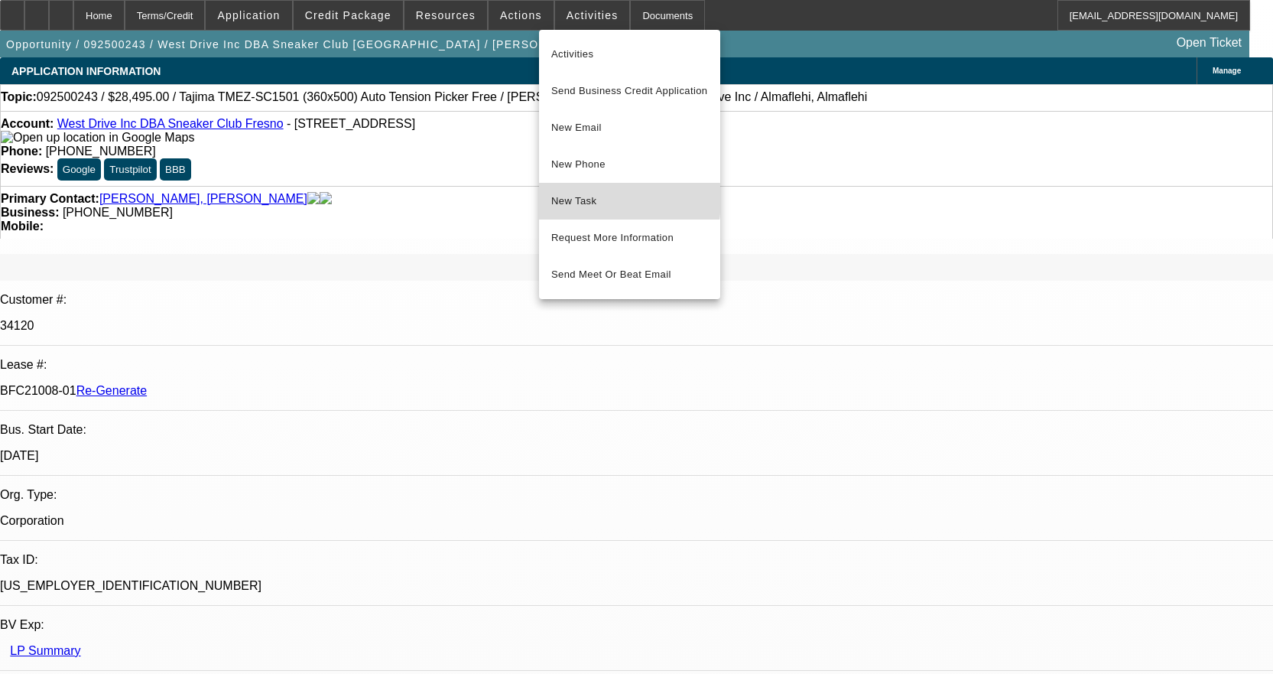
click at [578, 199] on span "New Task" at bounding box center [629, 201] width 157 height 18
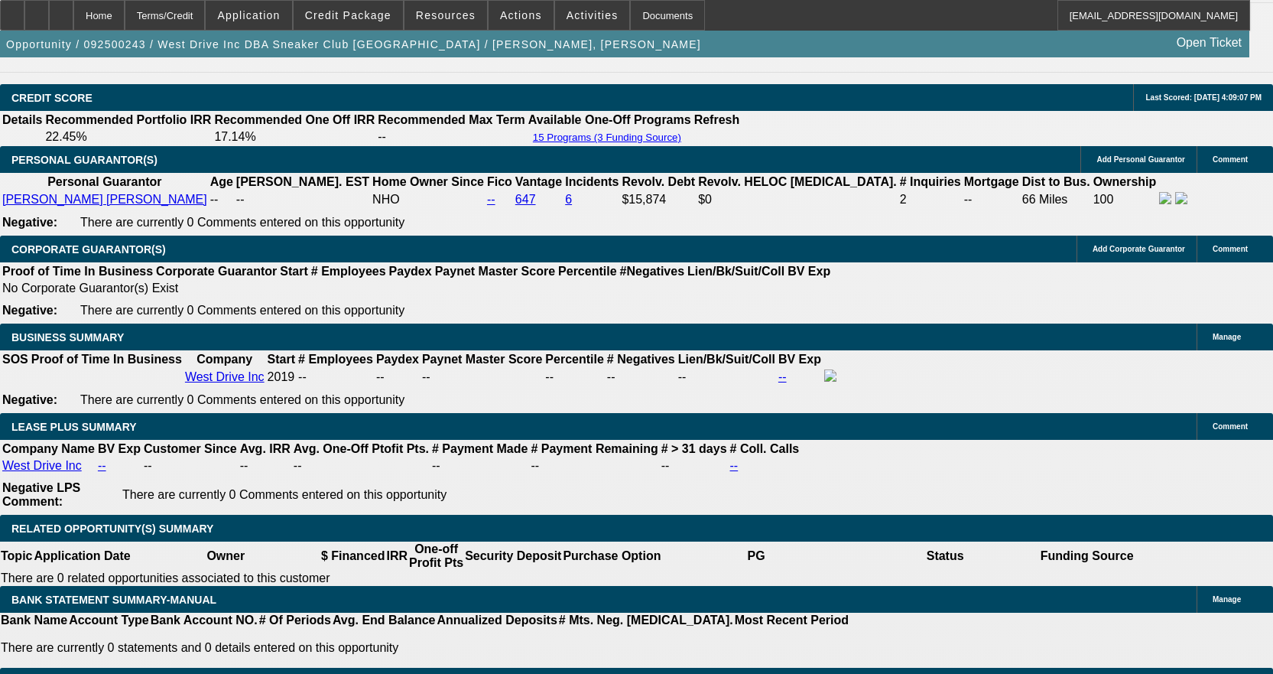
scroll to position [2371, 0]
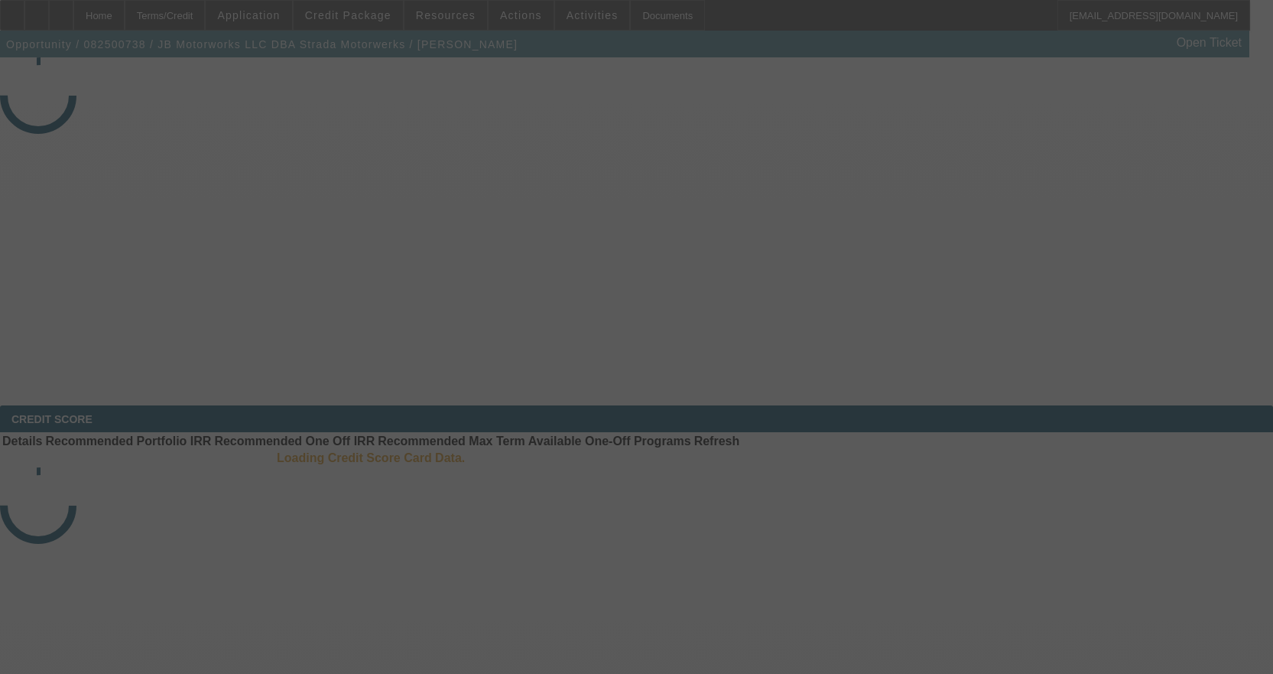
select select "4"
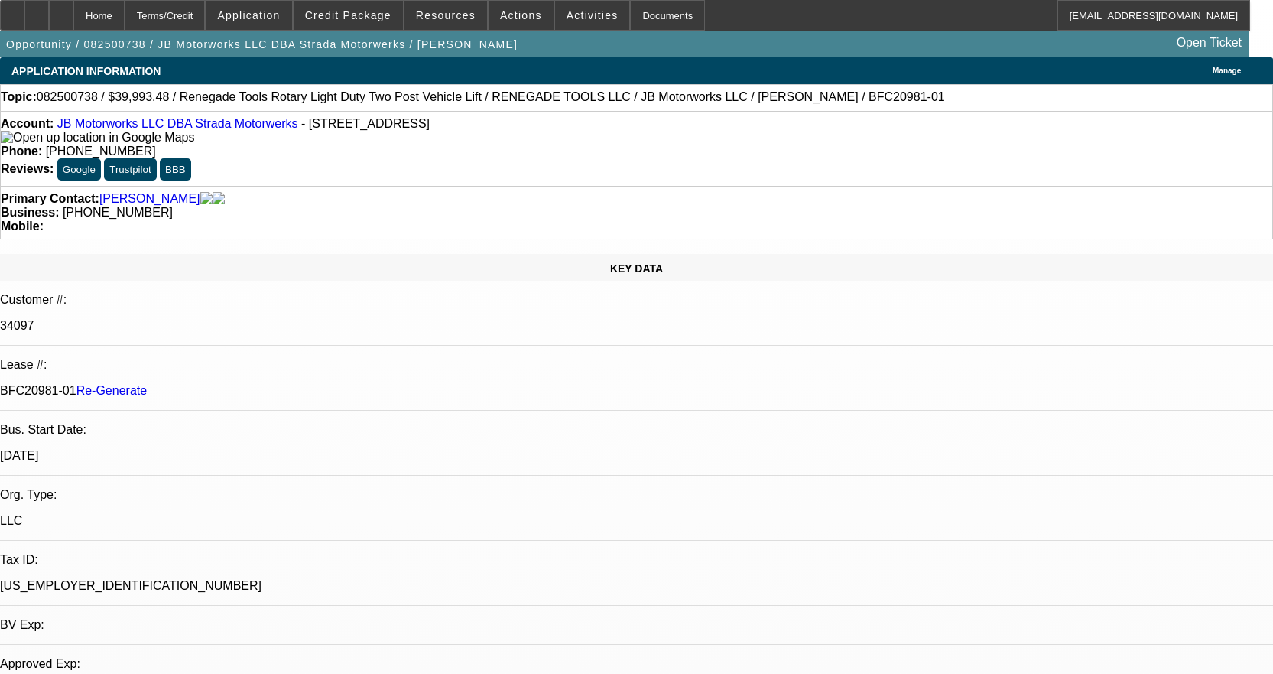
select select "0"
select select "3"
select select "0"
select select "6"
click at [505, 23] on span at bounding box center [521, 15] width 65 height 37
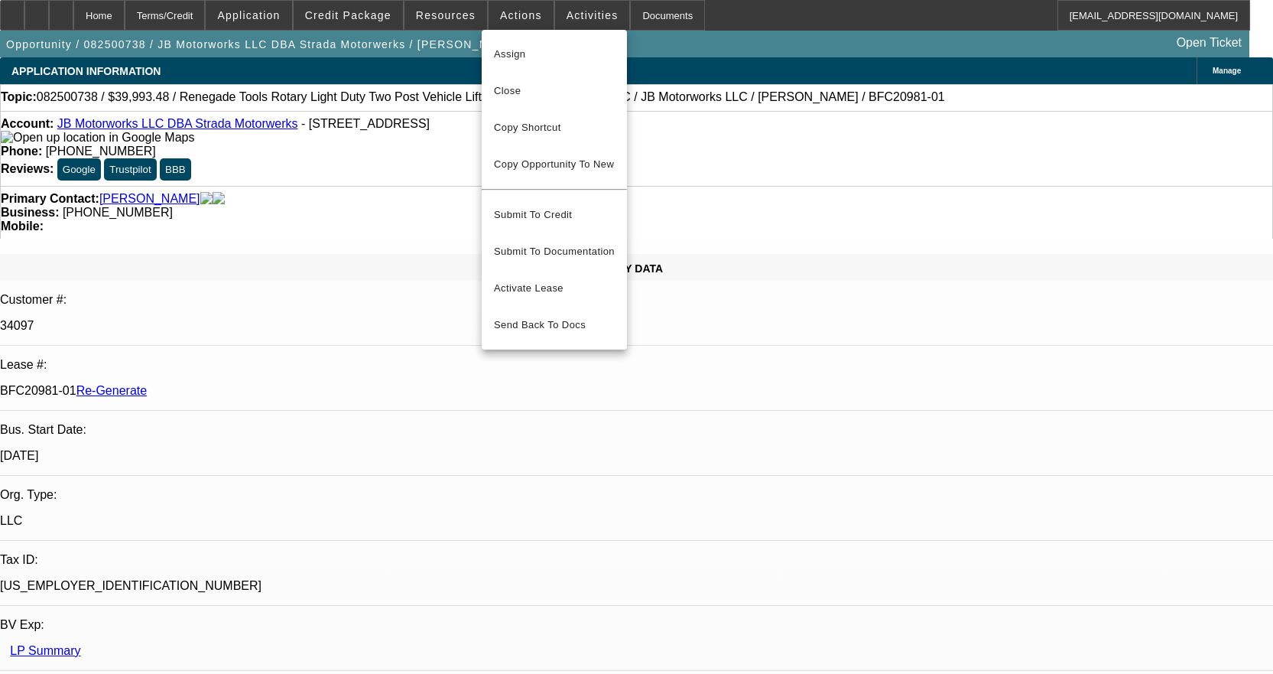
click at [464, 21] on div at bounding box center [636, 337] width 1273 height 674
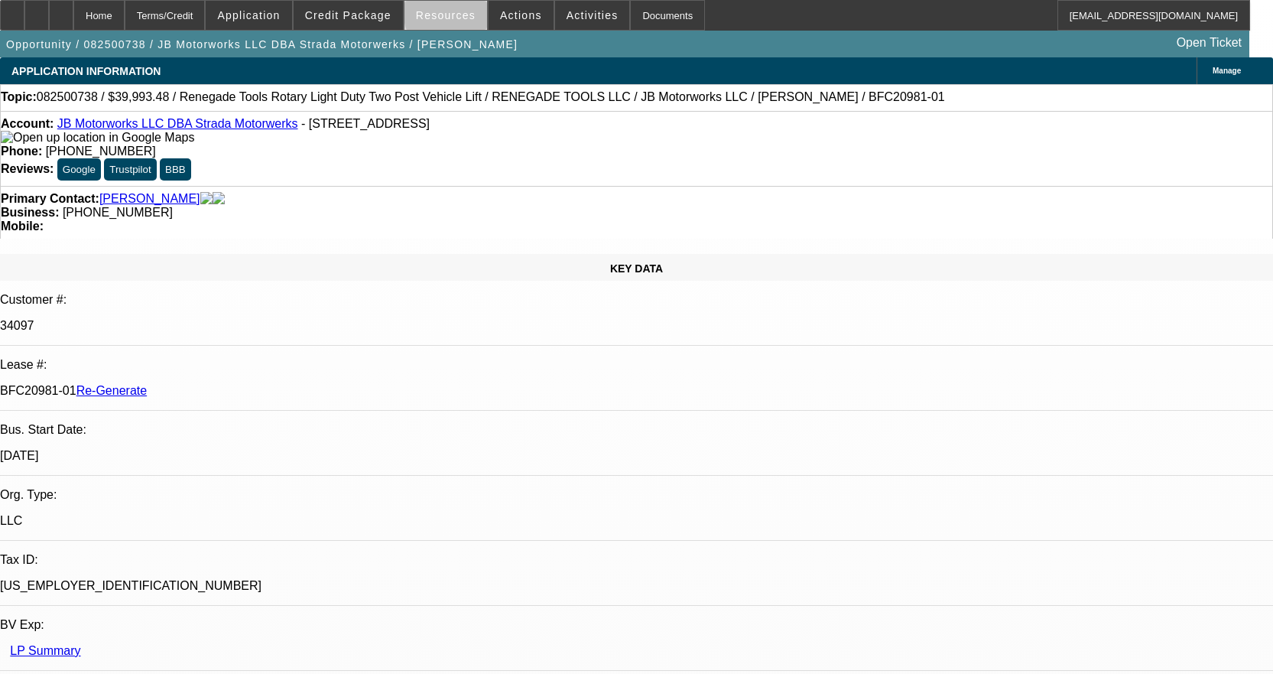
click at [461, 15] on span "Resources" at bounding box center [446, 15] width 60 height 12
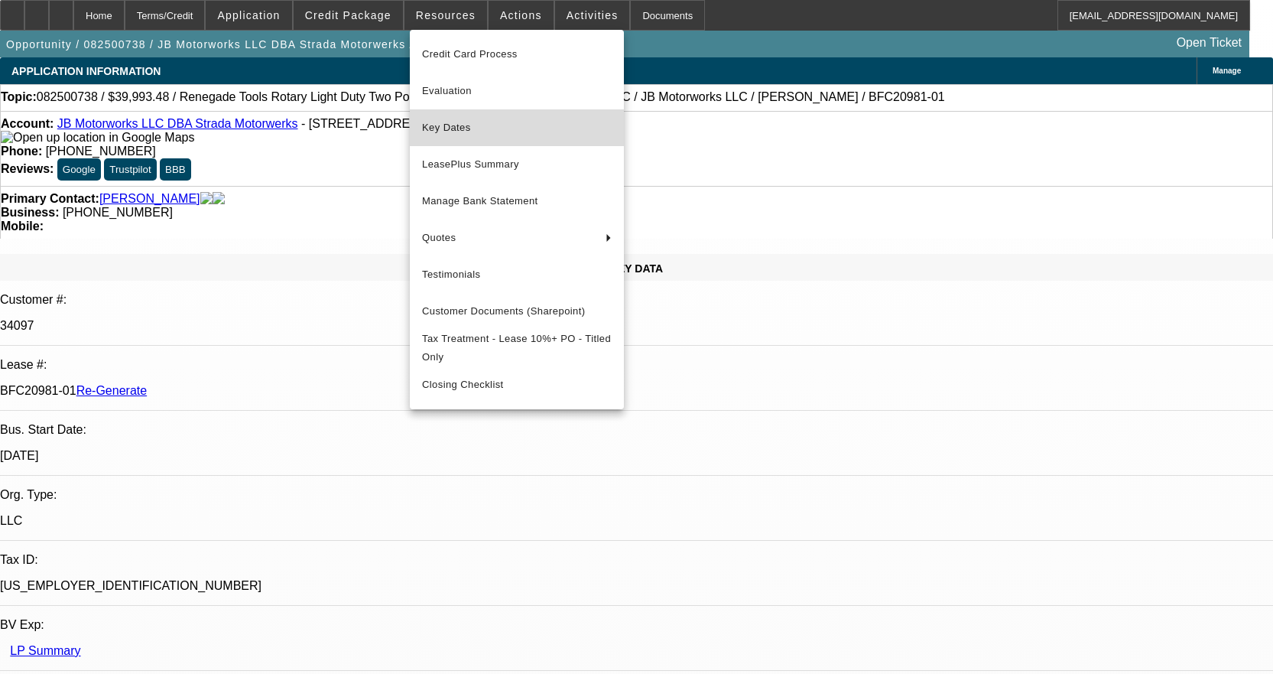
click at [452, 125] on span "Key Dates" at bounding box center [517, 128] width 190 height 18
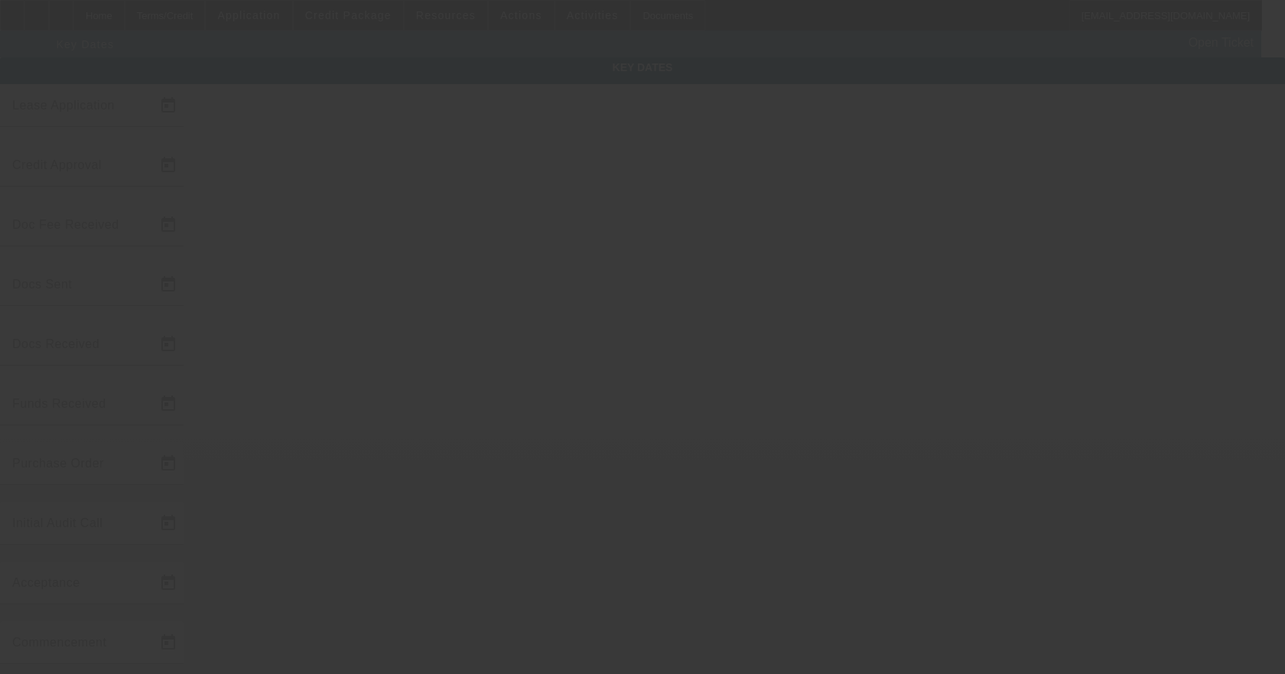
type input "8/27/2025"
type input "9/2/2025"
type input "9/11/2025"
type input "9/8/2025"
type input "9/11/2025"
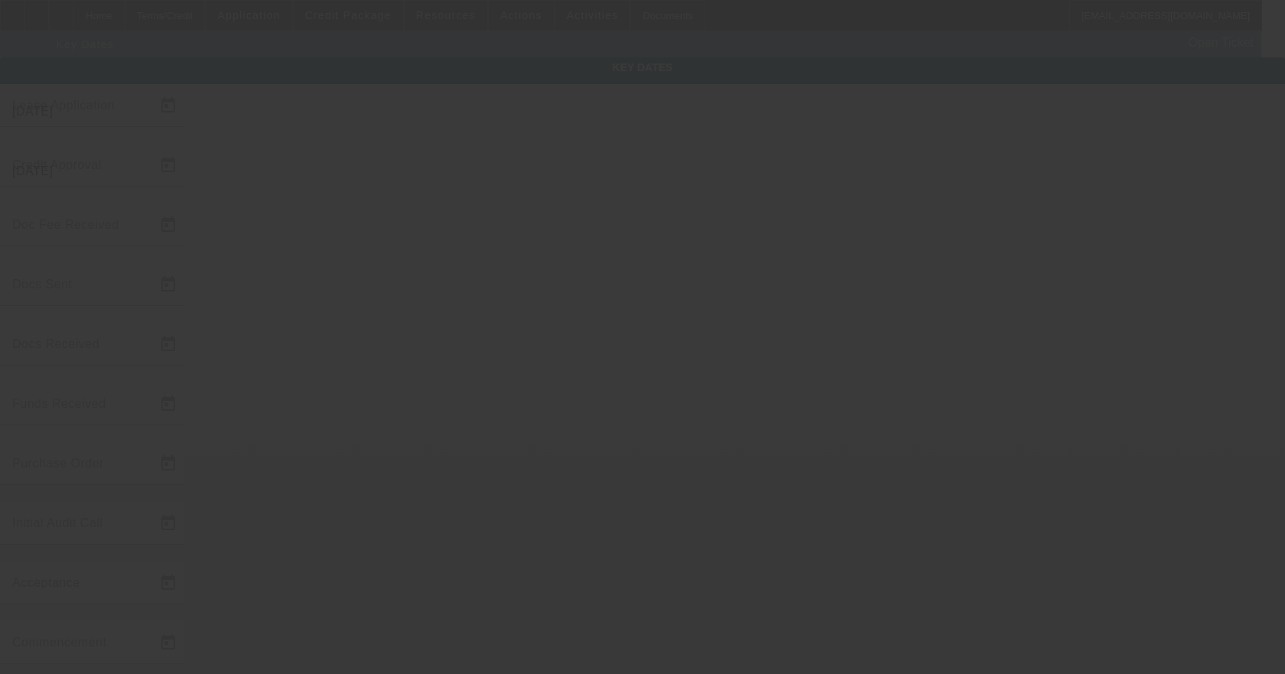
type input "9/11/2025"
type input "10/1/2025"
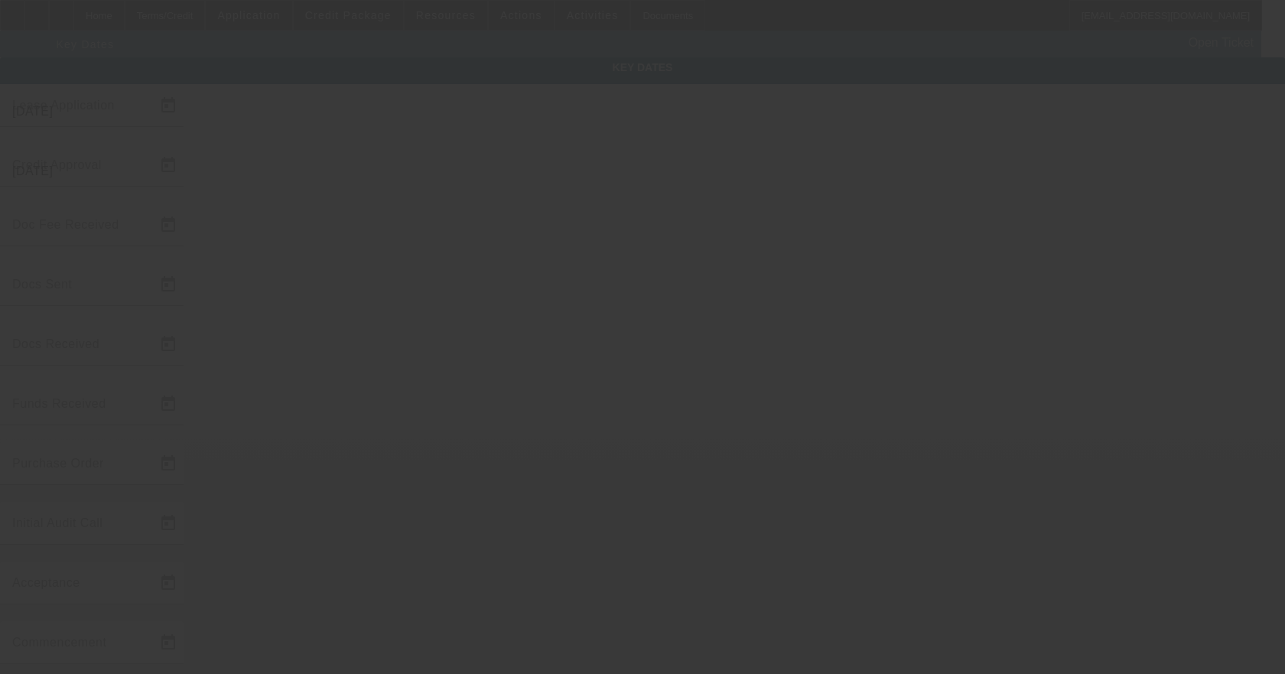
type input "11/1/2025"
type input "9/17/2025"
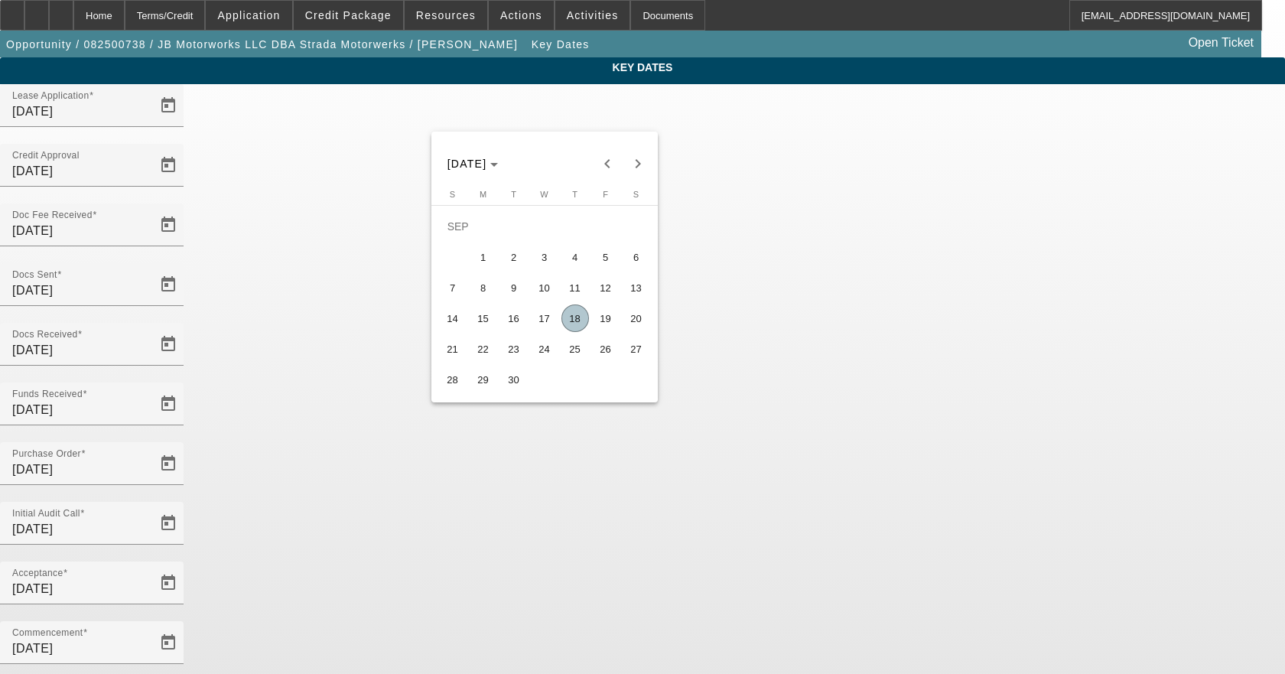
click at [542, 328] on span "17" at bounding box center [545, 318] width 28 height 28
type input "9/17/2025"
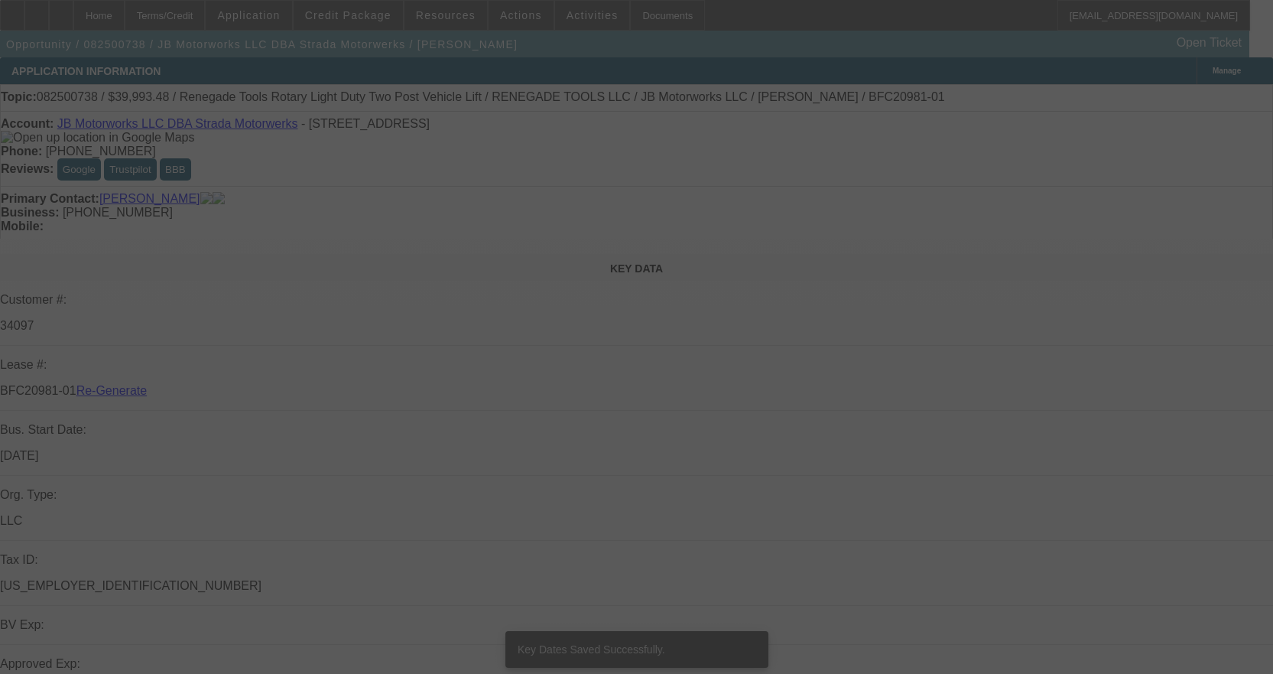
select select "4"
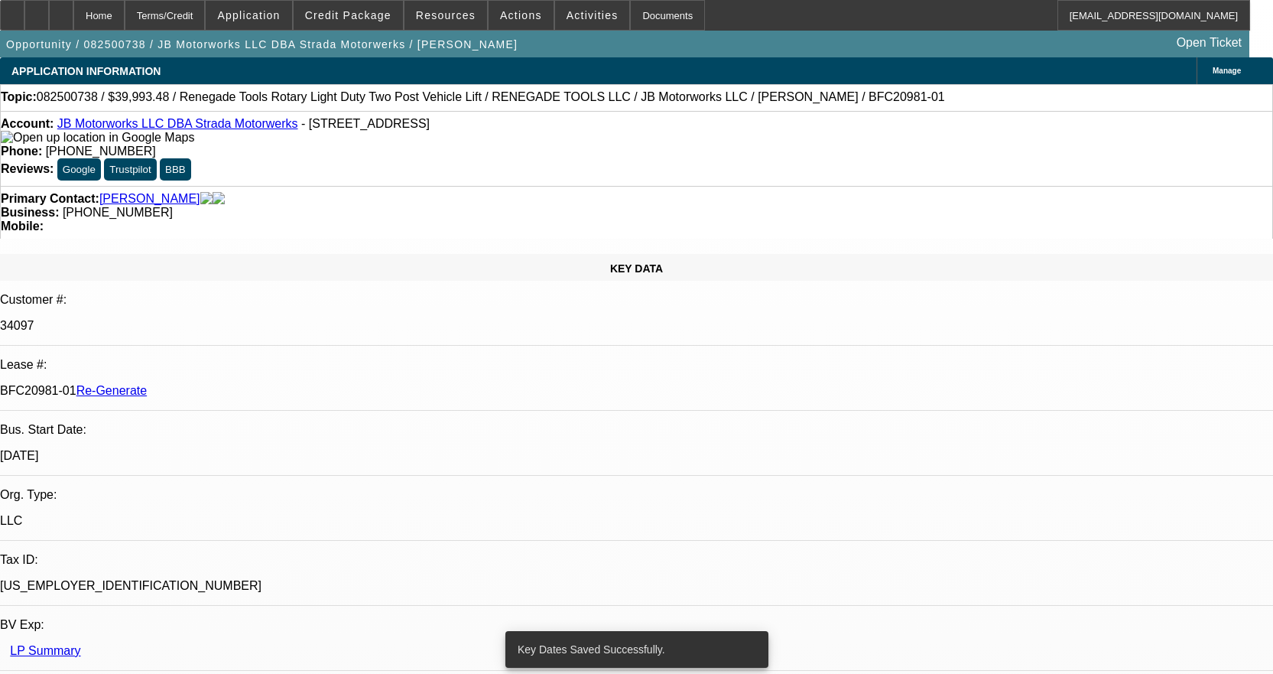
select select "0"
select select "3"
select select "0"
select select "6"
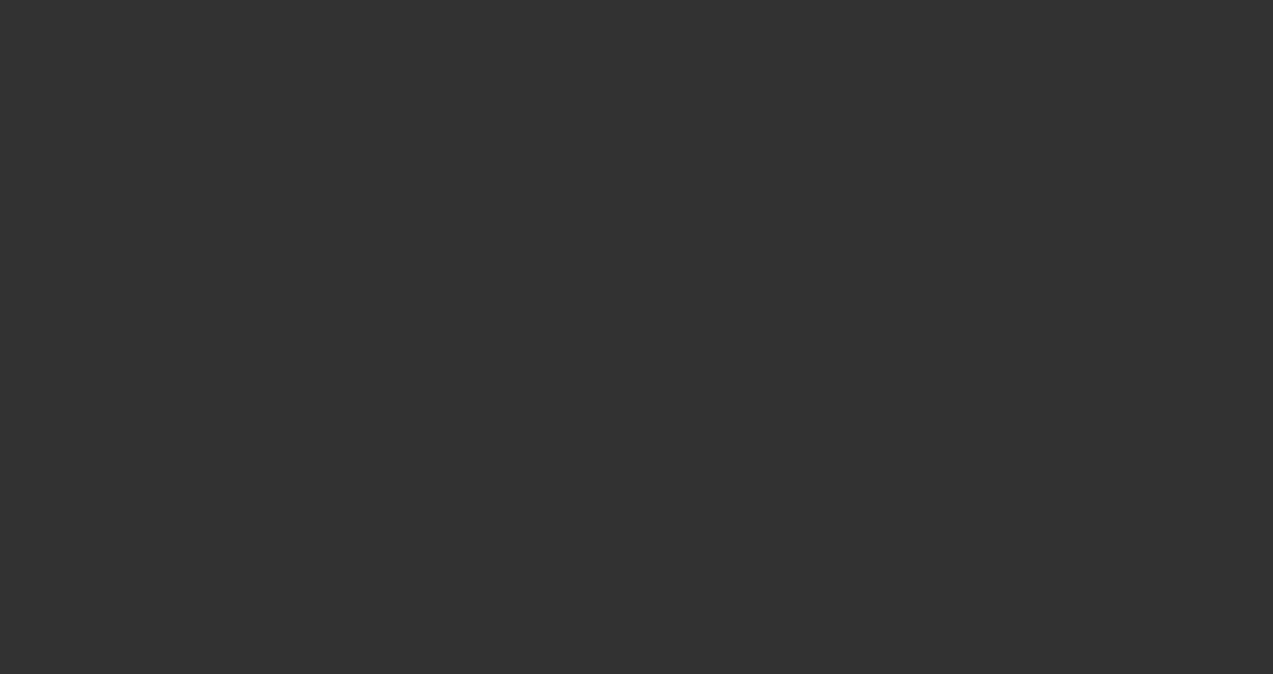
select select "4"
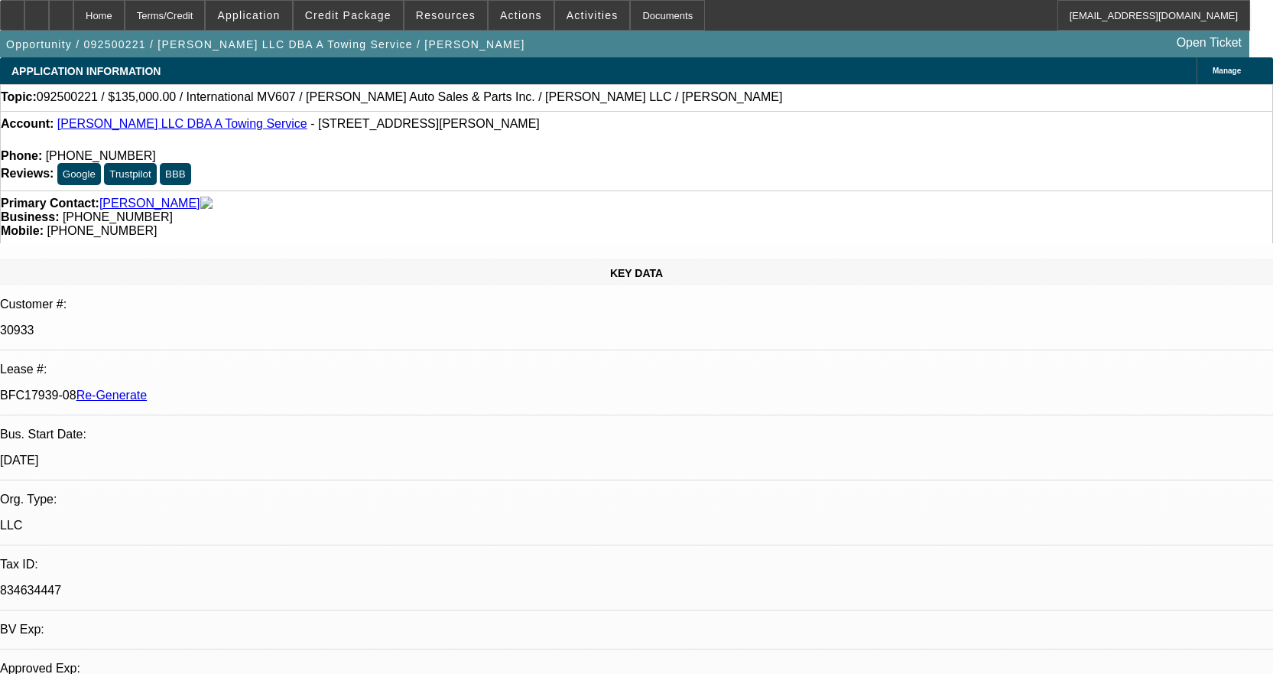
select select "0"
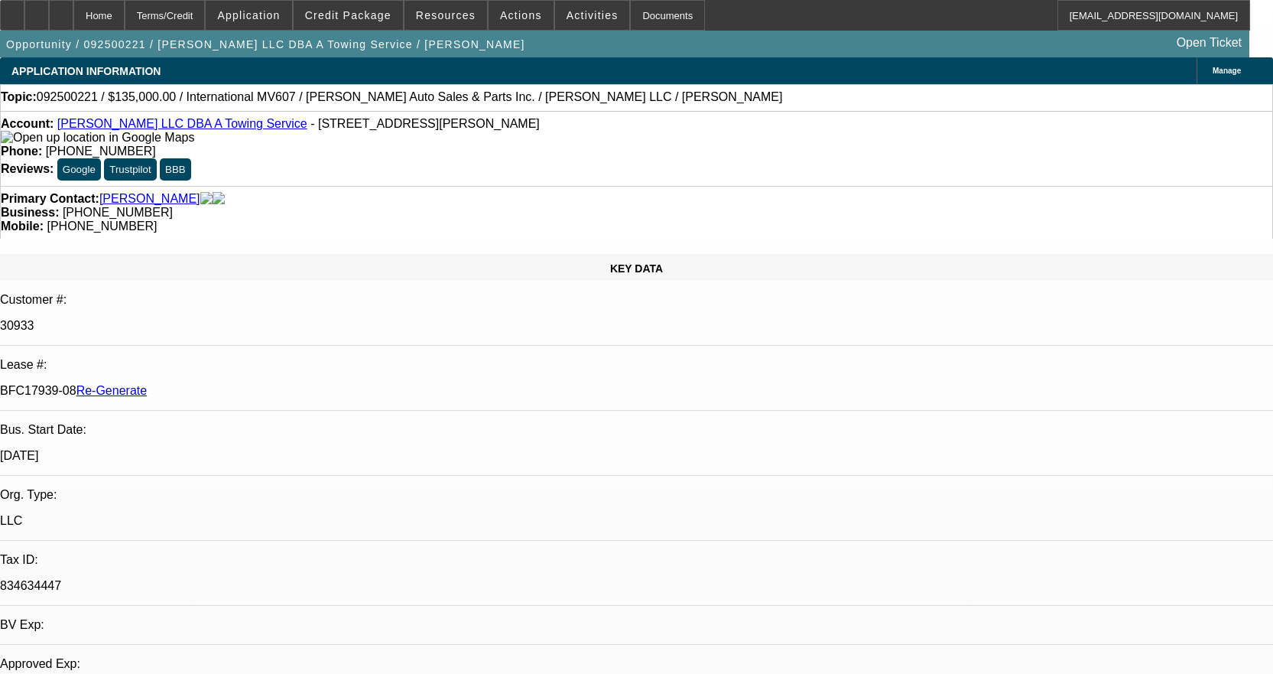
select select "0"
select select "2"
select select "0"
select select "6"
click at [453, 21] on span "Resources" at bounding box center [446, 15] width 60 height 12
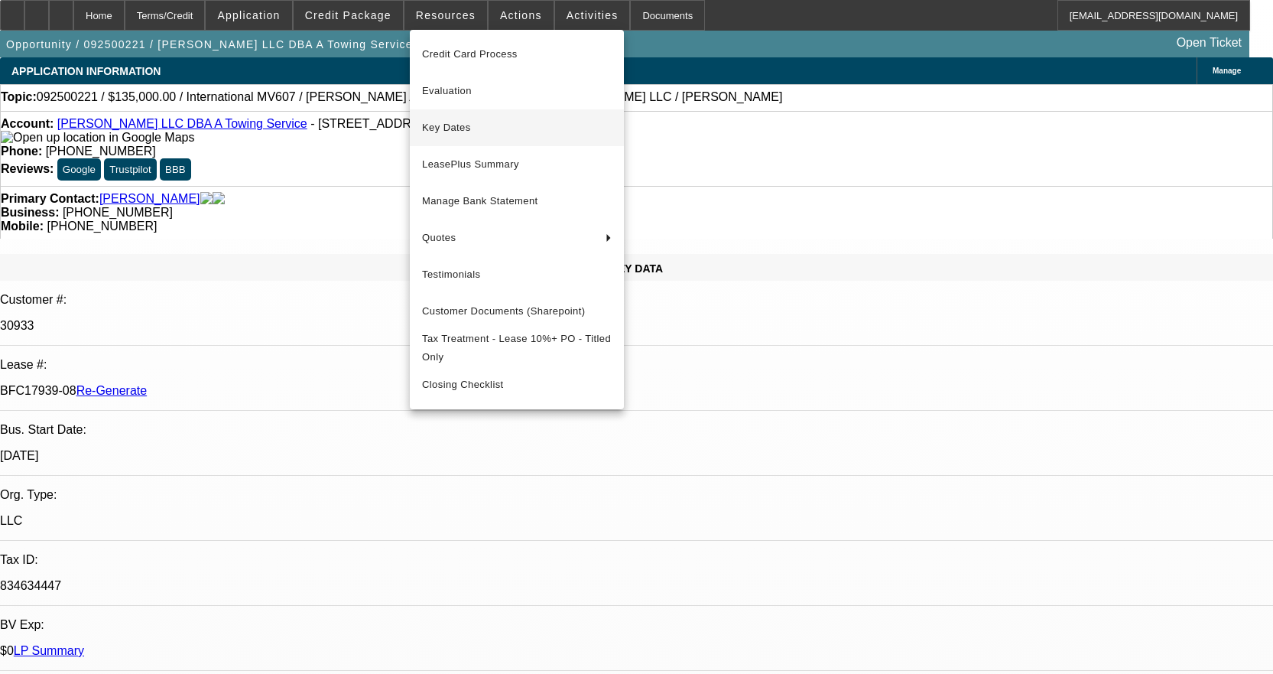
click at [467, 126] on span "Key Dates" at bounding box center [517, 128] width 190 height 18
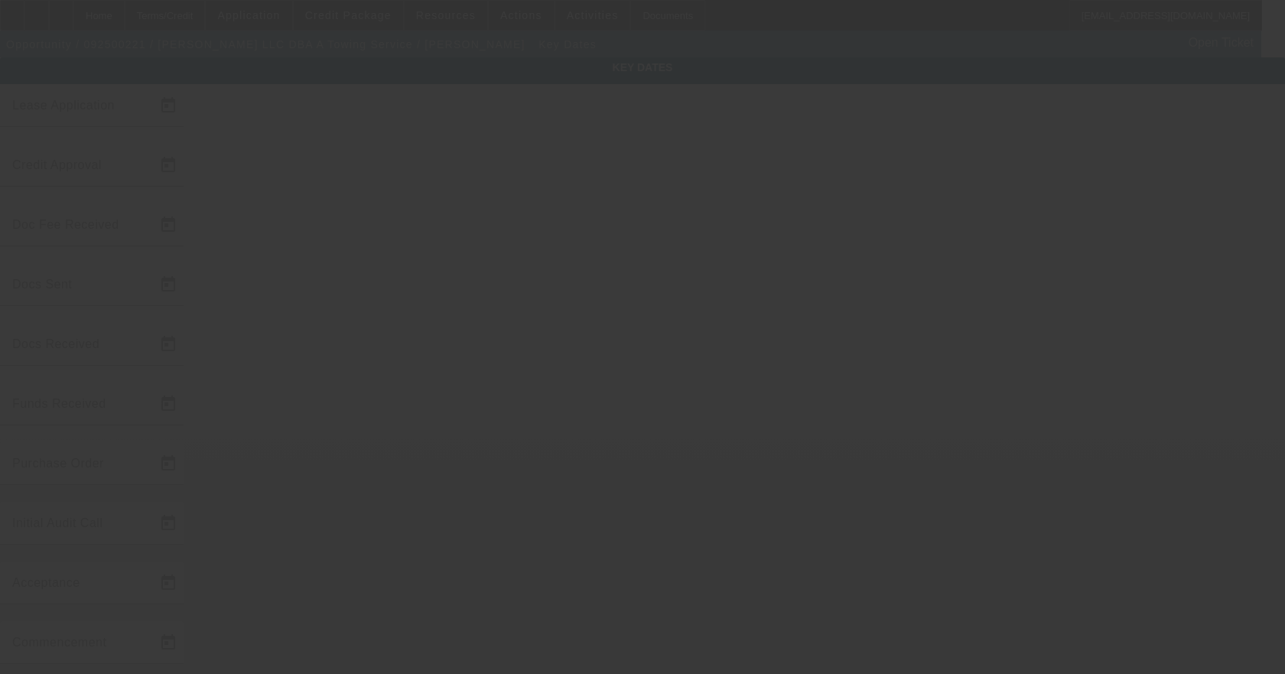
type input "9/10/2025"
type input "9/11/2025"
type input "9/15/2025"
type input "9/12/2025"
type input "9/15/2025"
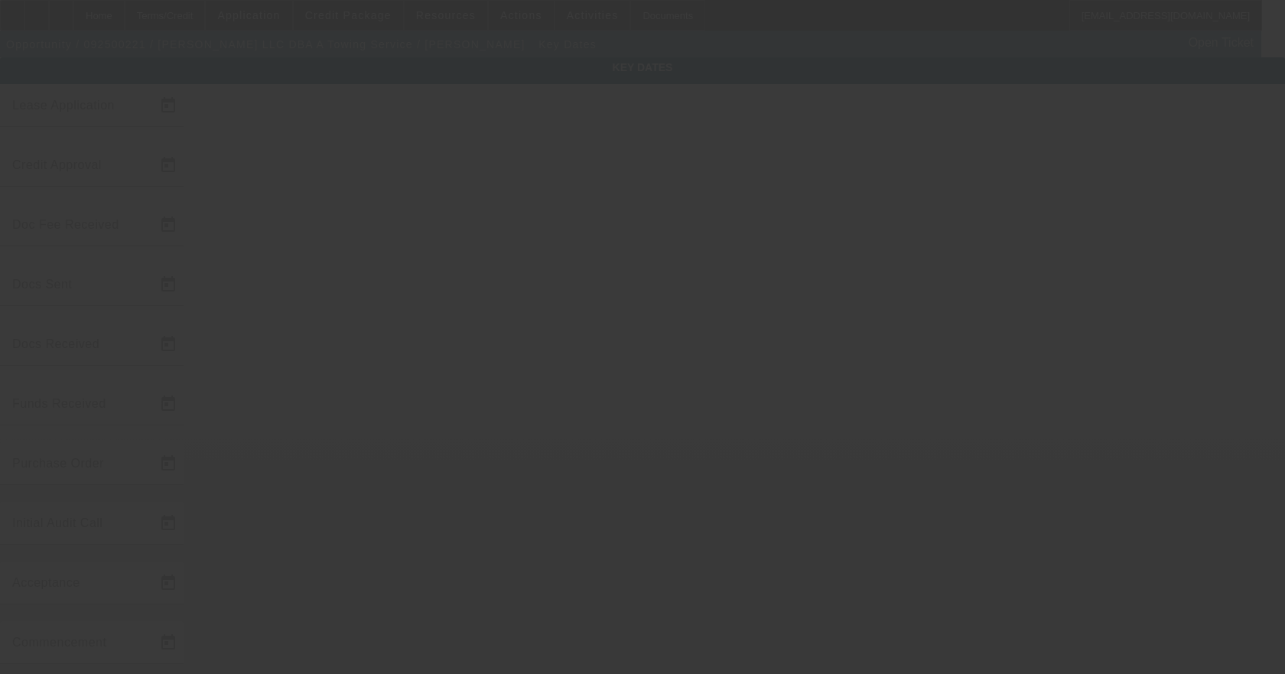
type input "9/15/2025"
type input "10/15/2025"
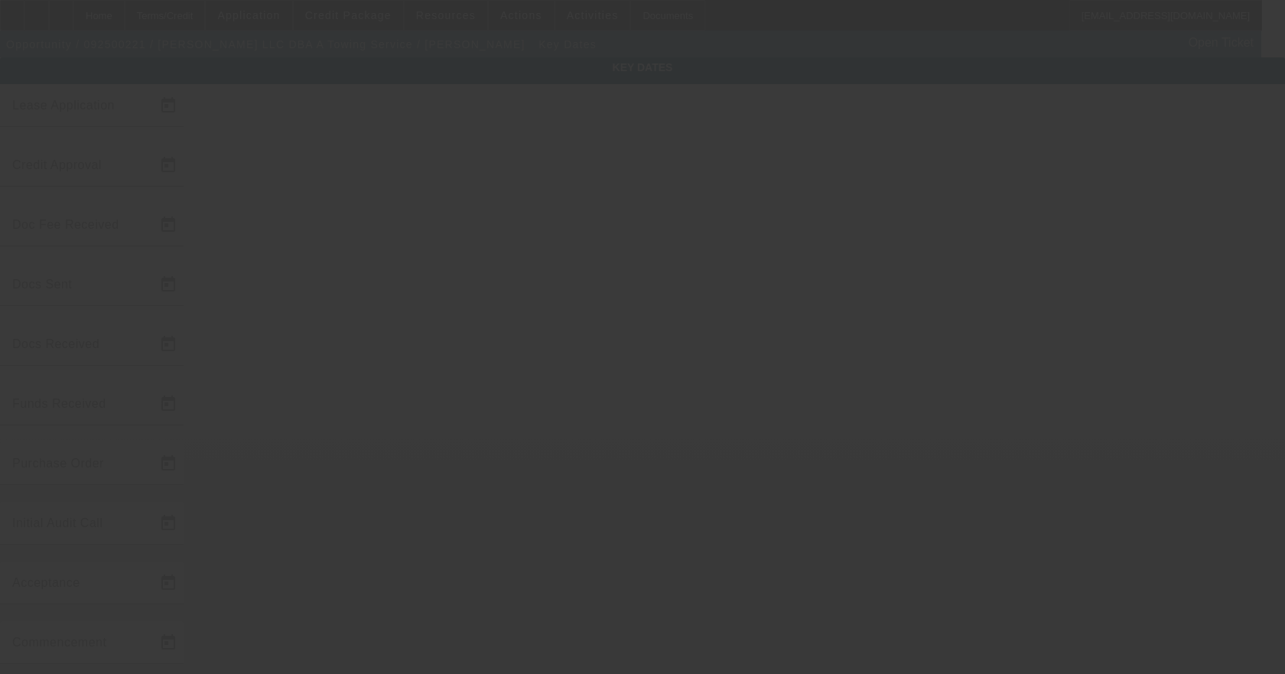
type input "11/15/2025"
type input "9/17/2025"
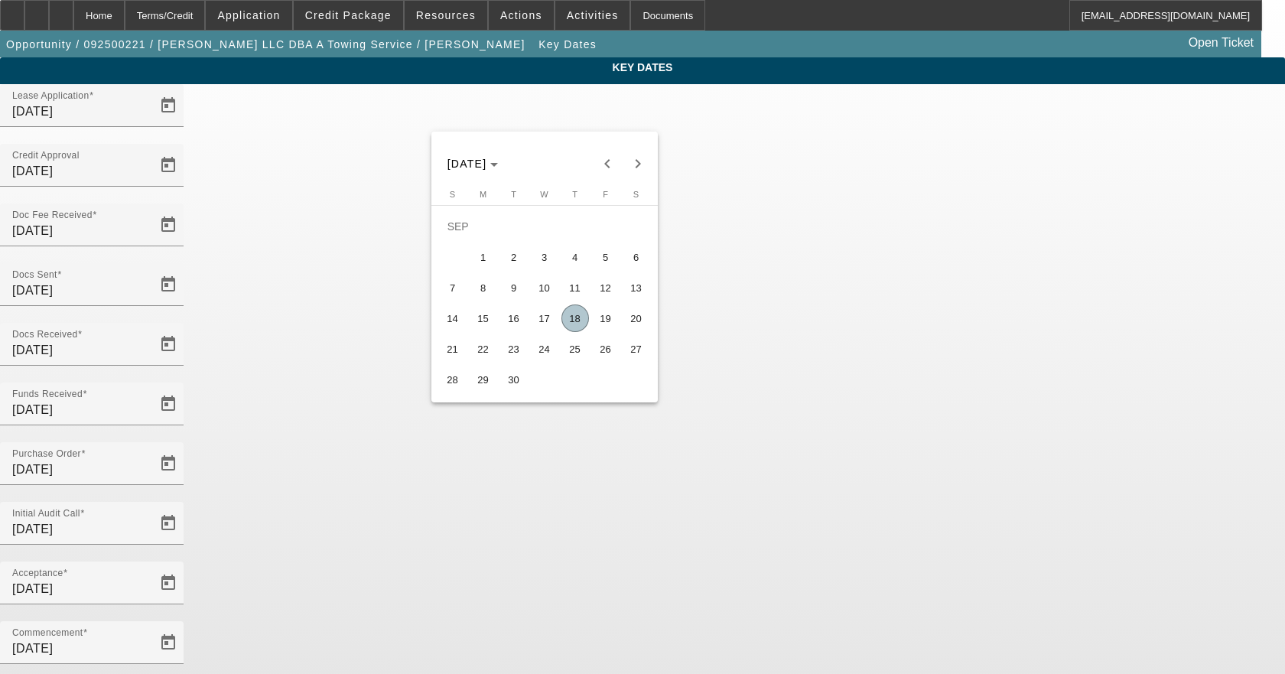
click at [548, 319] on span "17" at bounding box center [545, 318] width 28 height 28
type input "9/17/2025"
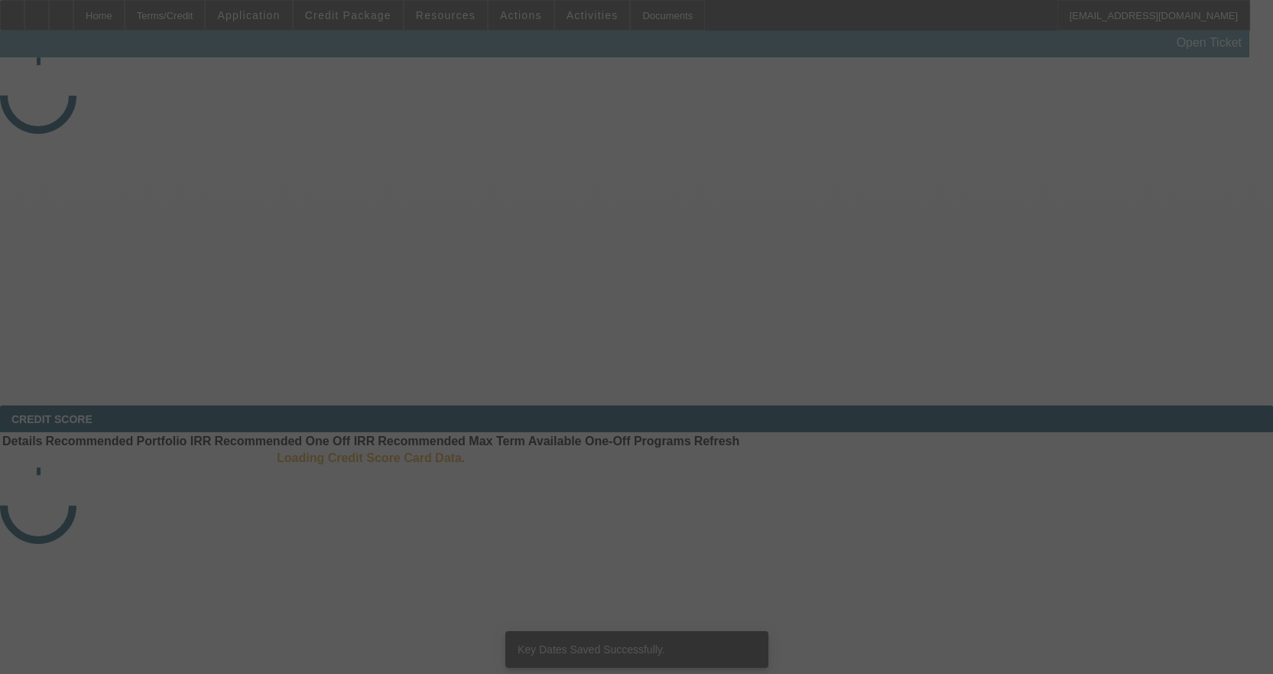
select select "4"
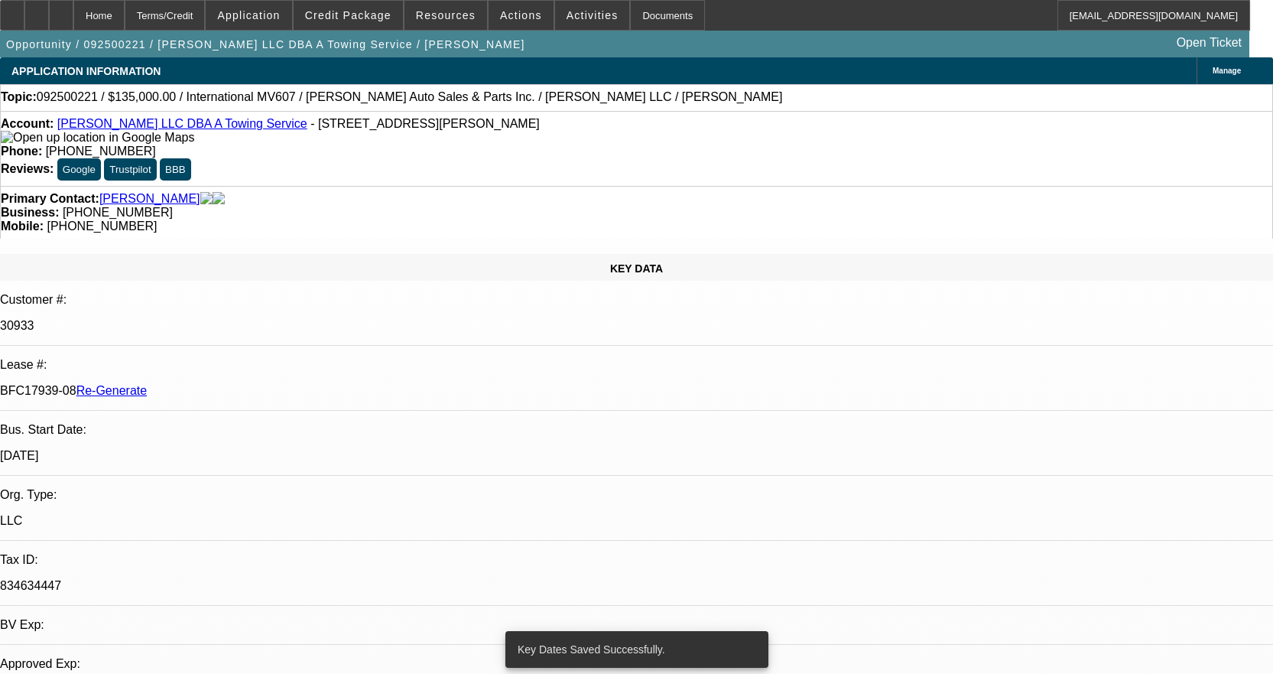
select select "0"
select select "2"
select select "0"
select select "6"
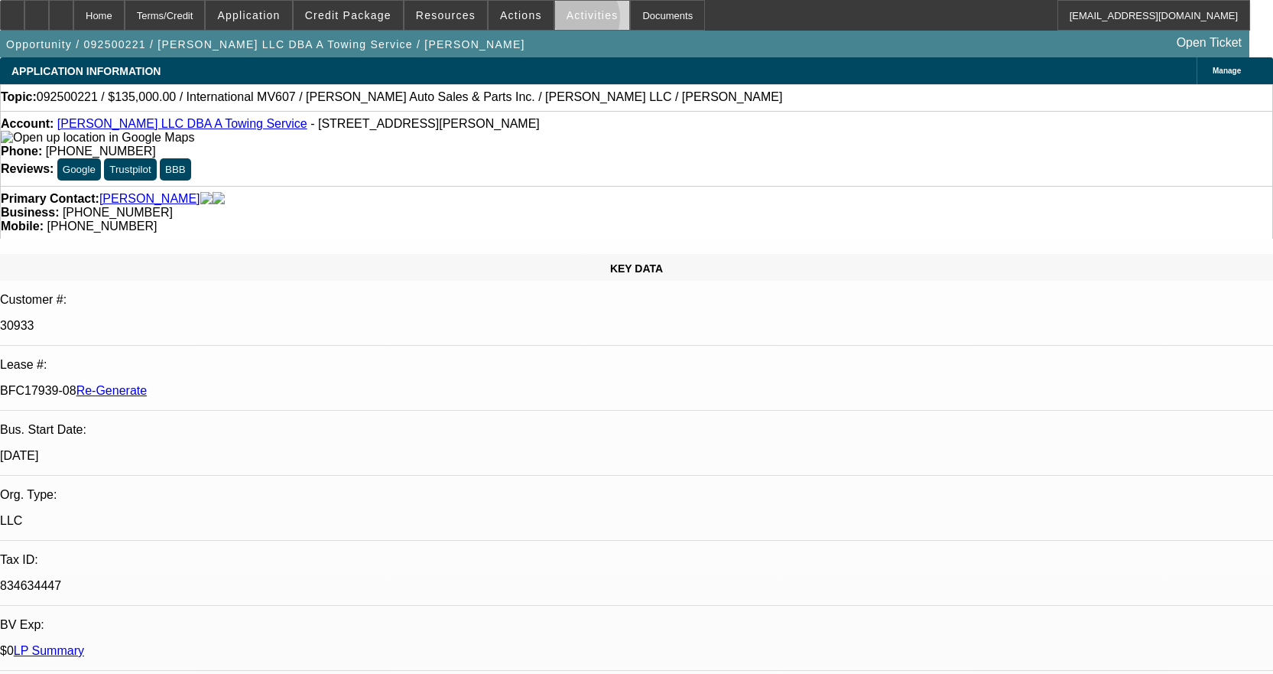
click at [559, 21] on span at bounding box center [592, 15] width 75 height 37
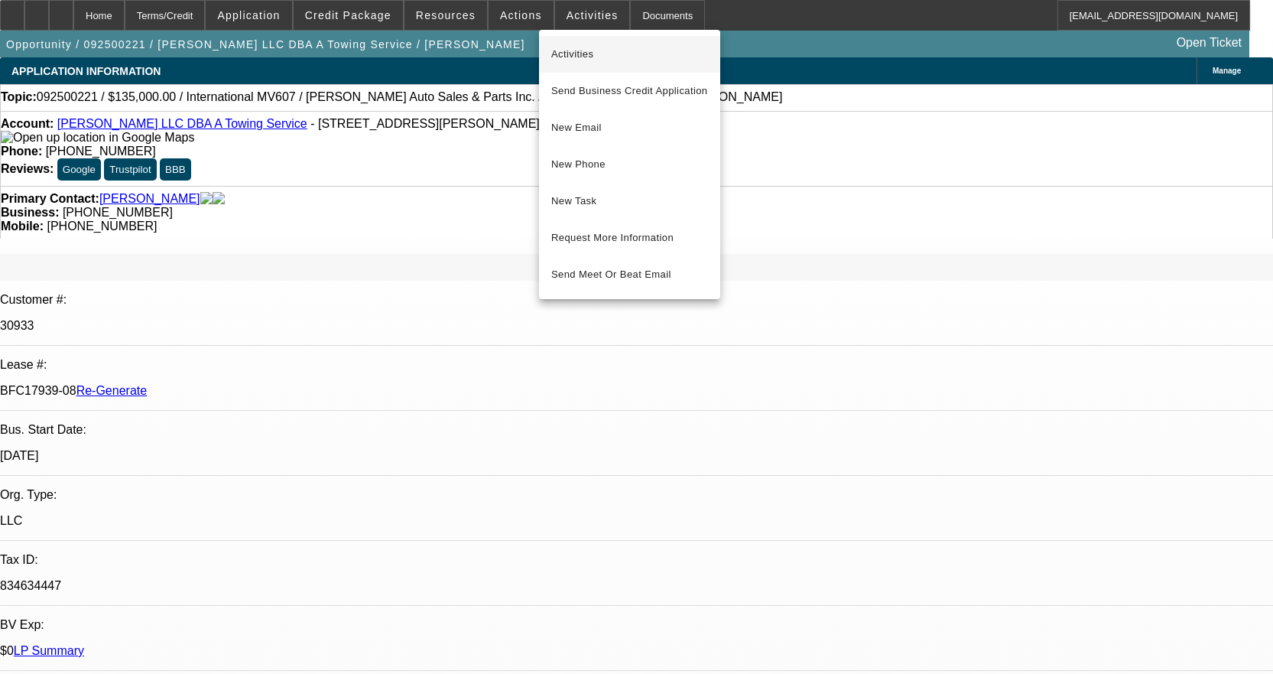
click at [564, 51] on span "Activities" at bounding box center [629, 54] width 157 height 18
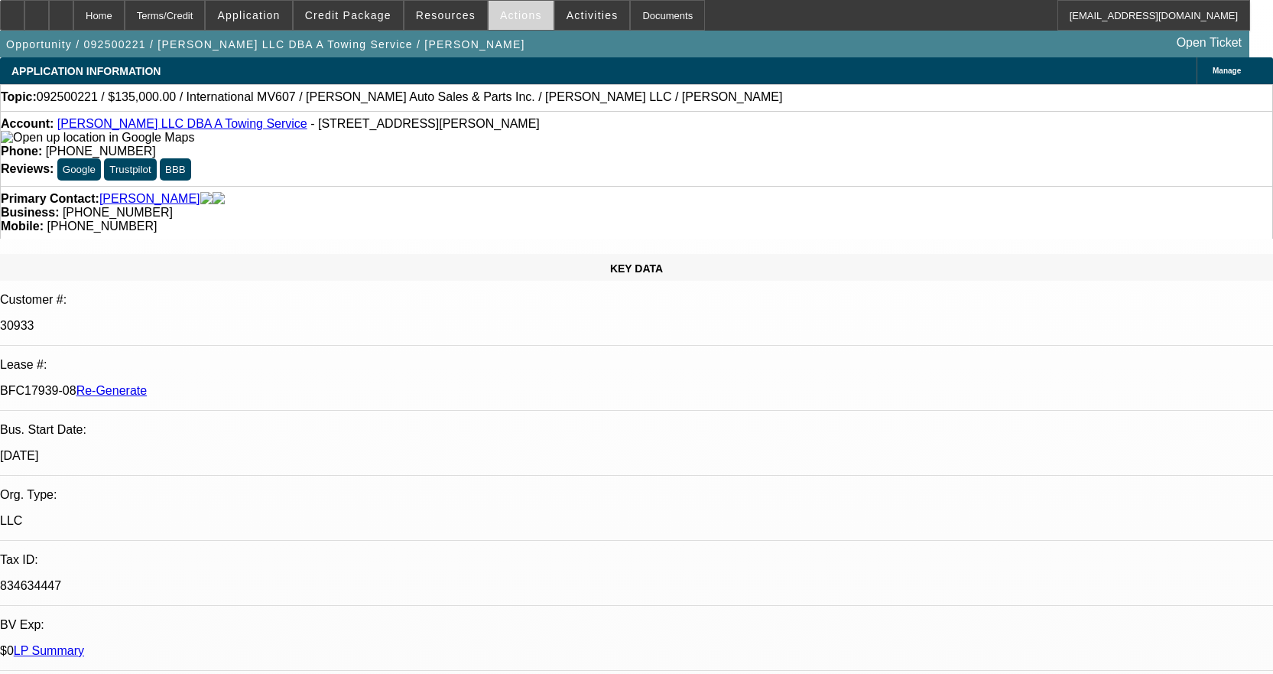
click at [511, 18] on span "Actions" at bounding box center [521, 15] width 42 height 12
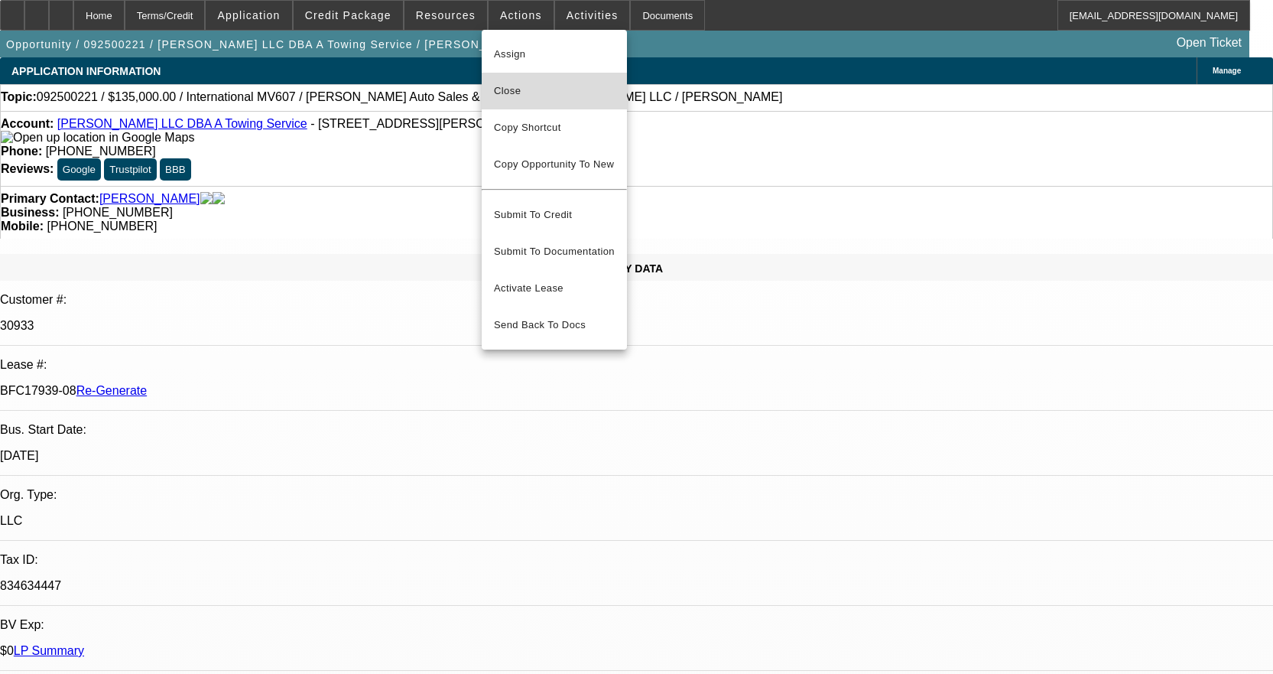
click at [530, 96] on span "Close" at bounding box center [554, 91] width 121 height 18
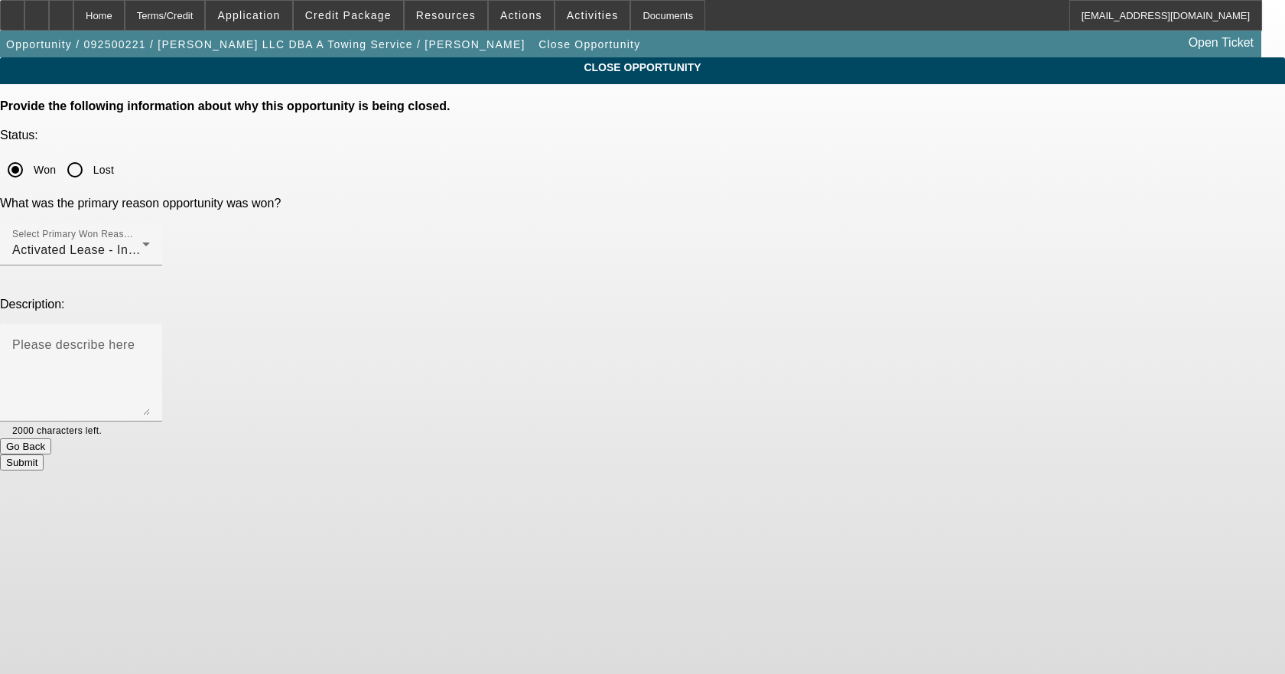
click at [44, 454] on button "Submit" at bounding box center [22, 462] width 44 height 16
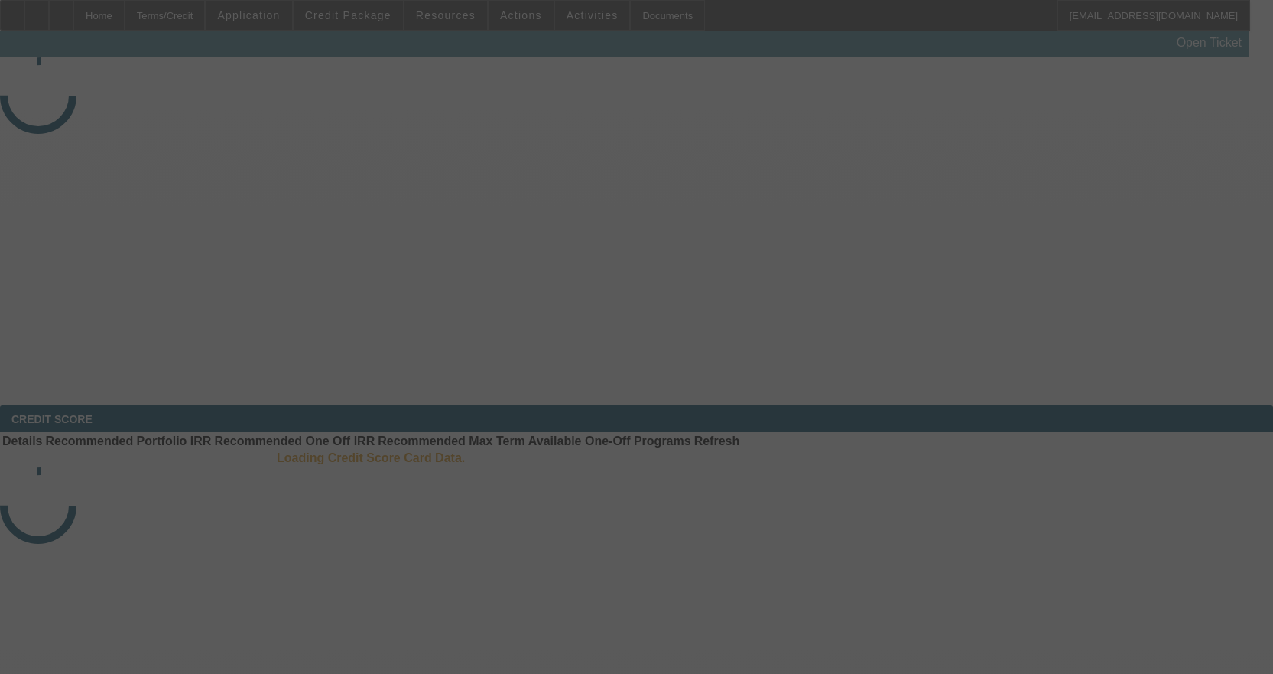
select select "4"
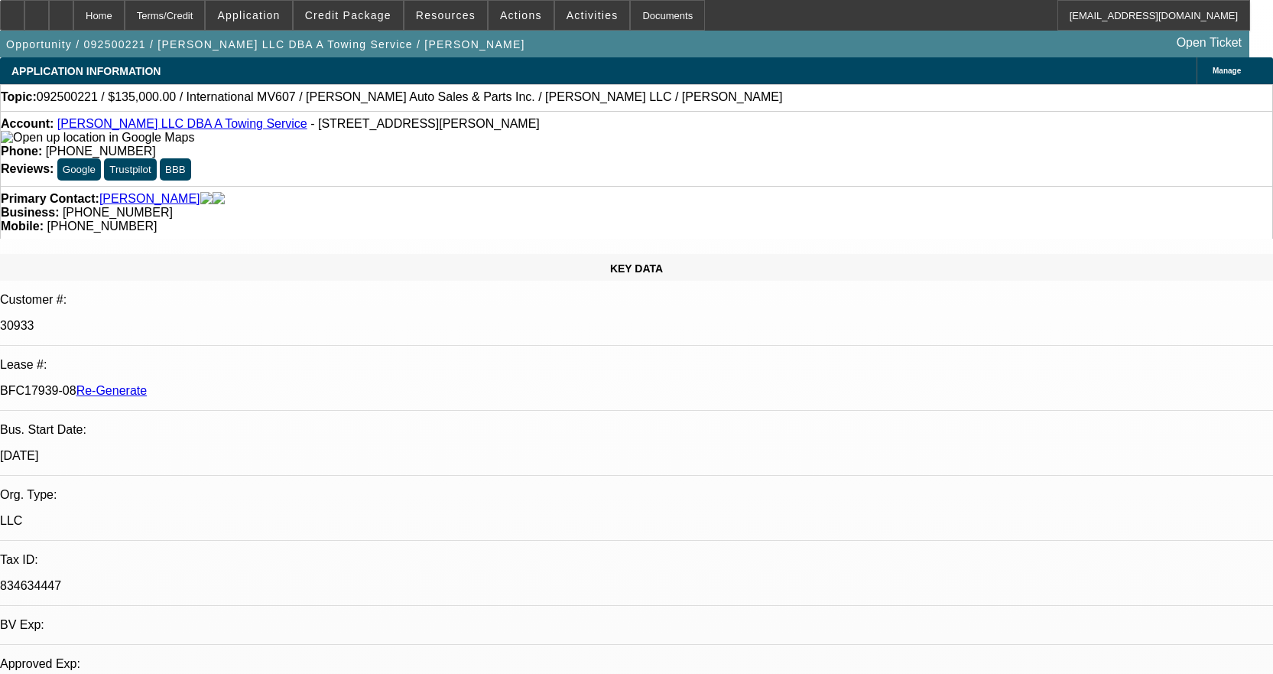
select select "0"
select select "2"
select select "0"
select select "6"
